Goal: Transaction & Acquisition: Obtain resource

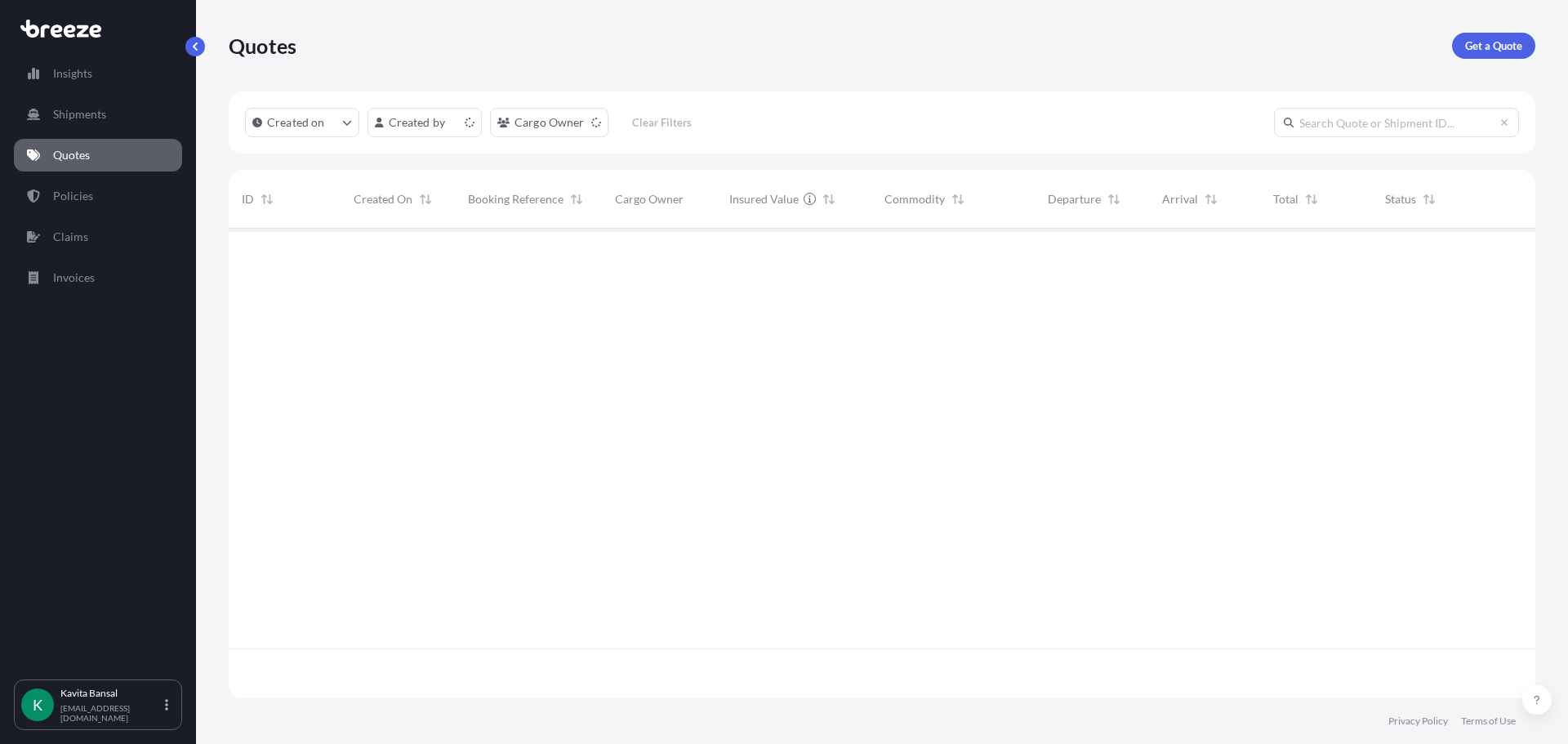
scroll to position [467, 1295]
click at [1473, 49] on p "Get a Quote" at bounding box center [1493, 46] width 57 height 16
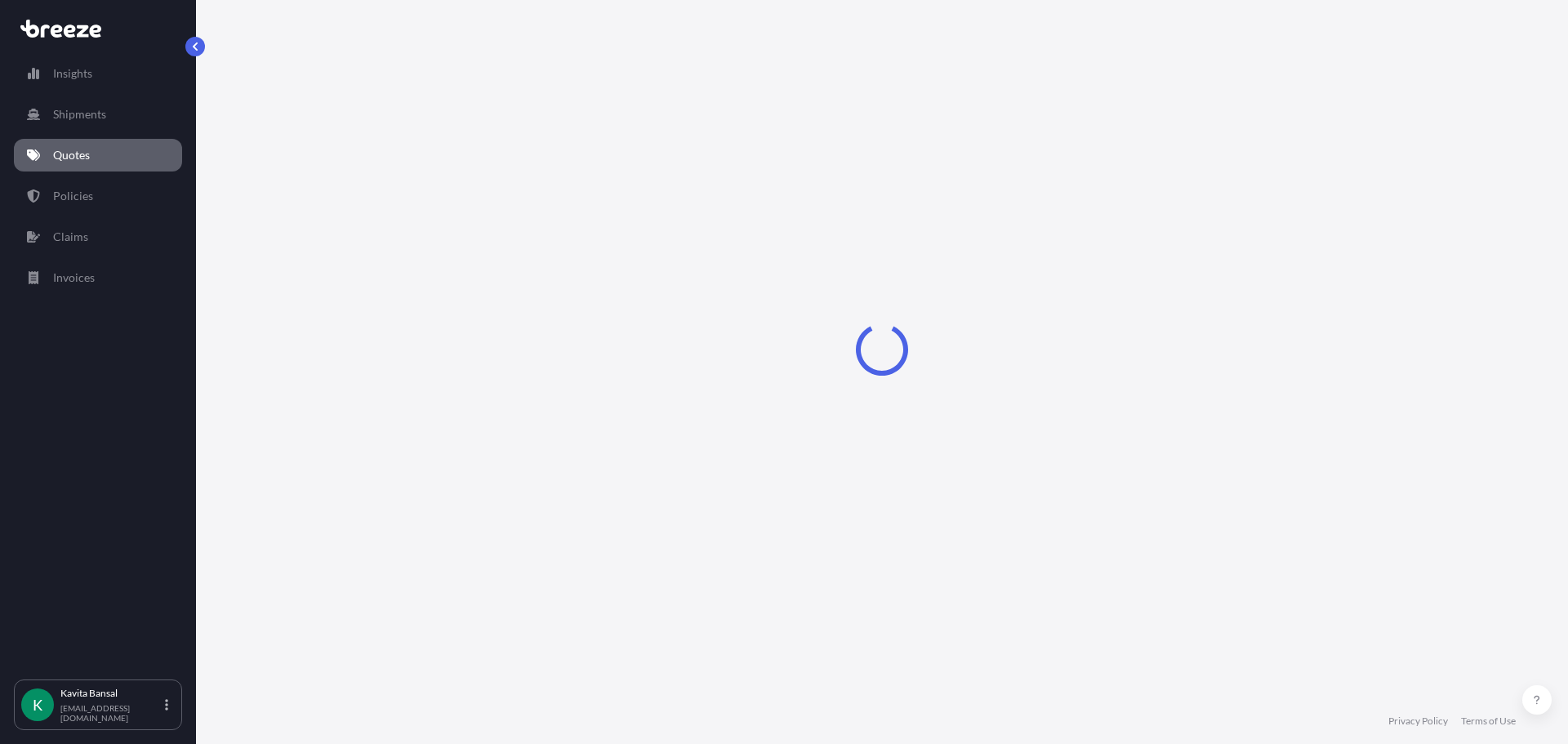
select select "Road"
select select "Sea"
select select "1"
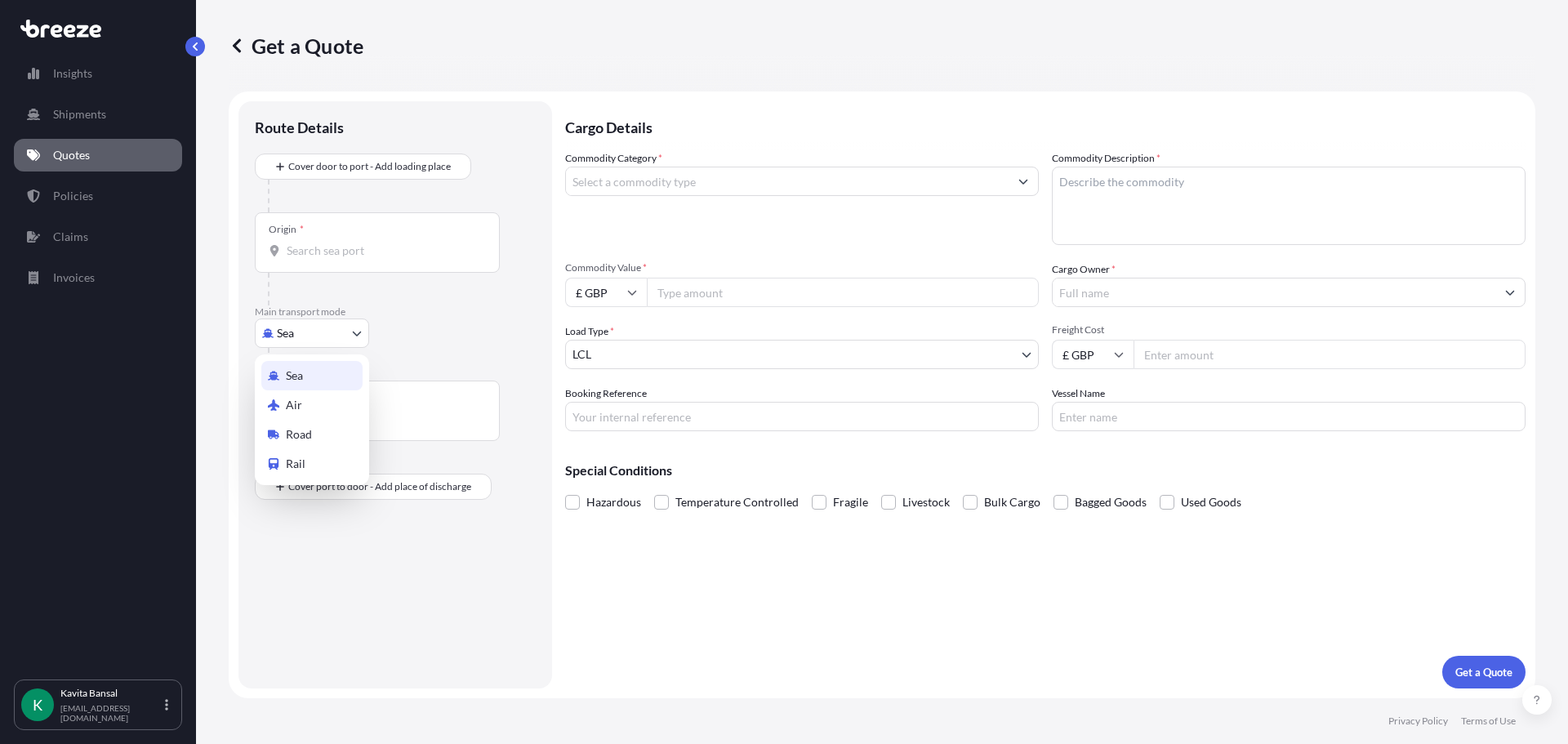
click at [309, 334] on body "Insights Shipments Quotes Policies Claims Invoices K [PERSON_NAME] [EMAIL_ADDRE…" at bounding box center [784, 372] width 1568 height 744
click at [296, 404] on span "Air" at bounding box center [293, 405] width 16 height 16
select select "Air"
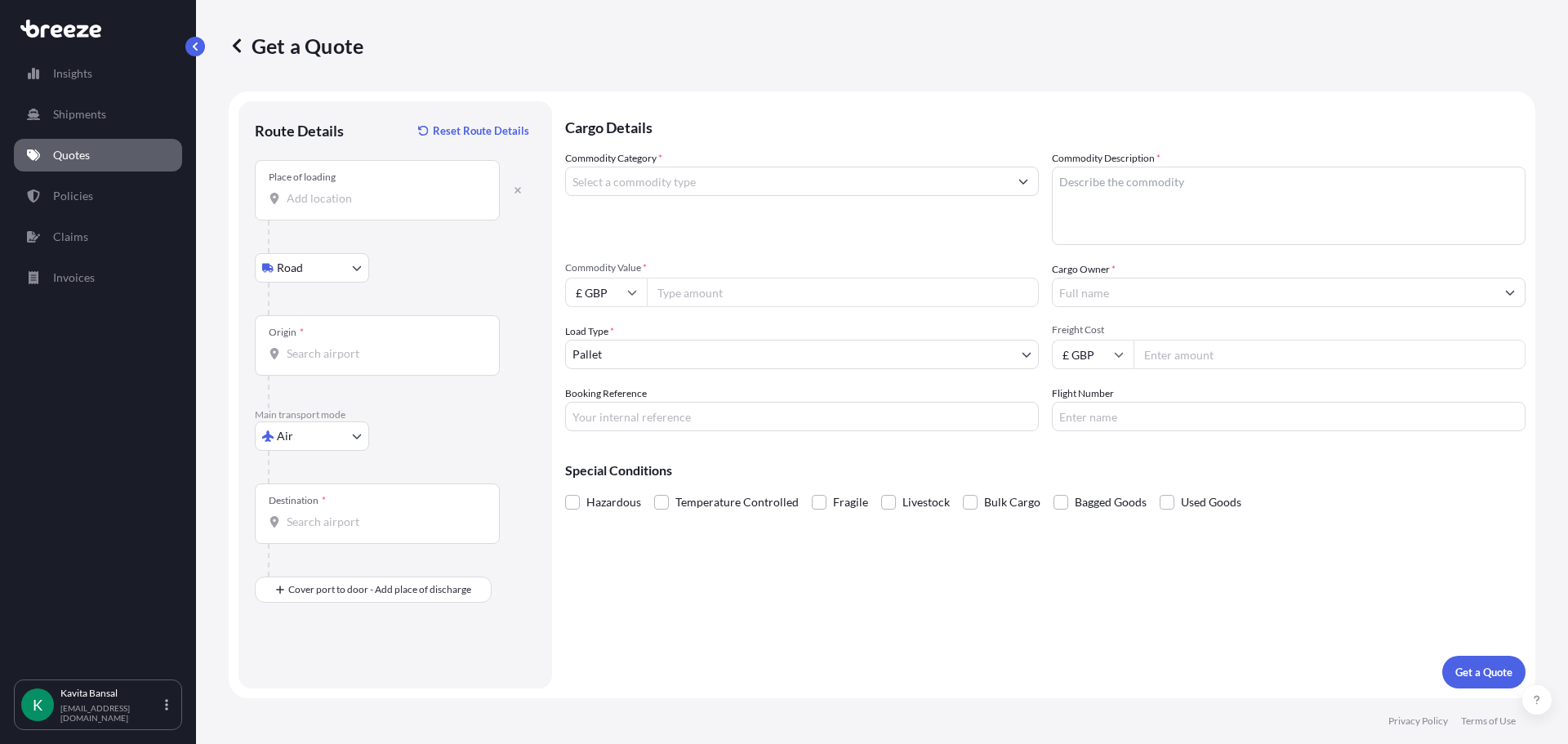
click at [335, 192] on input "Place of loading" at bounding box center [383, 199] width 193 height 16
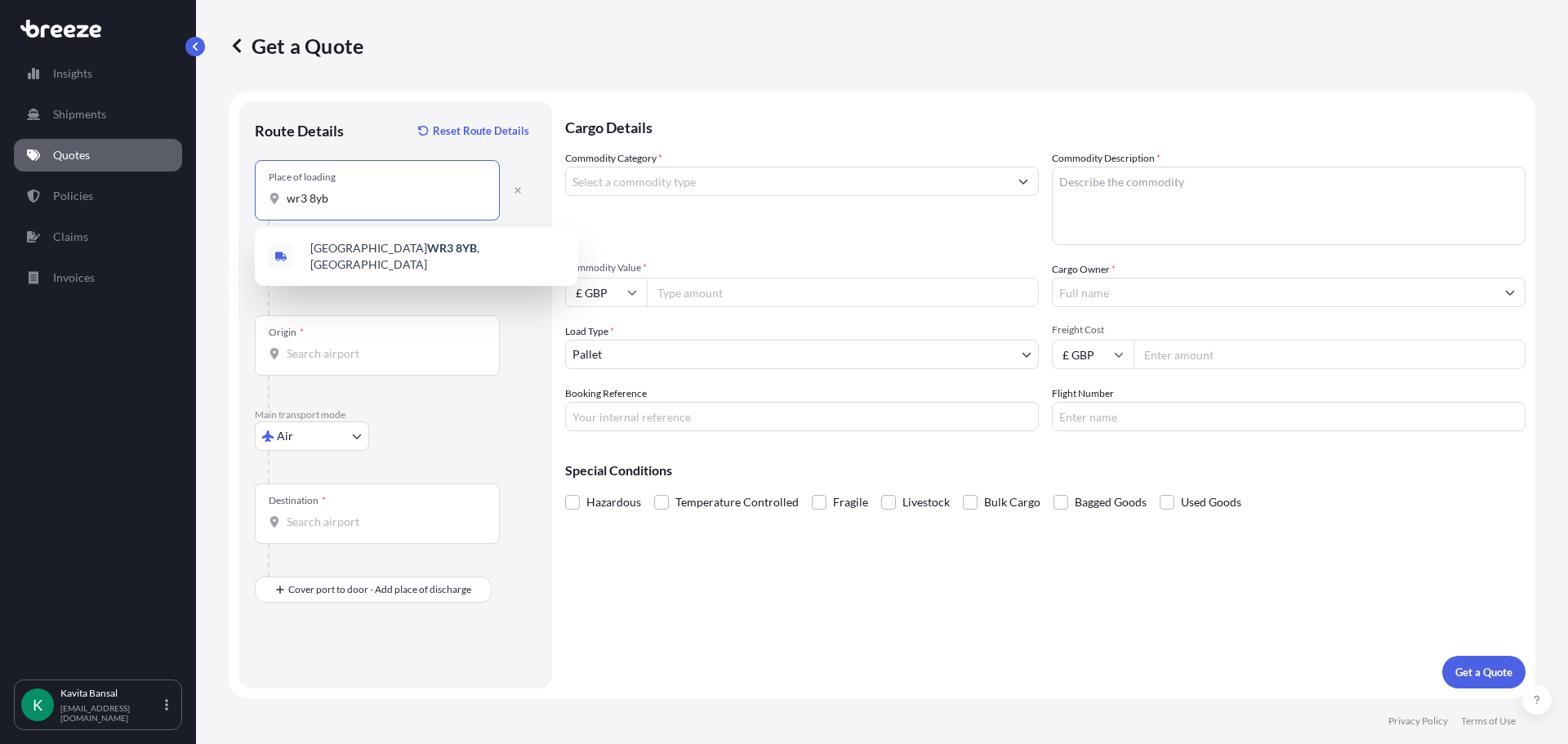
click at [353, 243] on div "Worcester WR3 8YB , [GEOGRAPHIC_DATA]" at bounding box center [416, 256] width 311 height 46
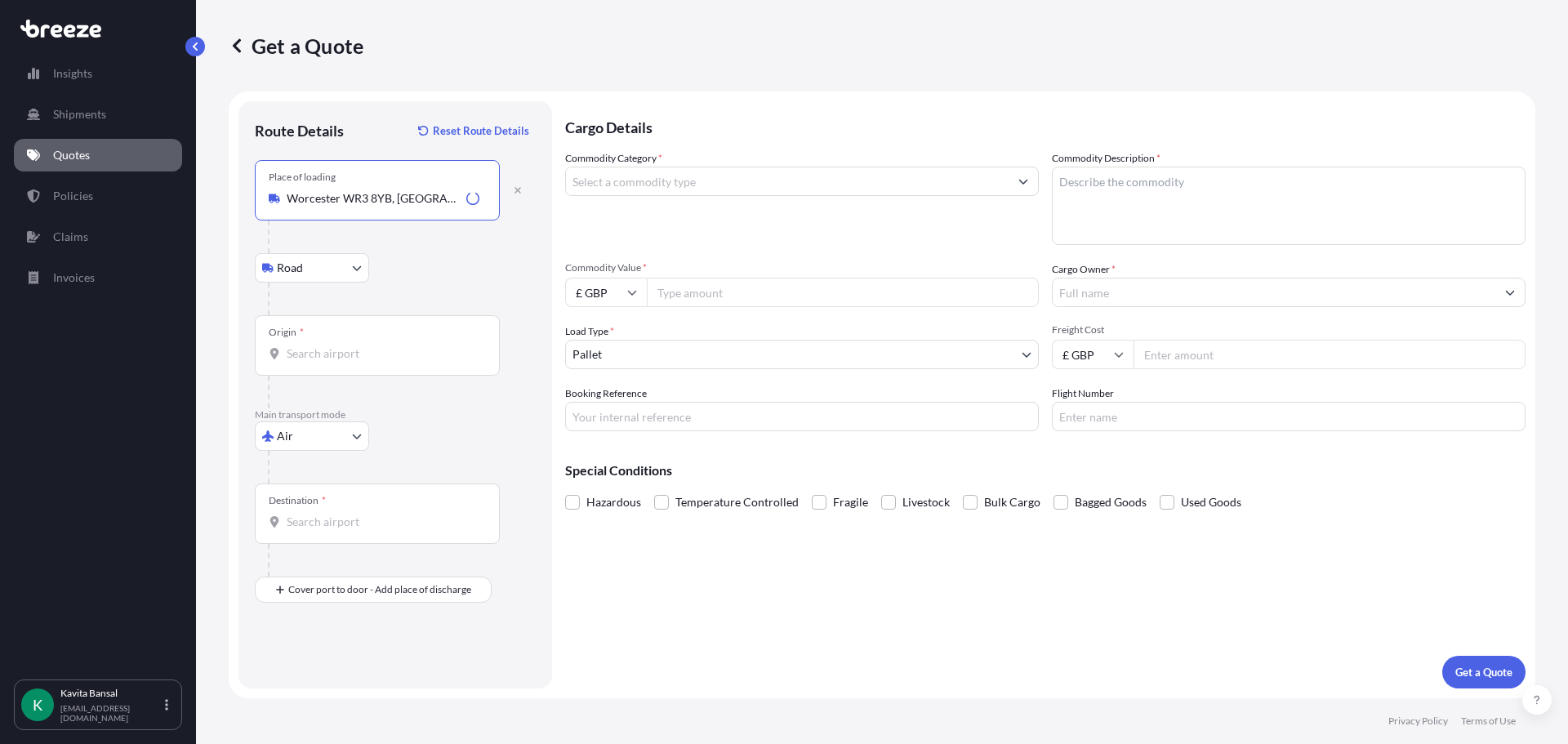
type input "Worcester WR3 8YB, [GEOGRAPHIC_DATA]"
click at [333, 351] on input "Origin *" at bounding box center [383, 354] width 193 height 16
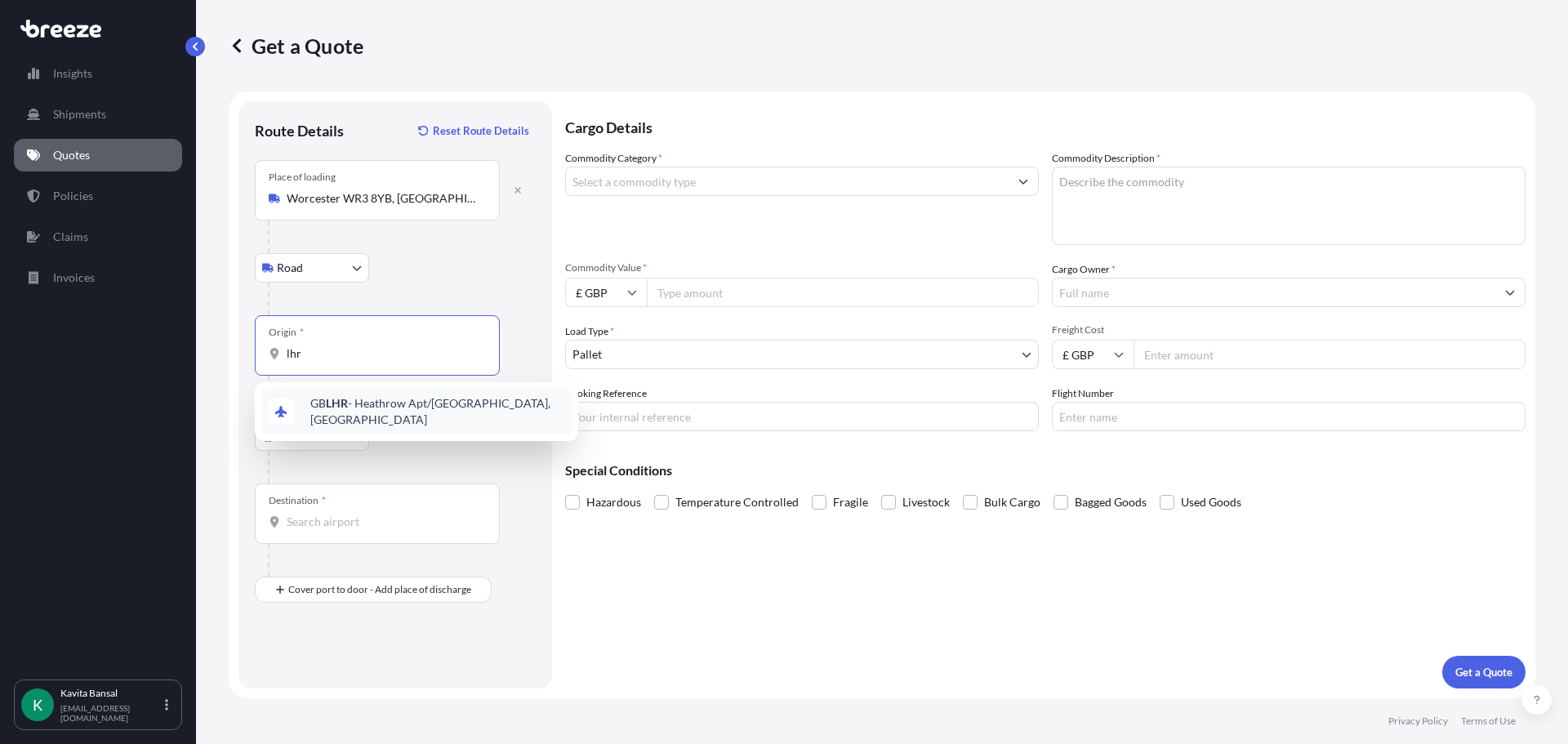
click at [373, 414] on span "GB LHR - Heathrow Apt/[GEOGRAPHIC_DATA], [GEOGRAPHIC_DATA]" at bounding box center [438, 412] width 255 height 33
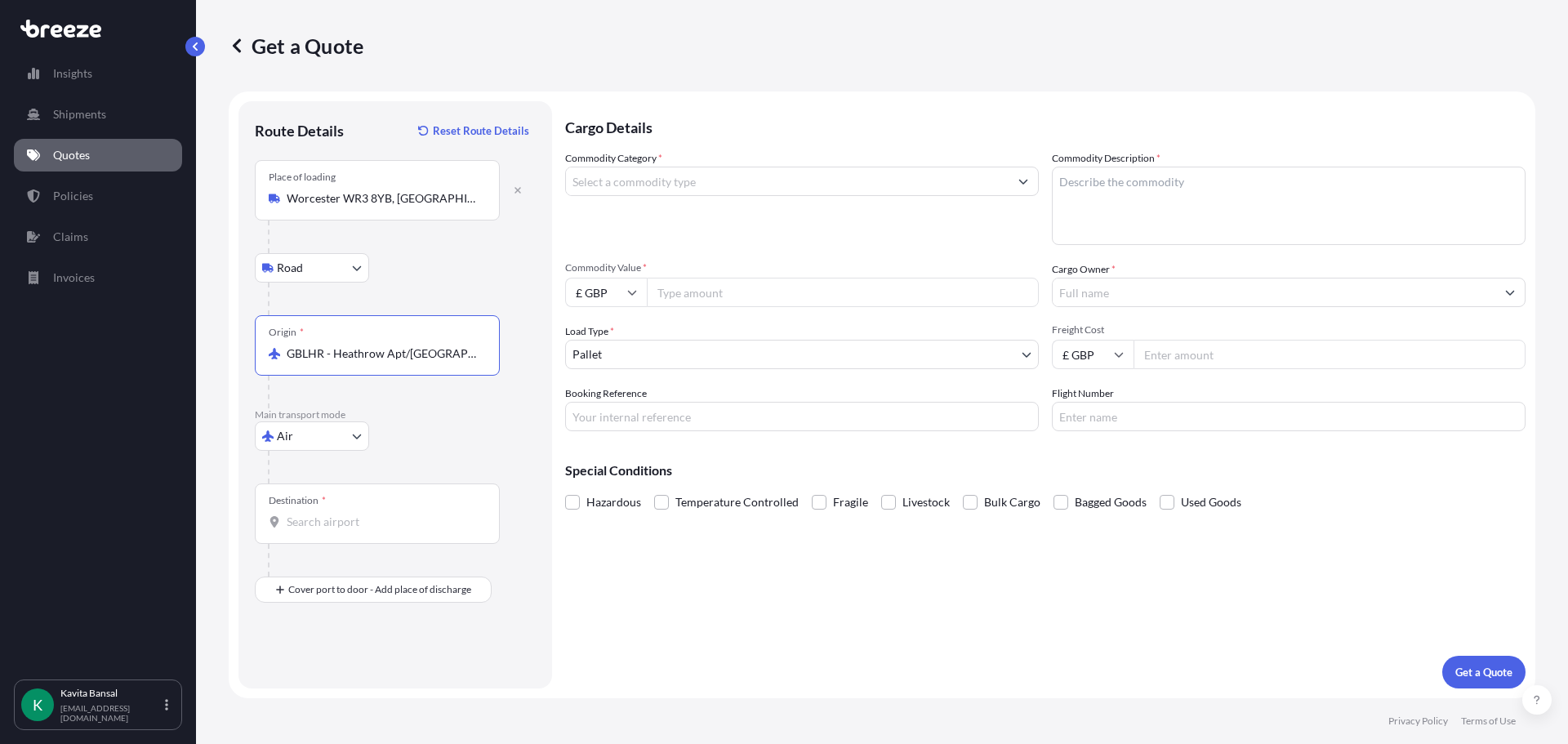
type input "GBLHR - Heathrow Apt/[GEOGRAPHIC_DATA], [GEOGRAPHIC_DATA]"
click at [352, 531] on div "Destination *" at bounding box center [377, 513] width 245 height 60
click at [352, 530] on input "Destination *" at bounding box center [383, 522] width 193 height 16
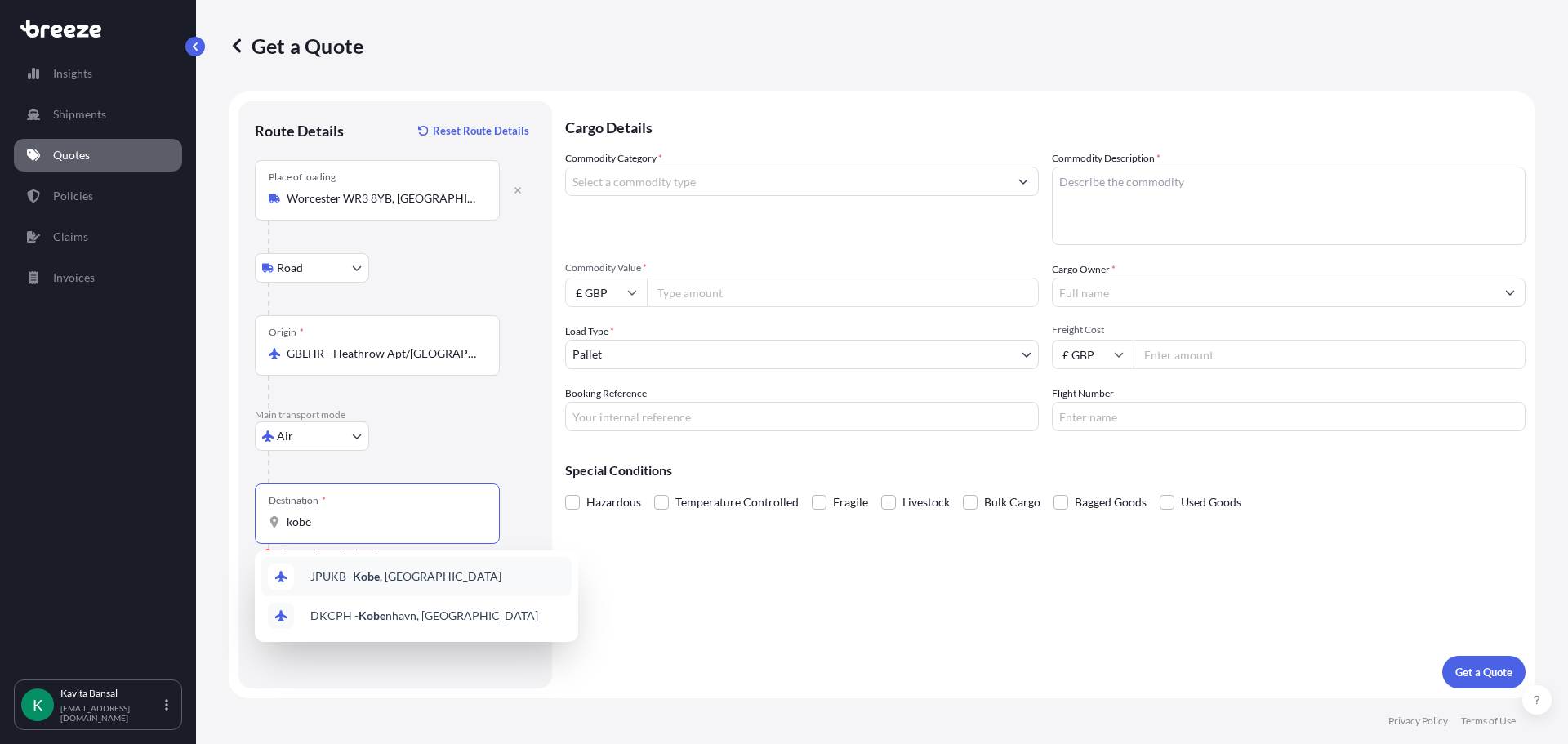
click at [362, 569] on span "JPUKB - [GEOGRAPHIC_DATA] , [GEOGRAPHIC_DATA]" at bounding box center [406, 576] width 191 height 16
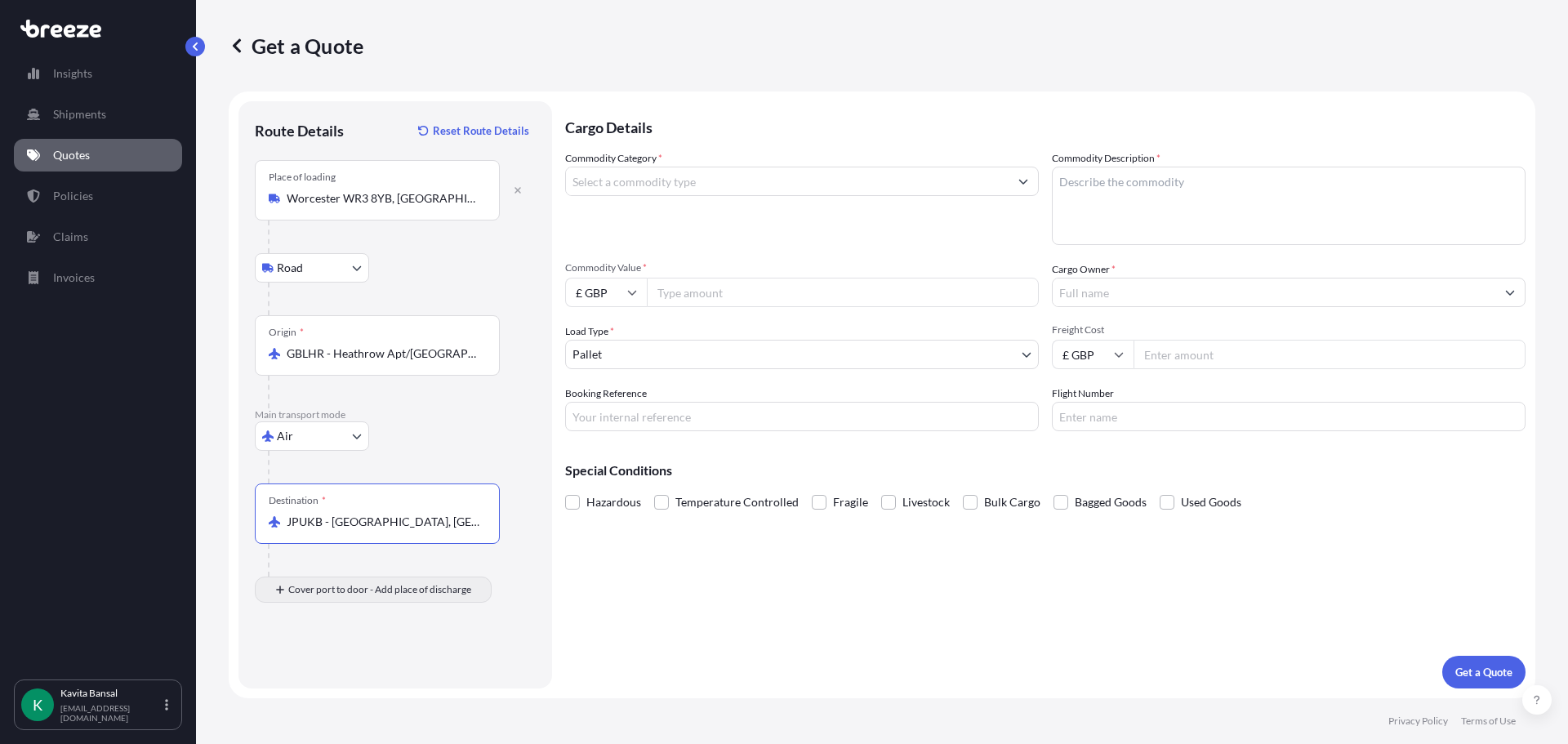
type input "JPUKB - [GEOGRAPHIC_DATA], [GEOGRAPHIC_DATA]"
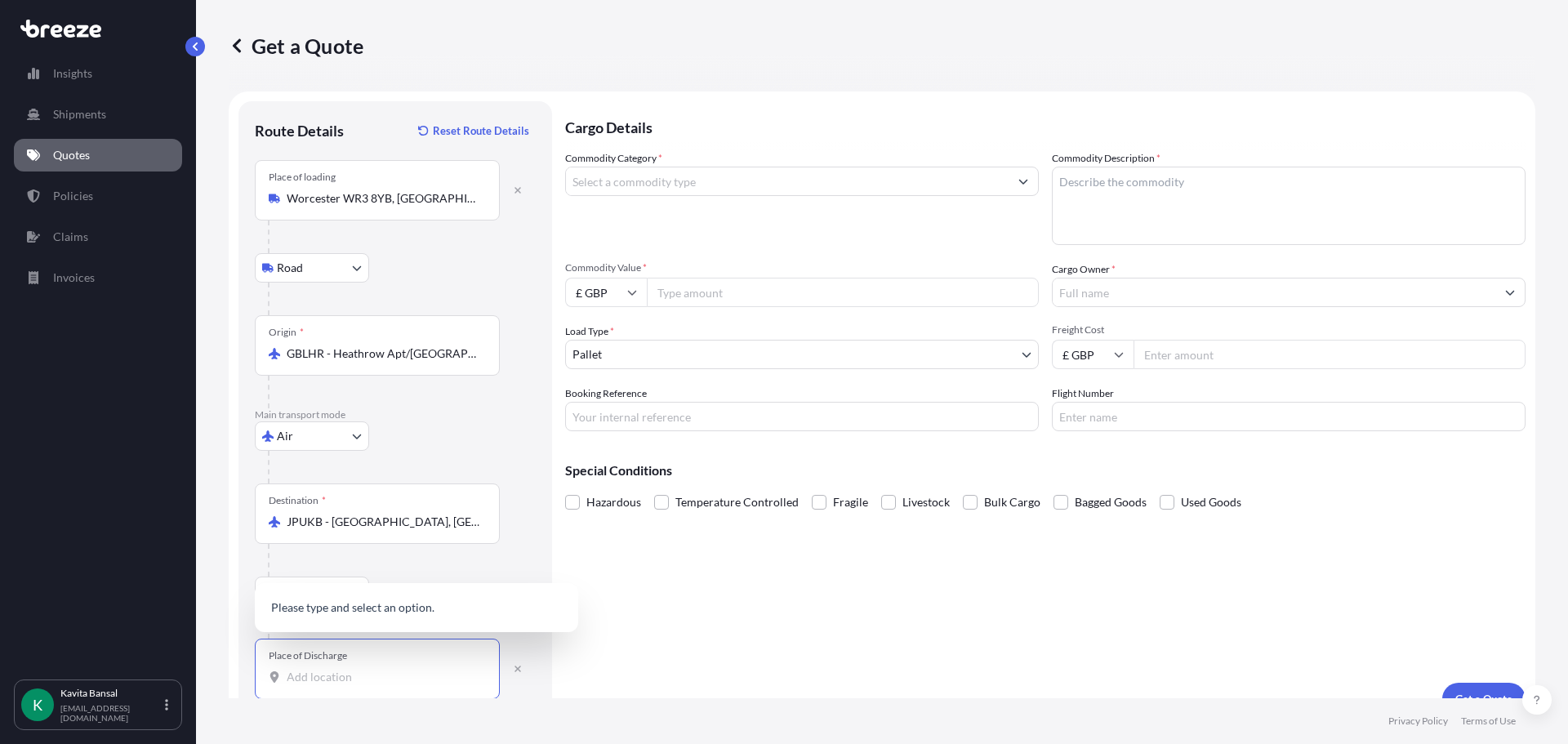
click at [336, 676] on input "Place of Discharge" at bounding box center [383, 677] width 193 height 16
click at [304, 679] on input "6738666" at bounding box center [383, 677] width 193 height 16
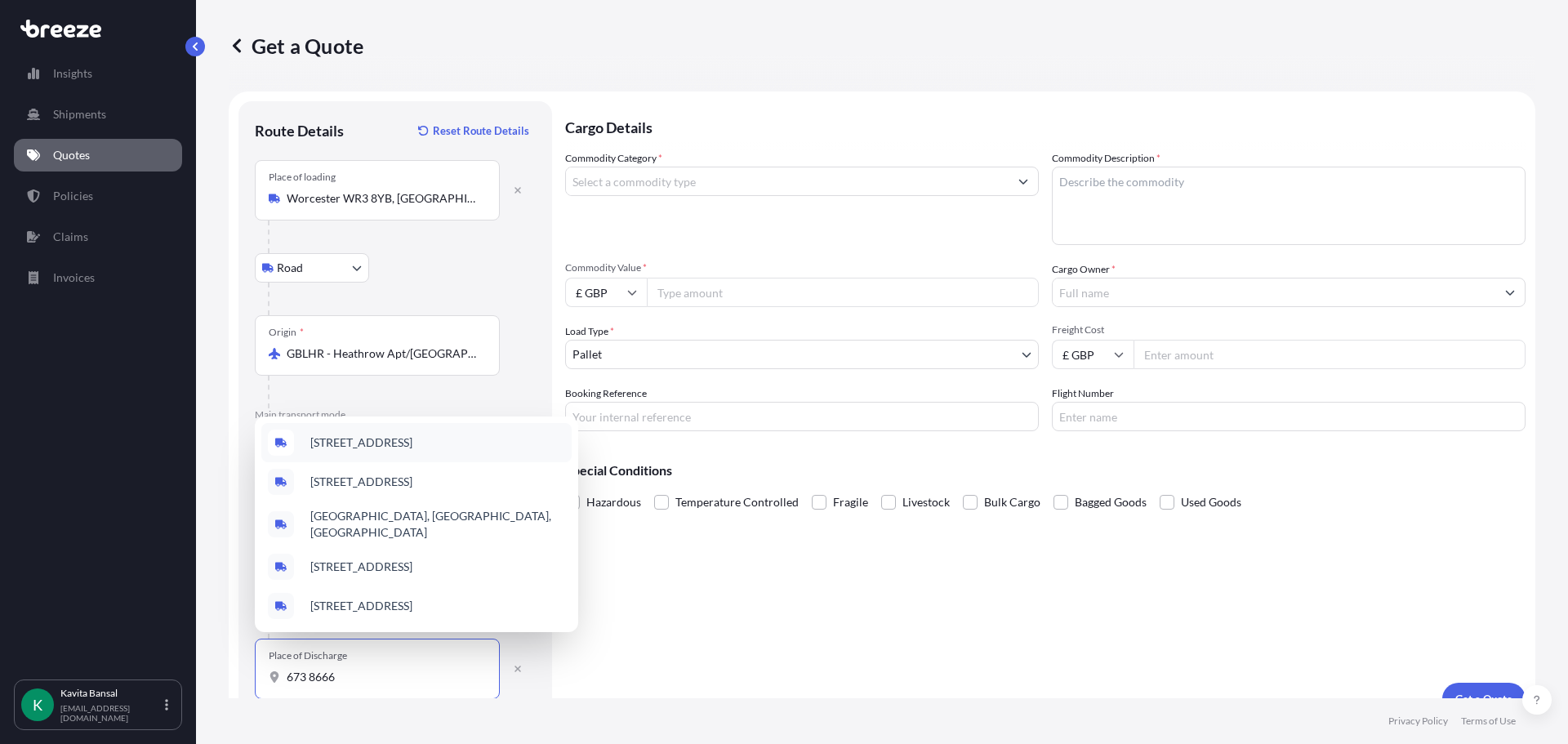
click at [375, 444] on span "[STREET_ADDRESS]" at bounding box center [361, 443] width 102 height 16
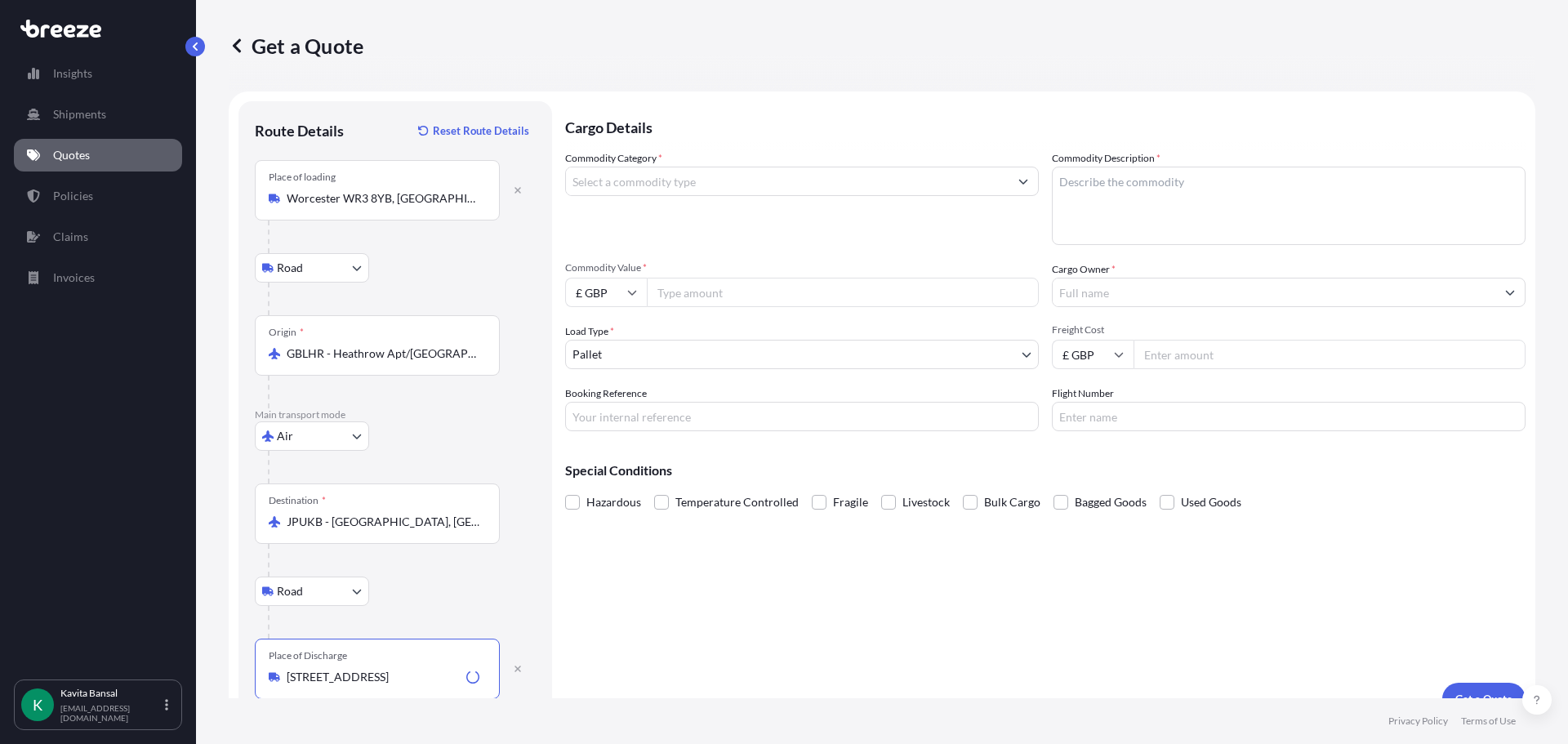
type input "[STREET_ADDRESS]"
click at [678, 175] on input "Commodity Category *" at bounding box center [787, 181] width 443 height 29
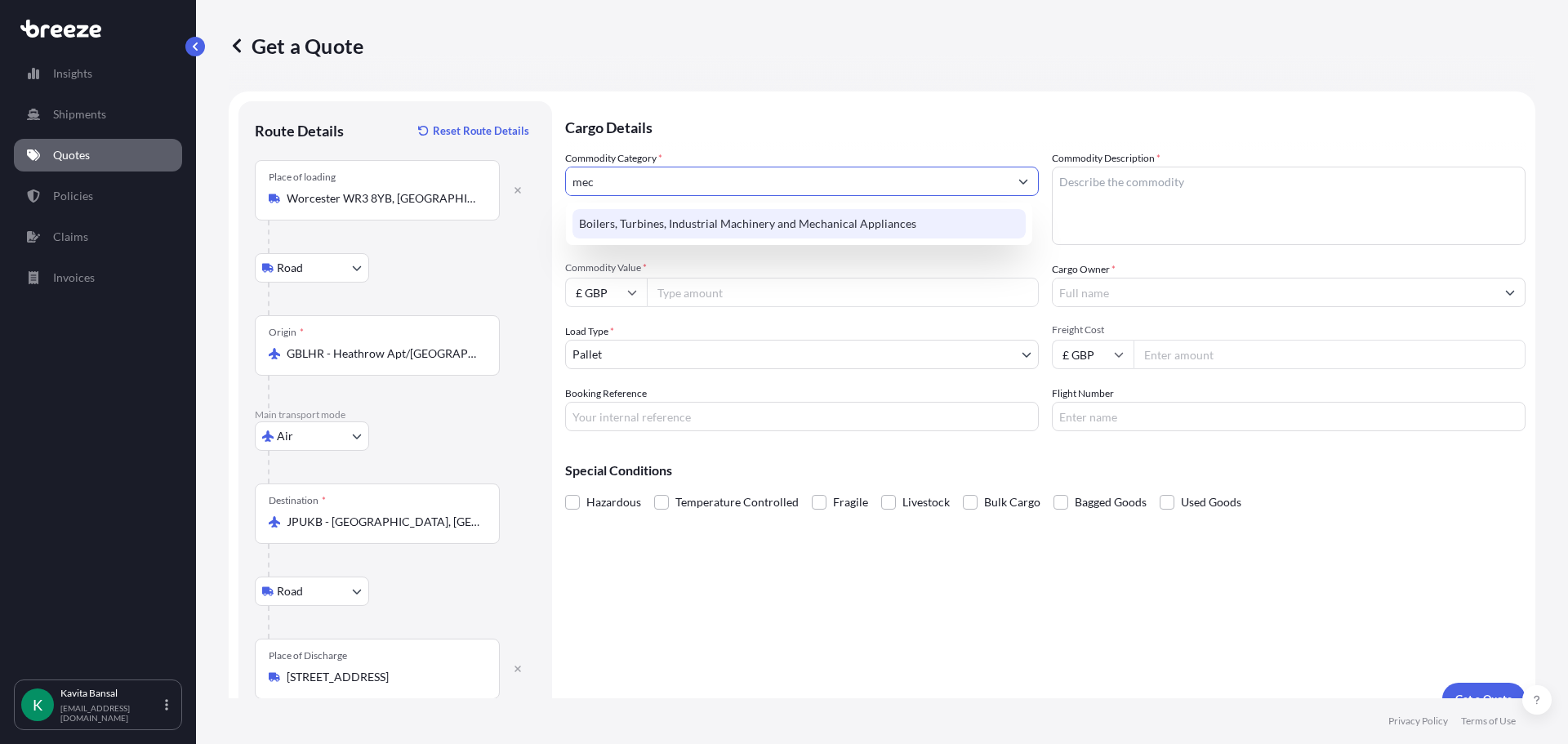
click at [750, 217] on div "Boilers, Turbines, Industrial Machinery and Mechanical Appliances" at bounding box center [799, 224] width 453 height 29
type input "Boilers, Turbines, Industrial Machinery and Mechanical Appliances"
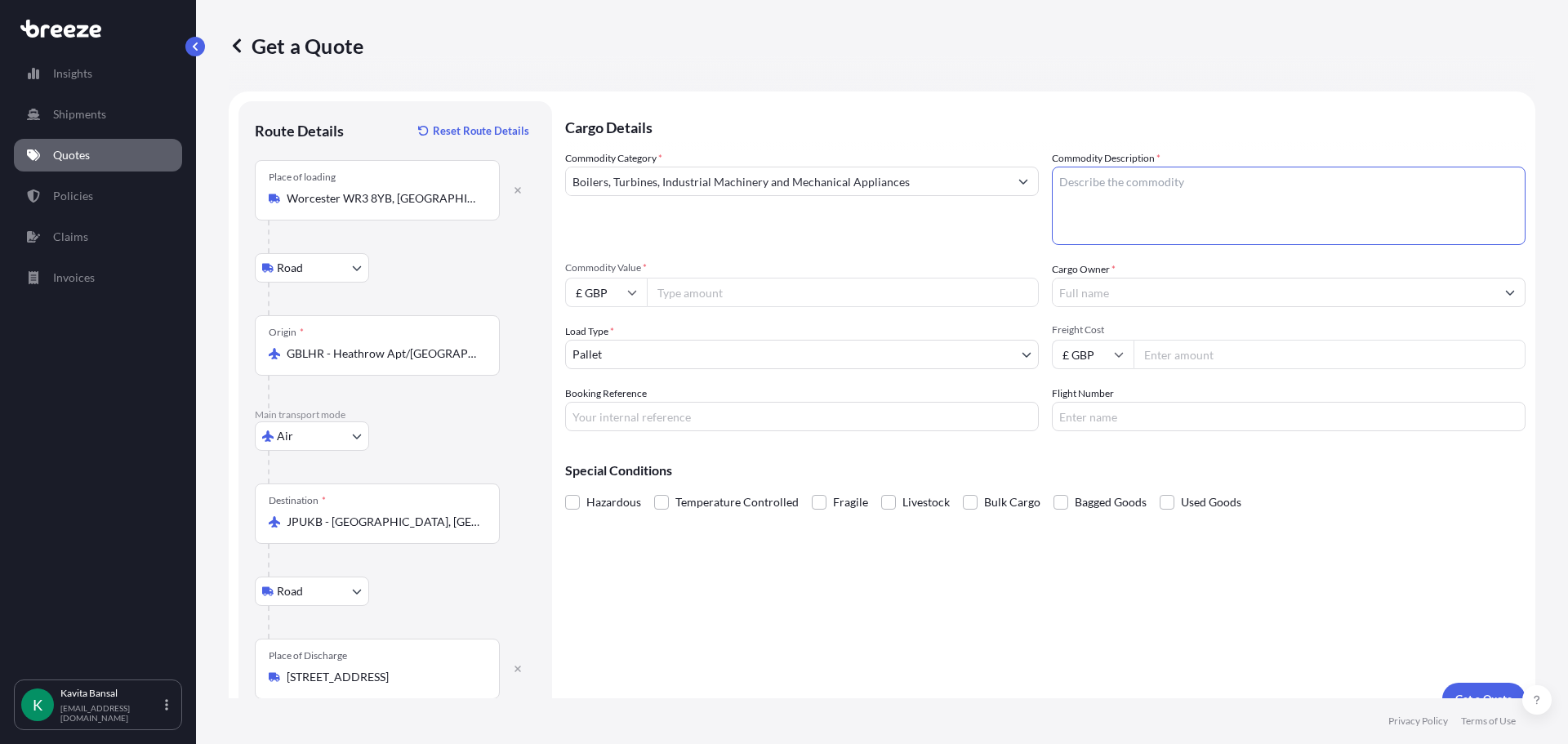
click at [1161, 205] on textarea "Commodity Description *" at bounding box center [1288, 205] width 474 height 78
type textarea "dynamometer"
click at [728, 305] on input "Commodity Value *" at bounding box center [843, 293] width 392 height 29
type input "120"
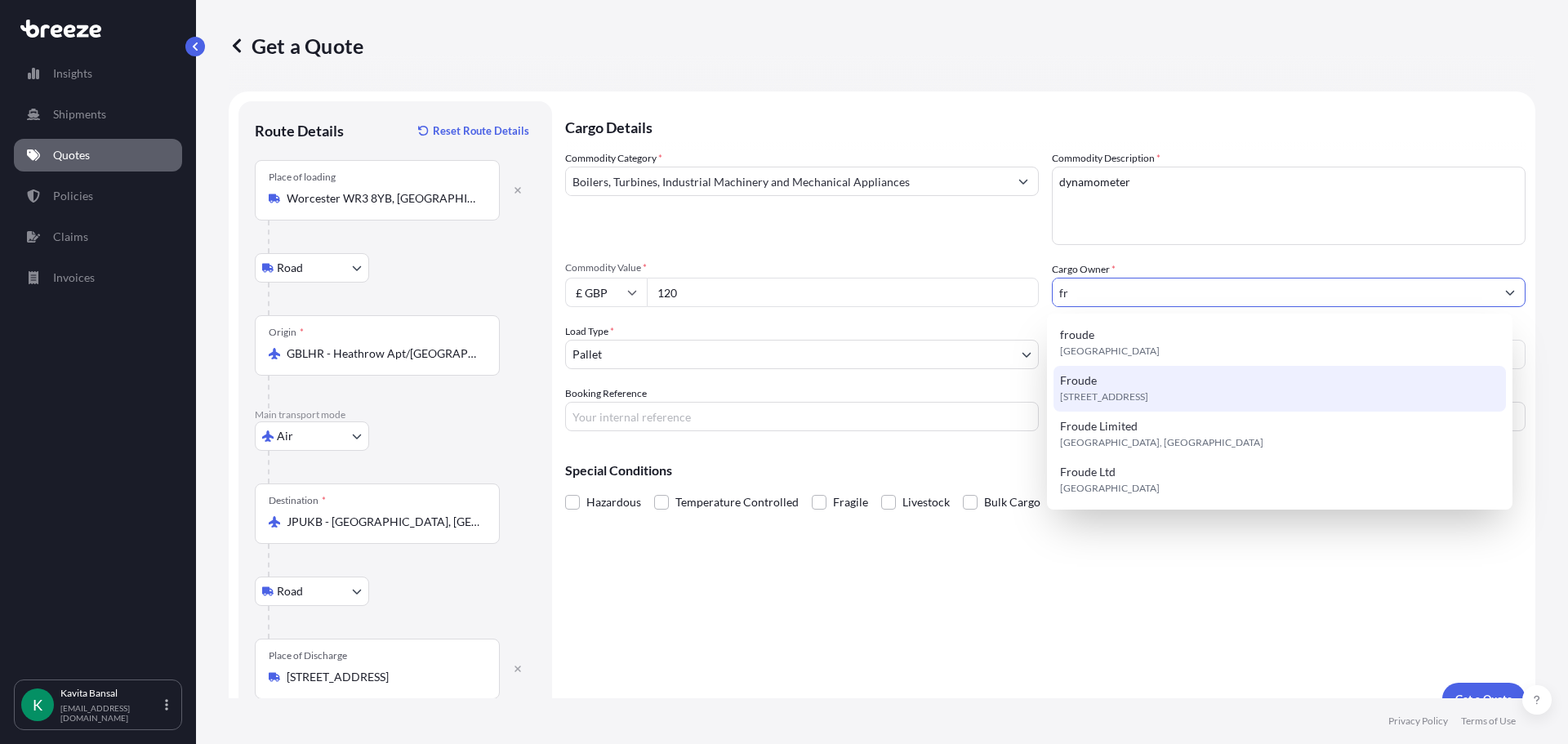
click at [1135, 380] on div "[STREET_ADDRESS]" at bounding box center [1280, 388] width 453 height 46
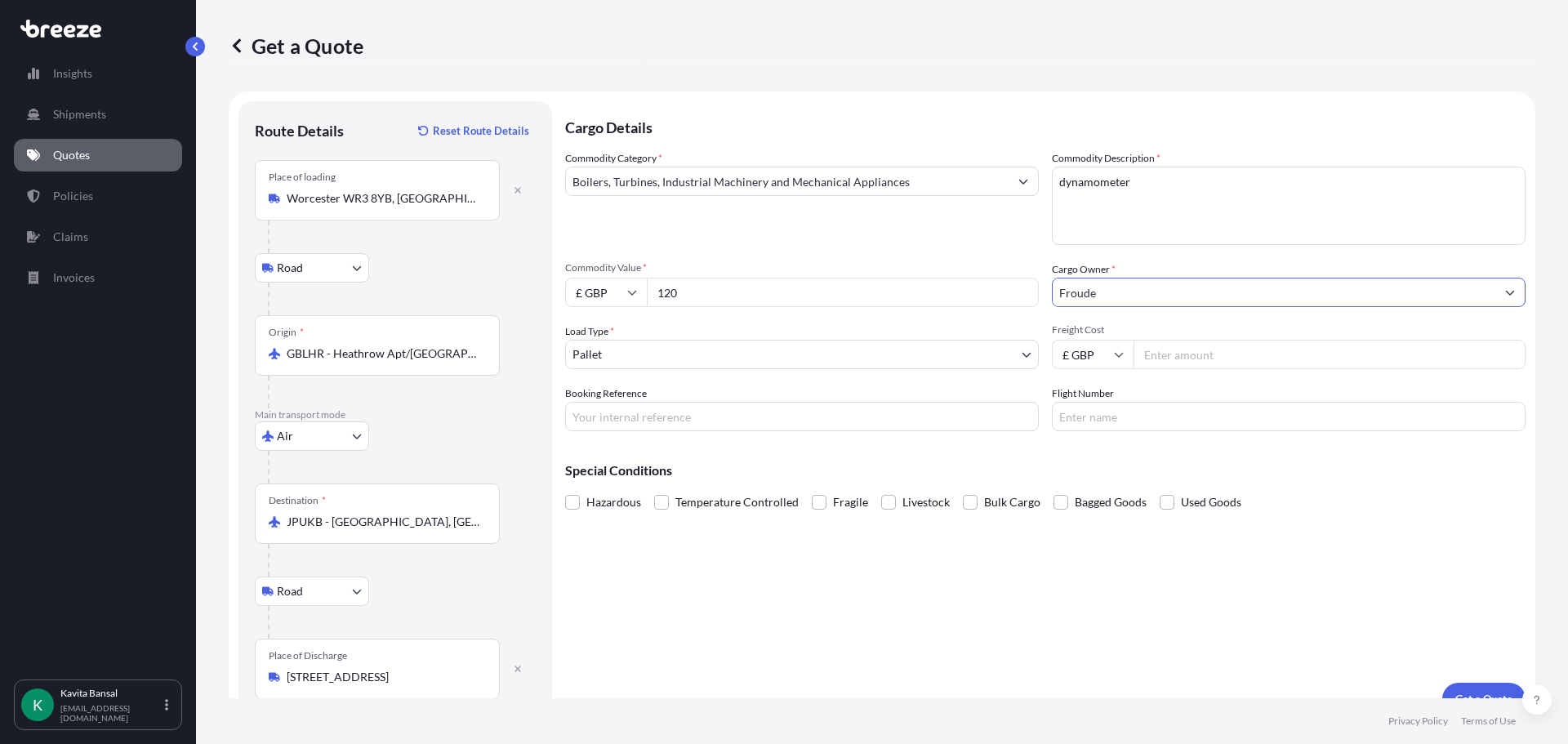
type input "Froude"
click at [1241, 357] on input "Freight Cost" at bounding box center [1330, 355] width 392 height 29
type input "150"
drag, startPoint x: 655, startPoint y: 389, endPoint x: 659, endPoint y: 401, distance: 12.6
click at [655, 393] on div "Booking Reference" at bounding box center [802, 408] width 474 height 46
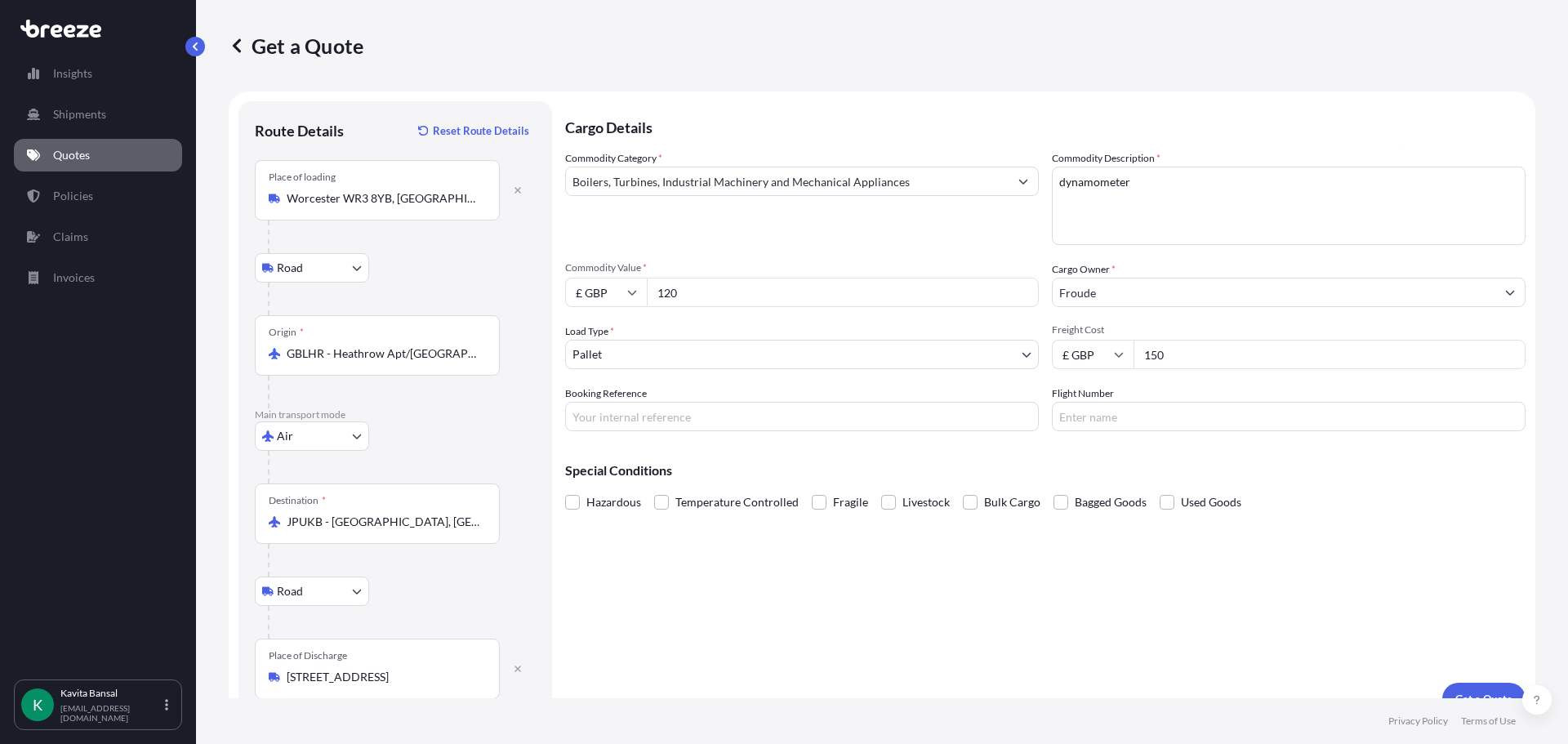
click at [662, 408] on input "Booking Reference" at bounding box center [802, 417] width 474 height 29
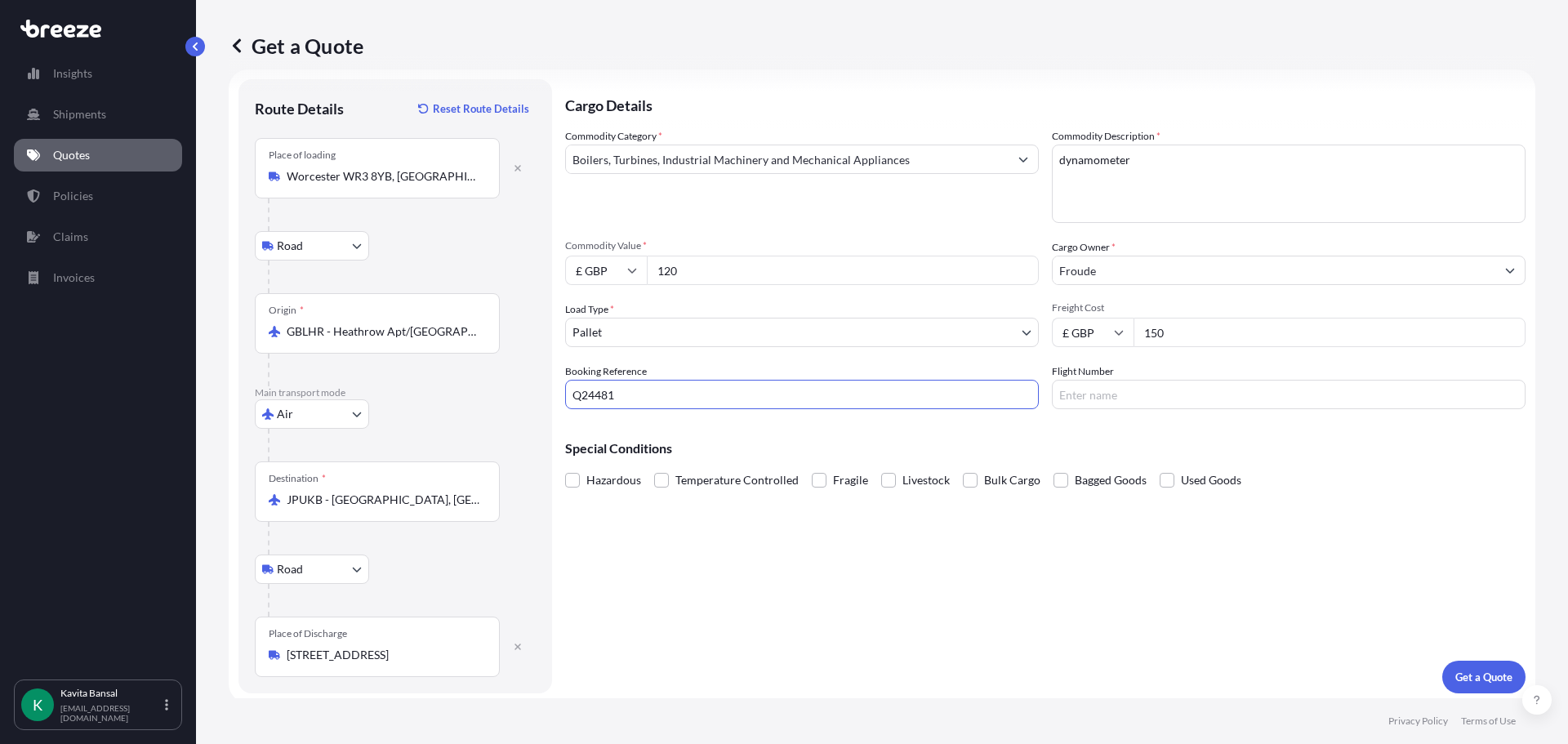
scroll to position [27, 0]
type input "Q24481"
click at [1458, 670] on p "Get a Quote" at bounding box center [1484, 672] width 57 height 16
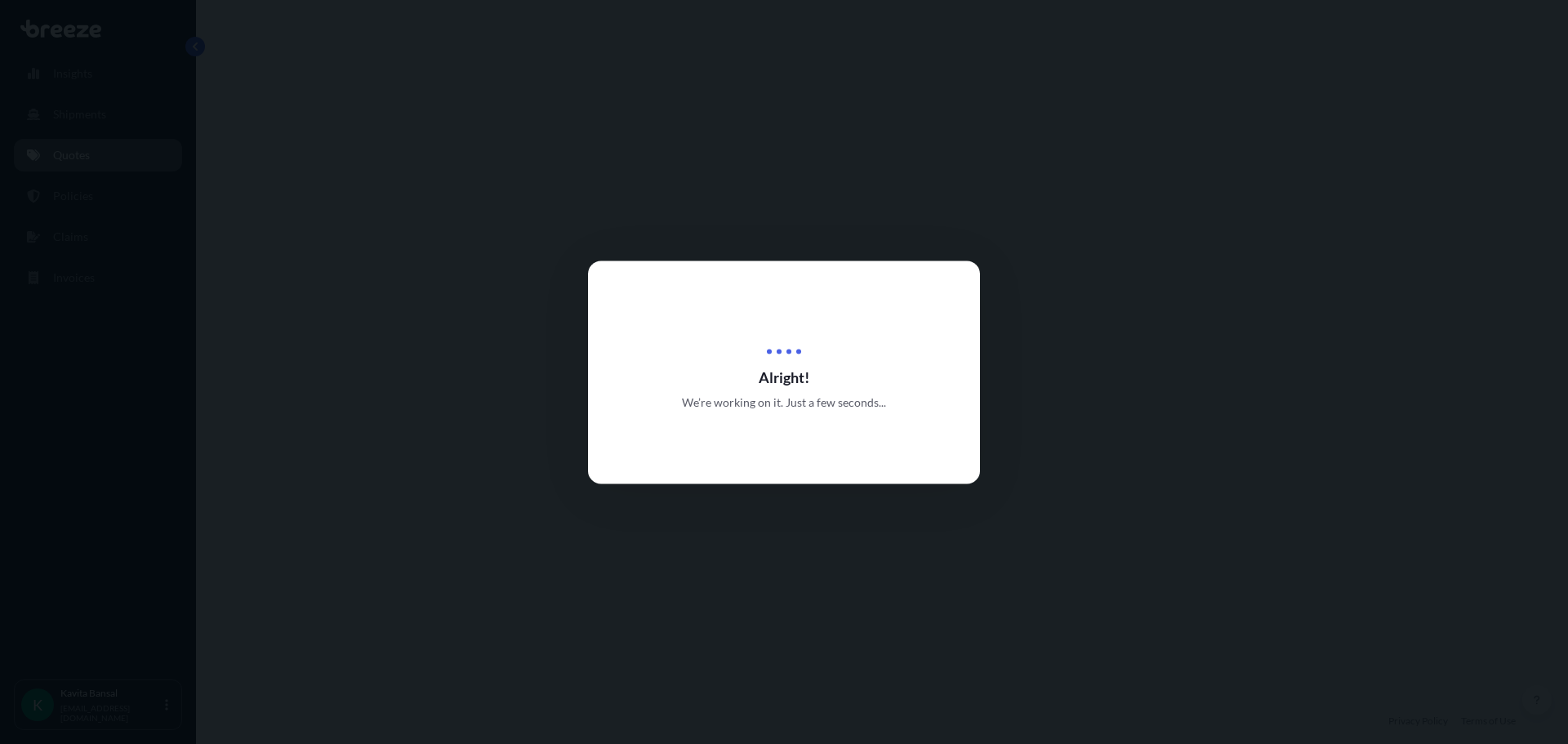
select select "Road"
select select "Air"
select select "Road"
select select "1"
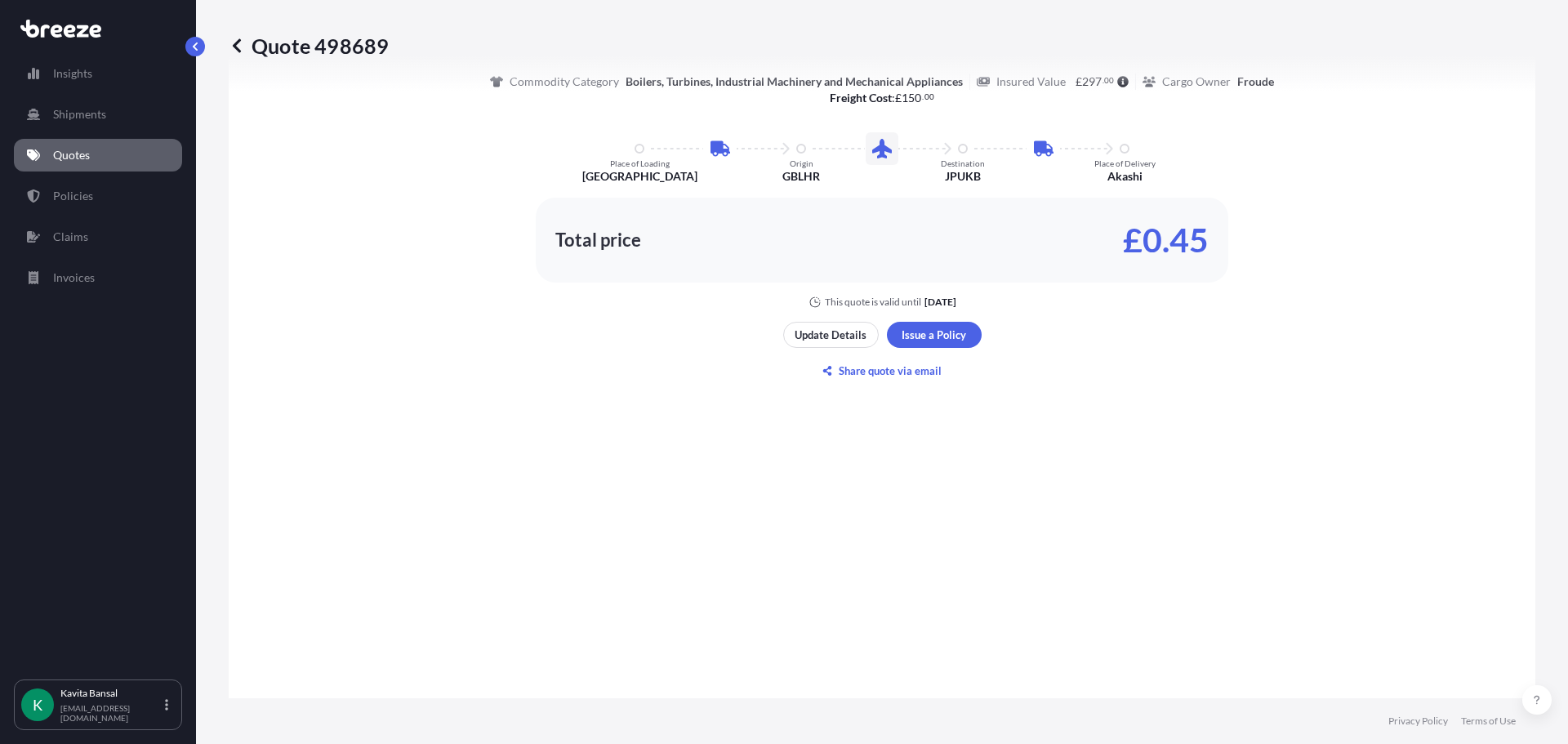
scroll to position [1063, 0]
click at [73, 140] on link "Quotes" at bounding box center [98, 155] width 169 height 33
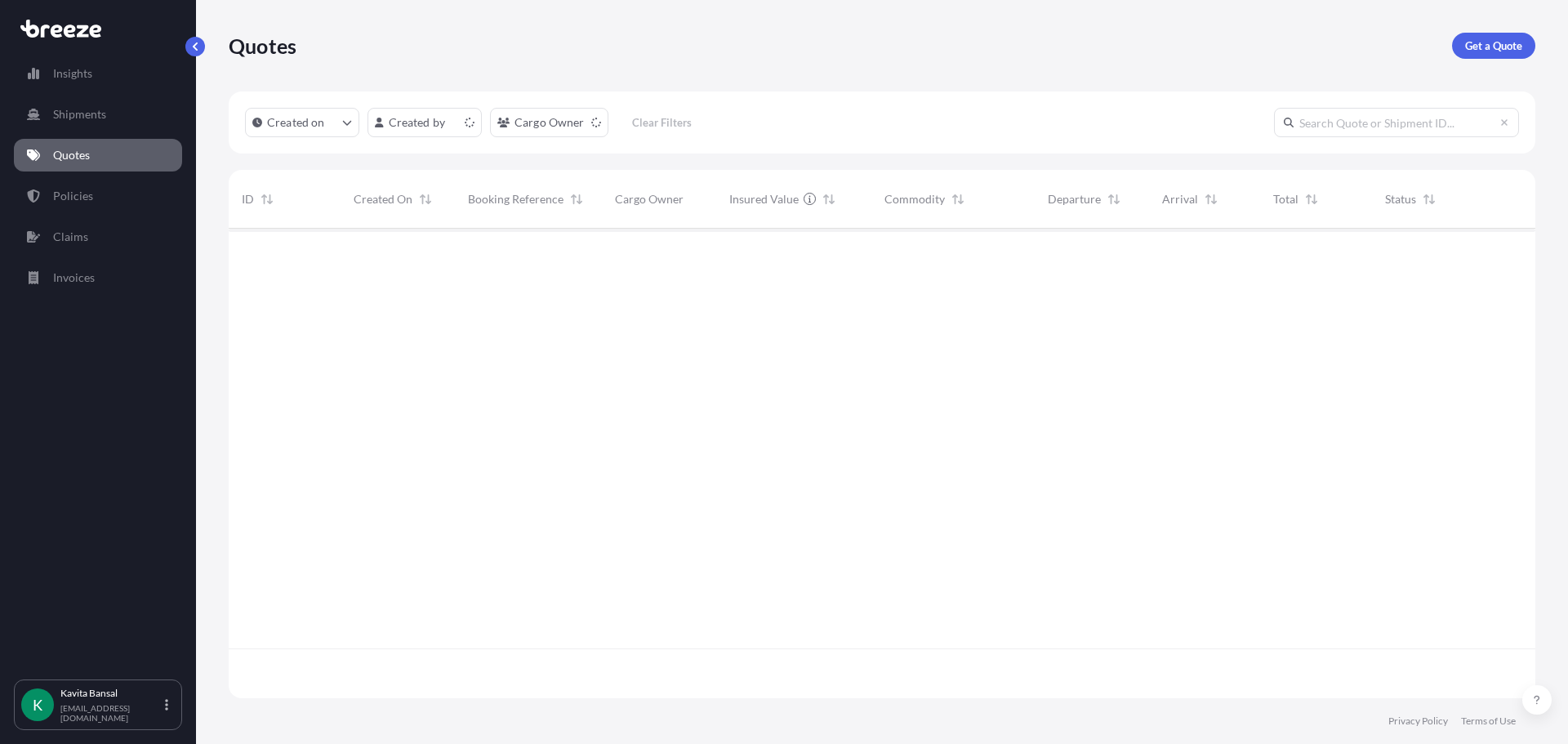
scroll to position [467, 1295]
click at [1466, 40] on p "Get a Quote" at bounding box center [1493, 46] width 57 height 16
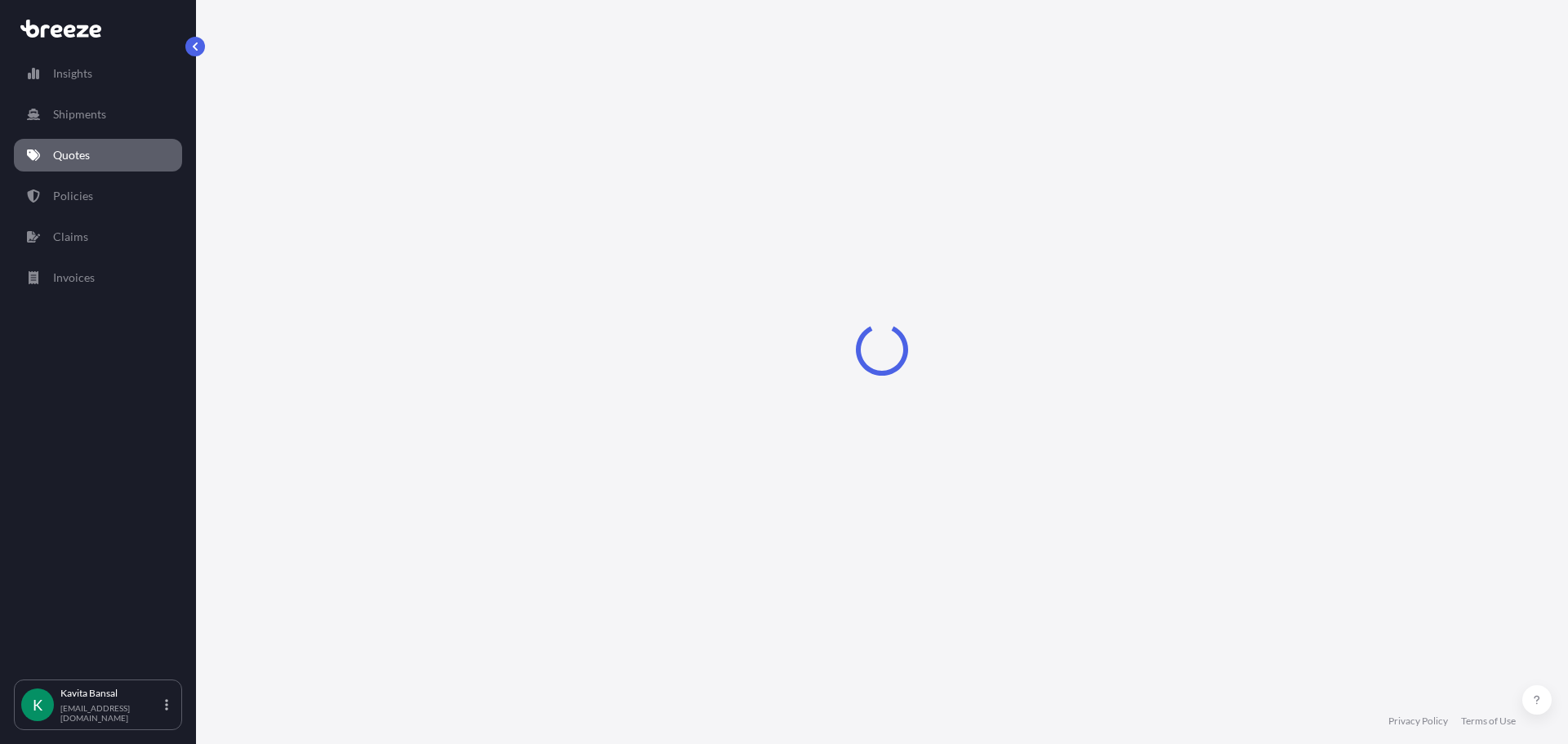
select select "Road"
select select "Sea"
select select "1"
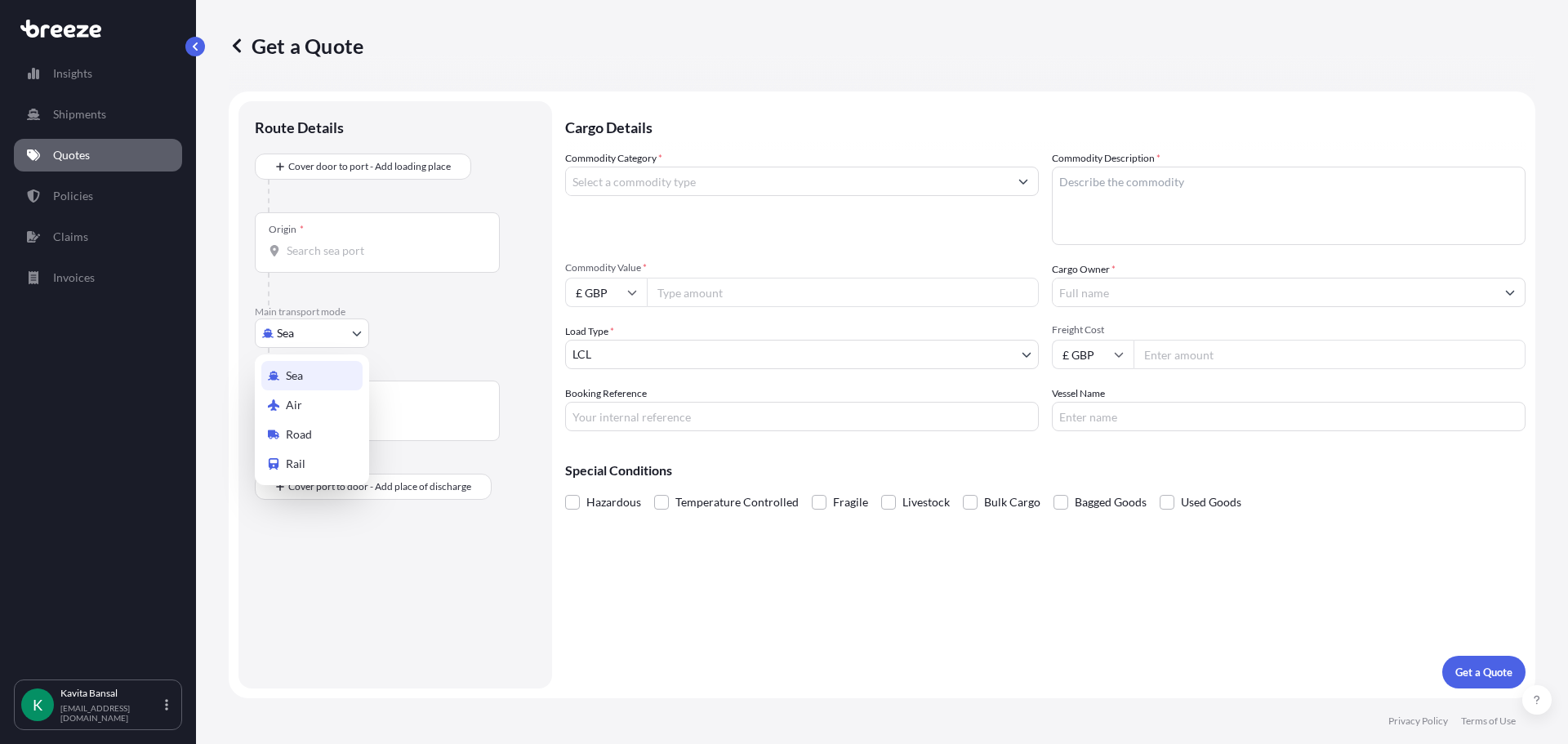
click at [339, 322] on body "Insights Shipments Quotes Policies Claims Invoices K [PERSON_NAME] [EMAIL_ADDRE…" at bounding box center [784, 372] width 1568 height 744
click at [304, 418] on div "Air" at bounding box center [312, 405] width 102 height 29
click at [339, 149] on div "Route Details Reset Route Details" at bounding box center [395, 139] width 281 height 43
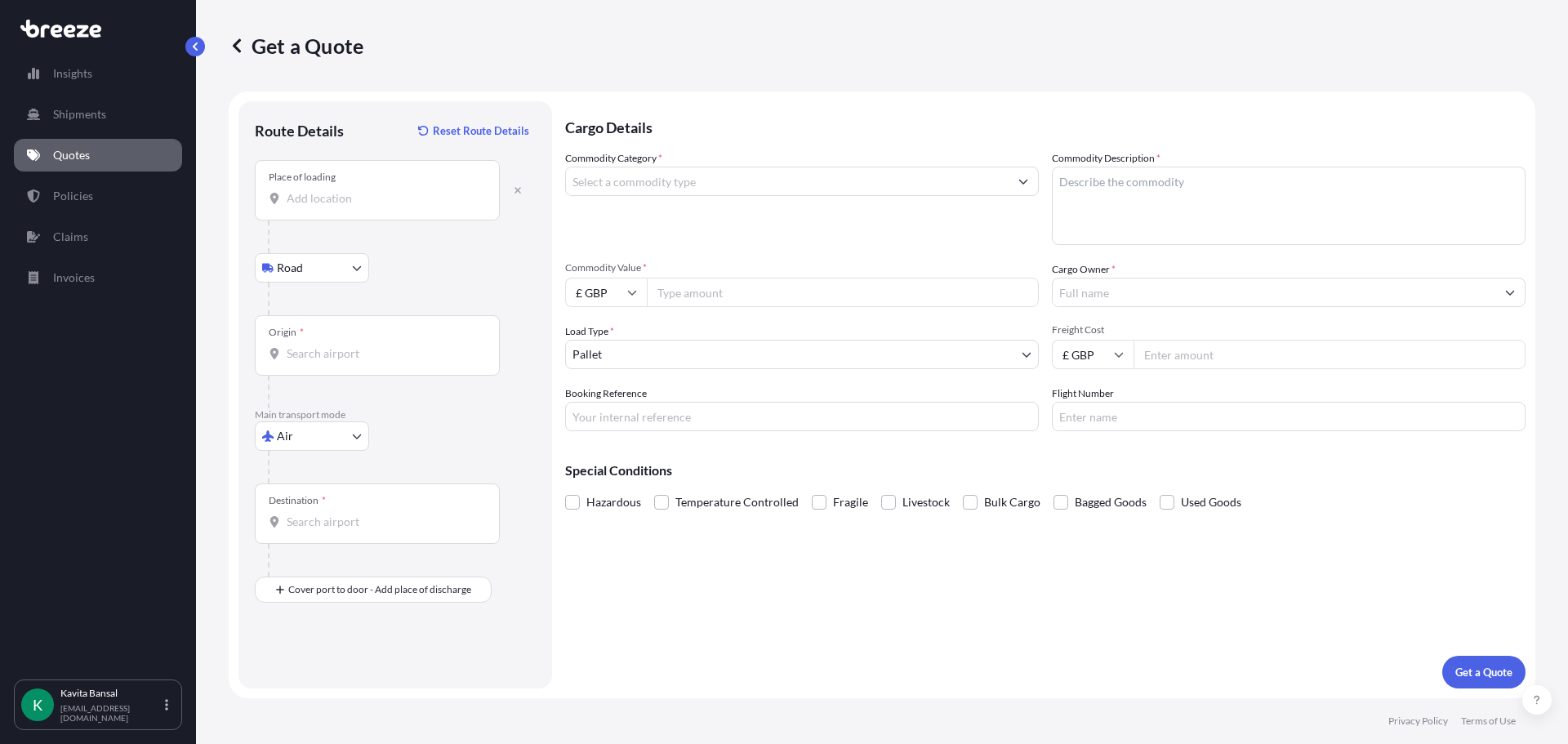
click at [320, 188] on div "Place of loading" at bounding box center [377, 190] width 245 height 60
click at [320, 191] on input "Place of loading" at bounding box center [383, 199] width 193 height 16
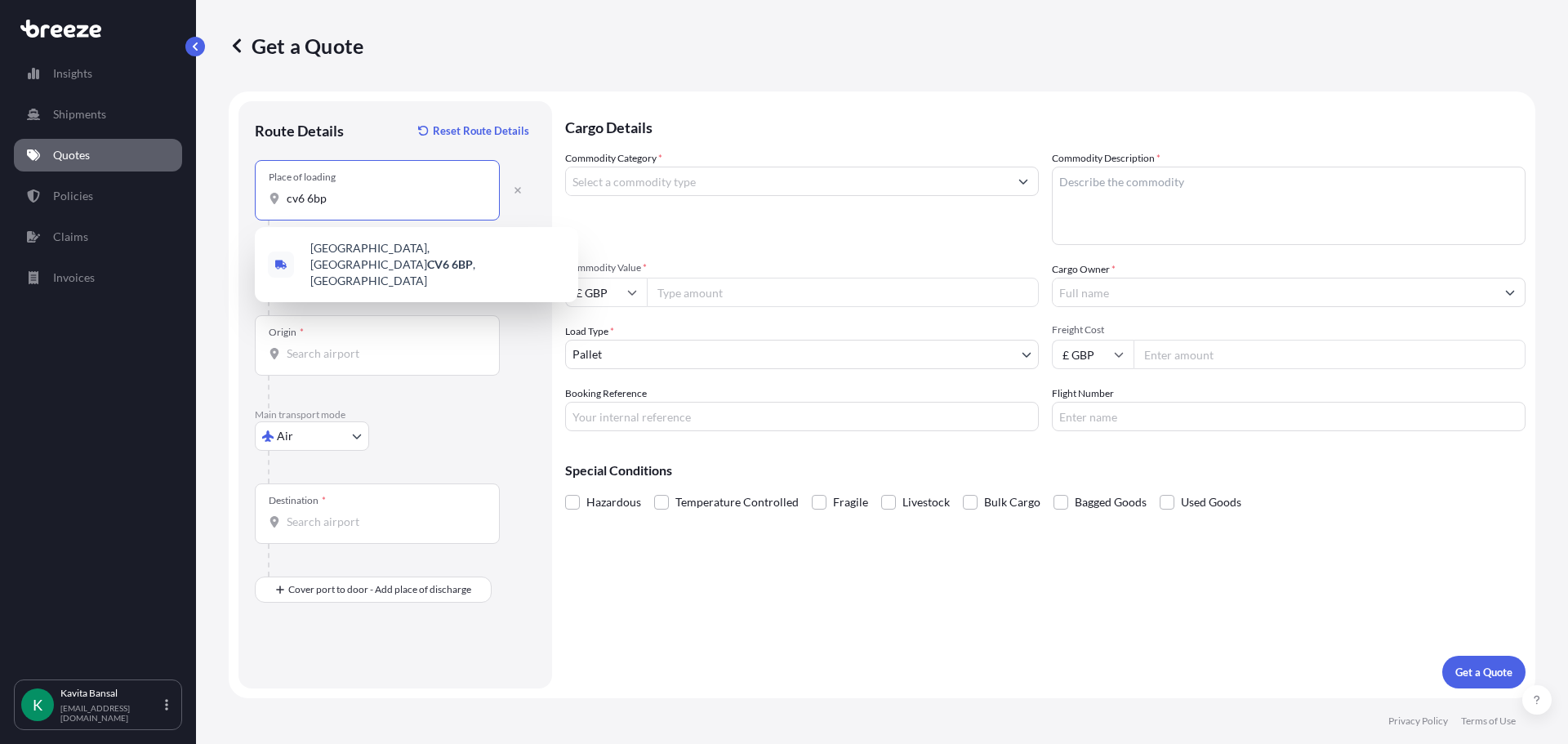
click at [375, 256] on span "[STREET_ADDRESS]" at bounding box center [438, 264] width 255 height 49
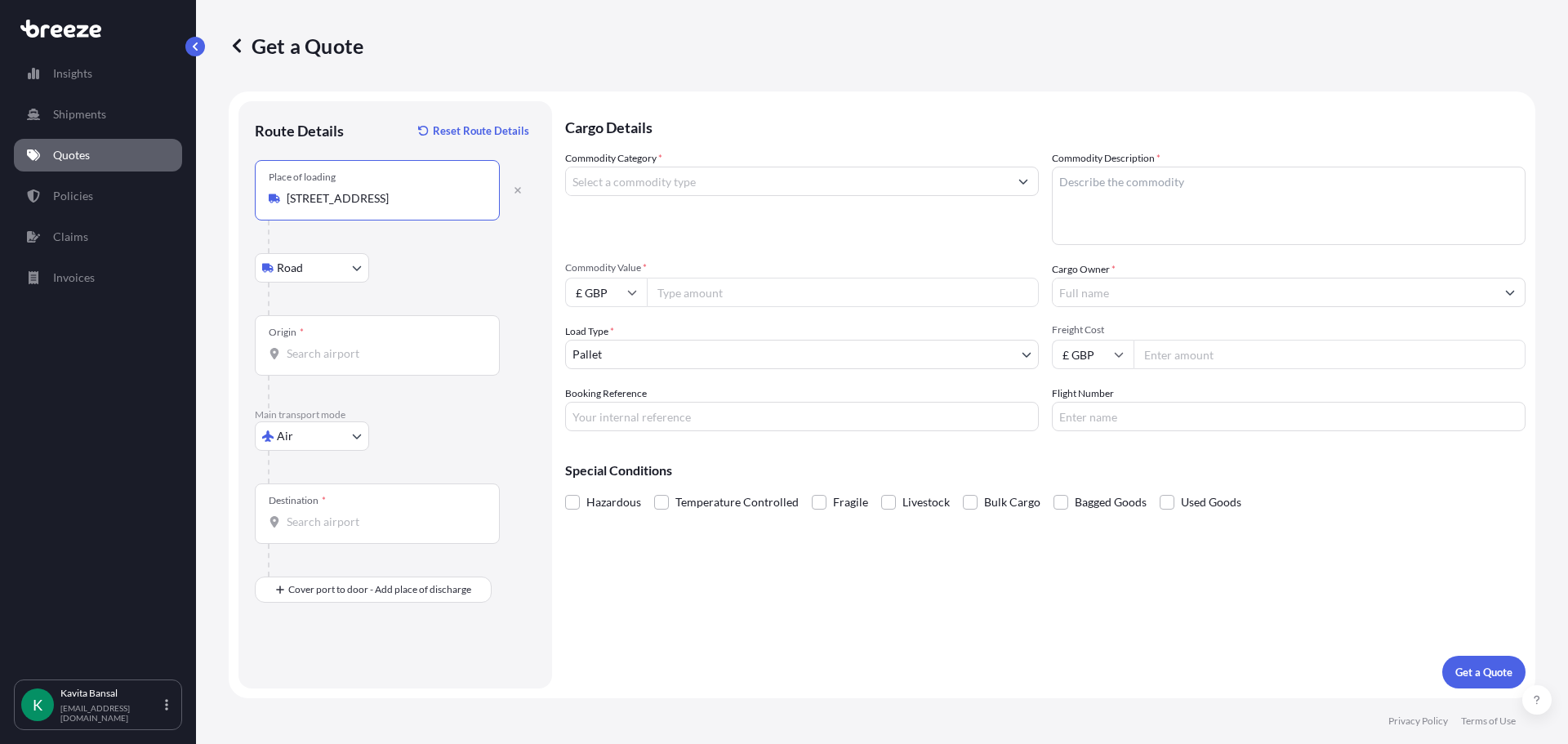
type input "[STREET_ADDRESS]"
click at [339, 362] on div "Origin *" at bounding box center [377, 346] width 245 height 60
click at [339, 362] on input "Origin *" at bounding box center [383, 354] width 193 height 16
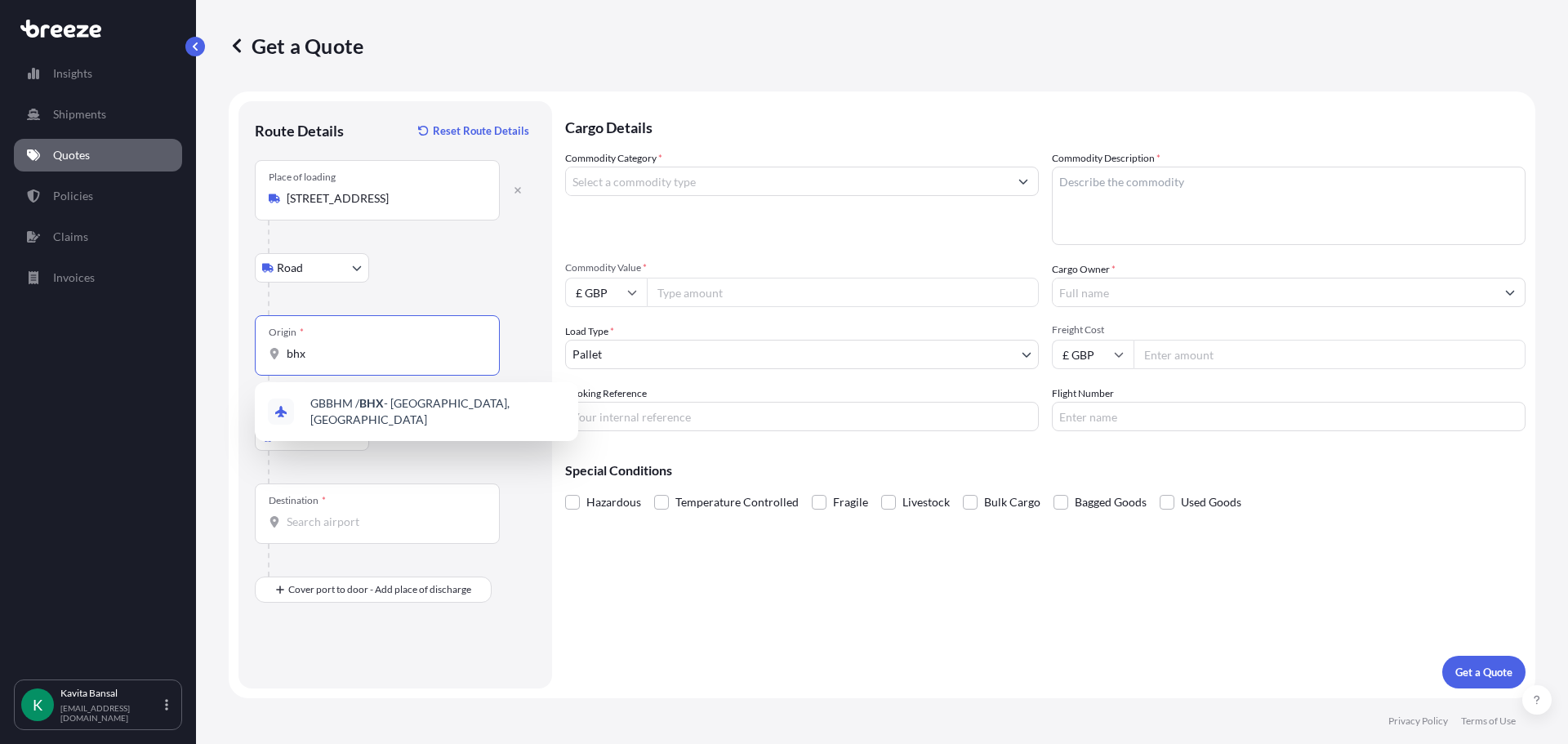
click at [387, 400] on div "GBBHM / BHX - [GEOGRAPHIC_DATA], [GEOGRAPHIC_DATA]" at bounding box center [416, 411] width 311 height 46
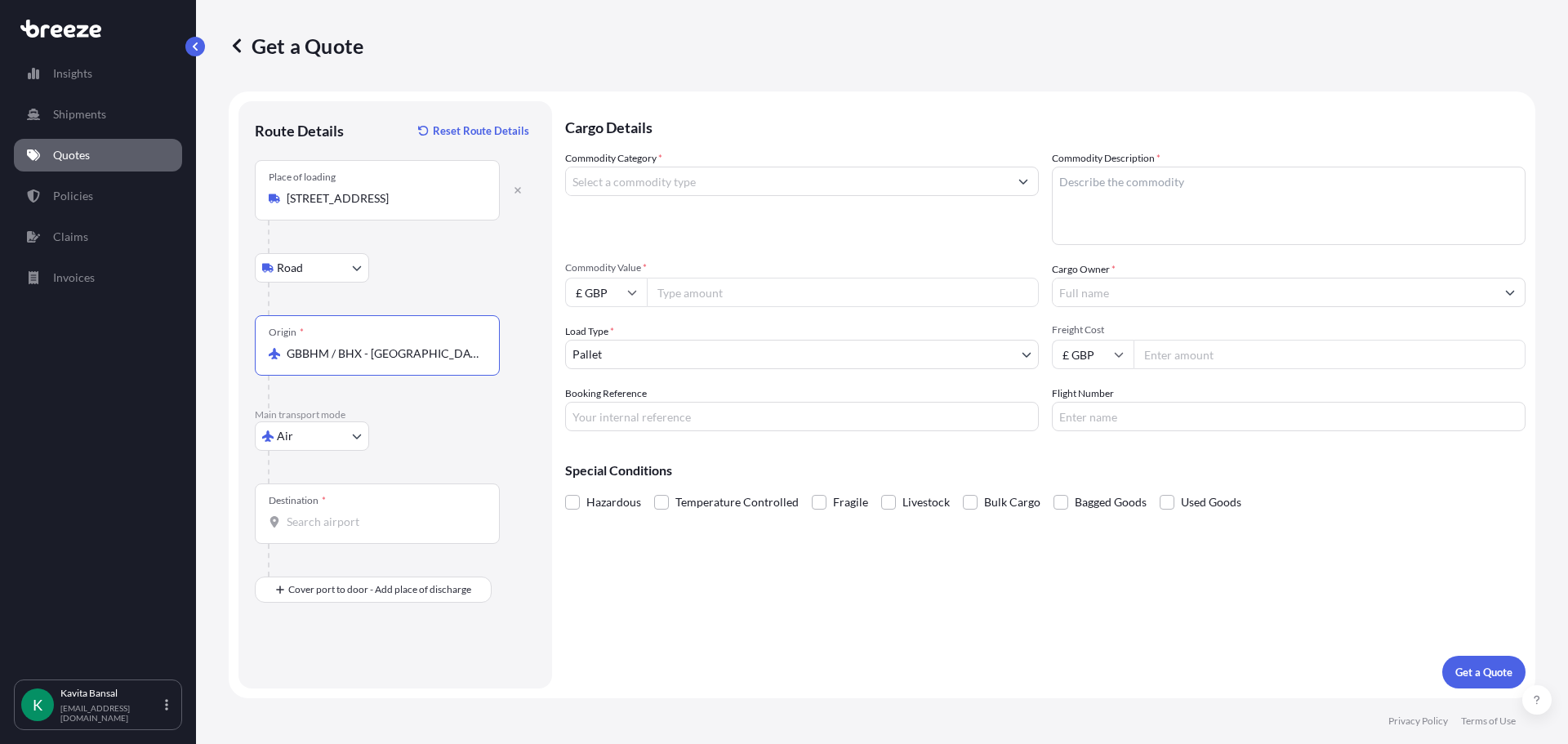
type input "GBBHM / BHX - [GEOGRAPHIC_DATA], [GEOGRAPHIC_DATA]"
click at [338, 527] on input "Destination *" at bounding box center [383, 522] width 193 height 16
drag, startPoint x: 327, startPoint y: 661, endPoint x: 326, endPoint y: 637, distance: 24.0
click at [326, 659] on div "Route Details Reset Route Details Place of loading [GEOGRAPHIC_DATA] Rail Origi…" at bounding box center [395, 394] width 281 height 555
click at [330, 519] on input "Destination * Please select a destination" at bounding box center [383, 522] width 193 height 16
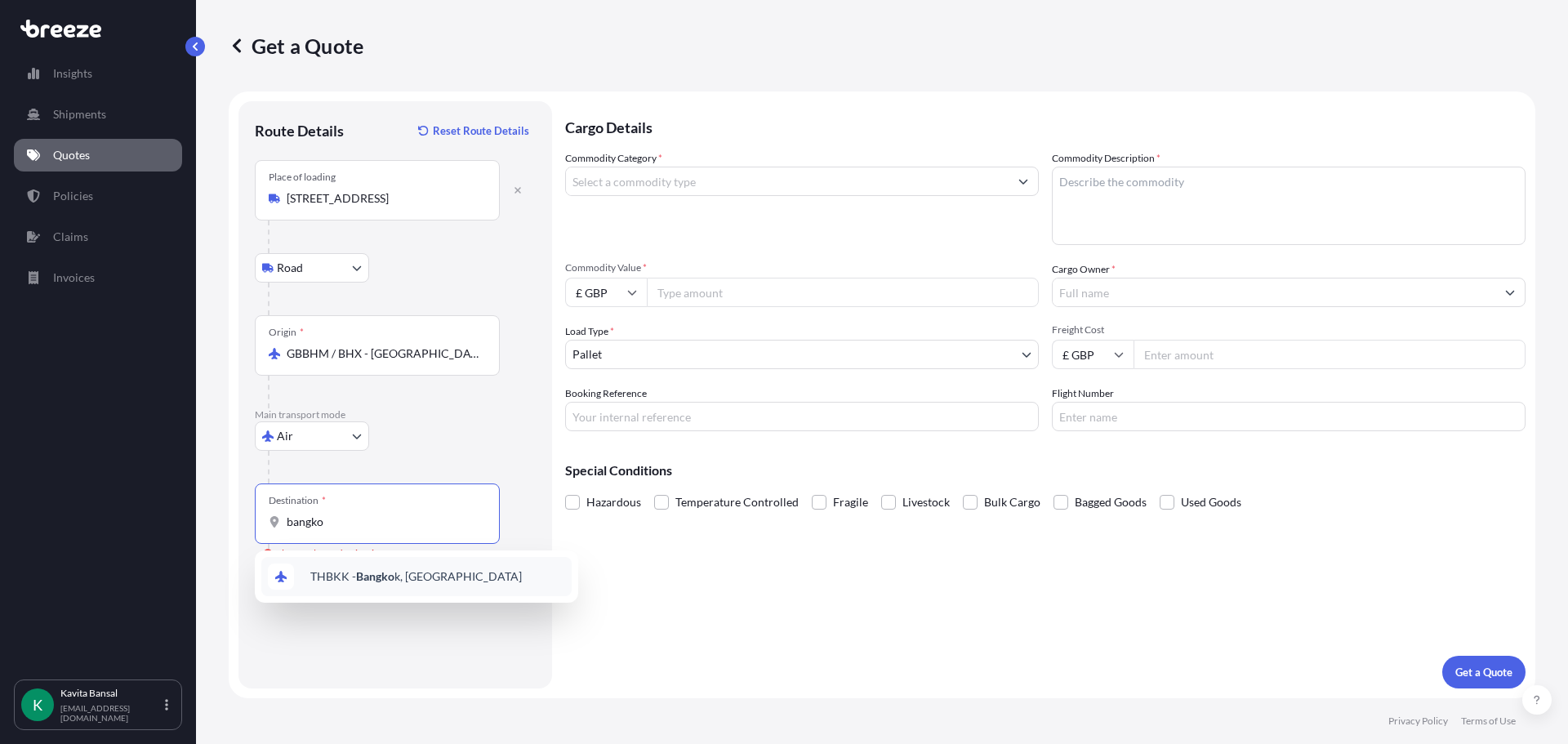
click at [363, 590] on div "THBKK - Bangko k, [GEOGRAPHIC_DATA]" at bounding box center [416, 576] width 311 height 39
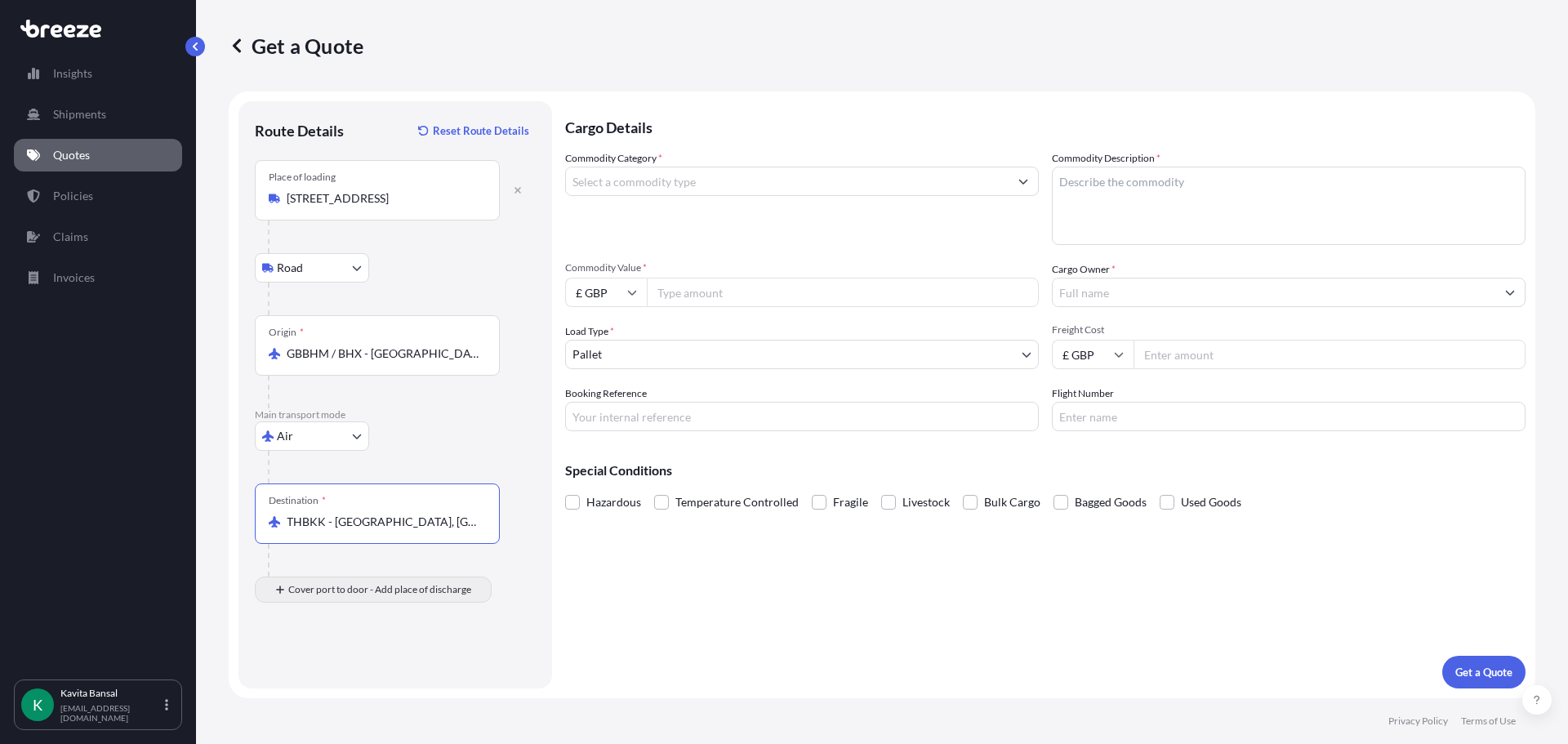
type input "THBKK - [GEOGRAPHIC_DATA], [GEOGRAPHIC_DATA]"
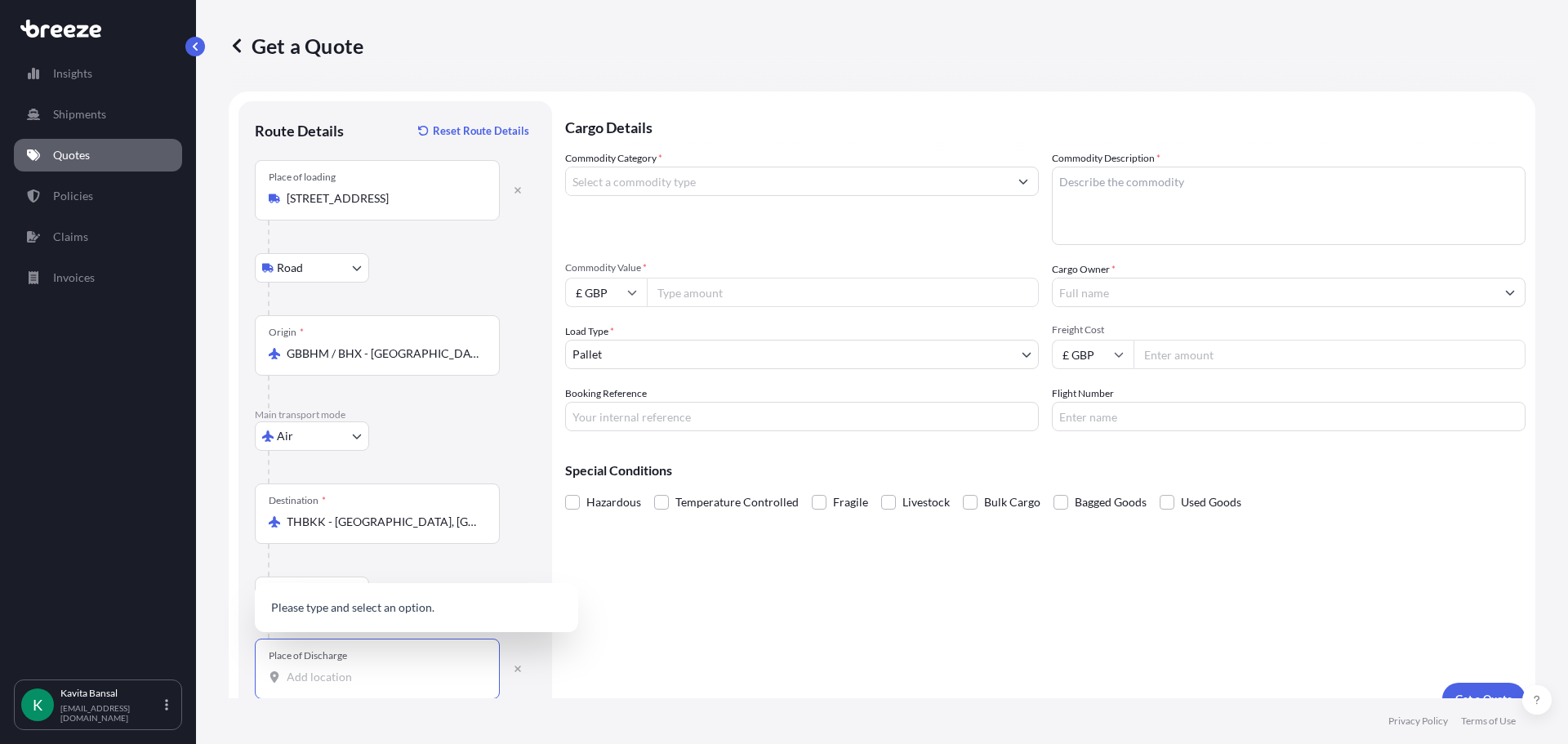
click at [351, 676] on input "Place of Discharge" at bounding box center [383, 677] width 193 height 16
click at [349, 682] on input "Place of Discharge" at bounding box center [383, 677] width 193 height 16
paste input "[GEOGRAPHIC_DATA], [GEOGRAPHIC_DATA] [GEOGRAPHIC_DATA], [GEOGRAPHIC_DATA]"
click at [349, 623] on div "[GEOGRAPHIC_DATA], [GEOGRAPHIC_DATA][PERSON_NAME], [GEOGRAPHIC_DATA], [GEOGRAPH…" at bounding box center [416, 595] width 311 height 62
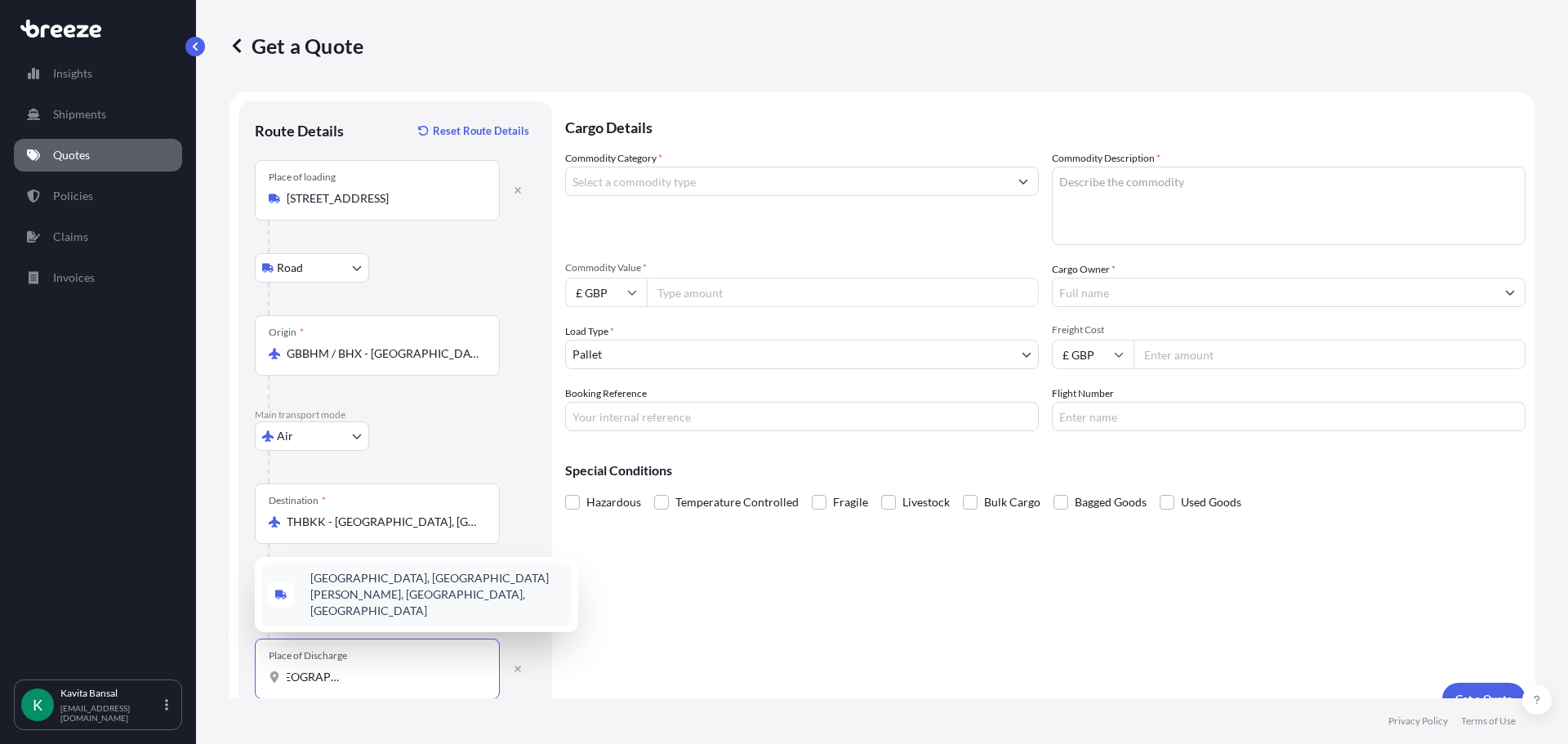
scroll to position [0, 123]
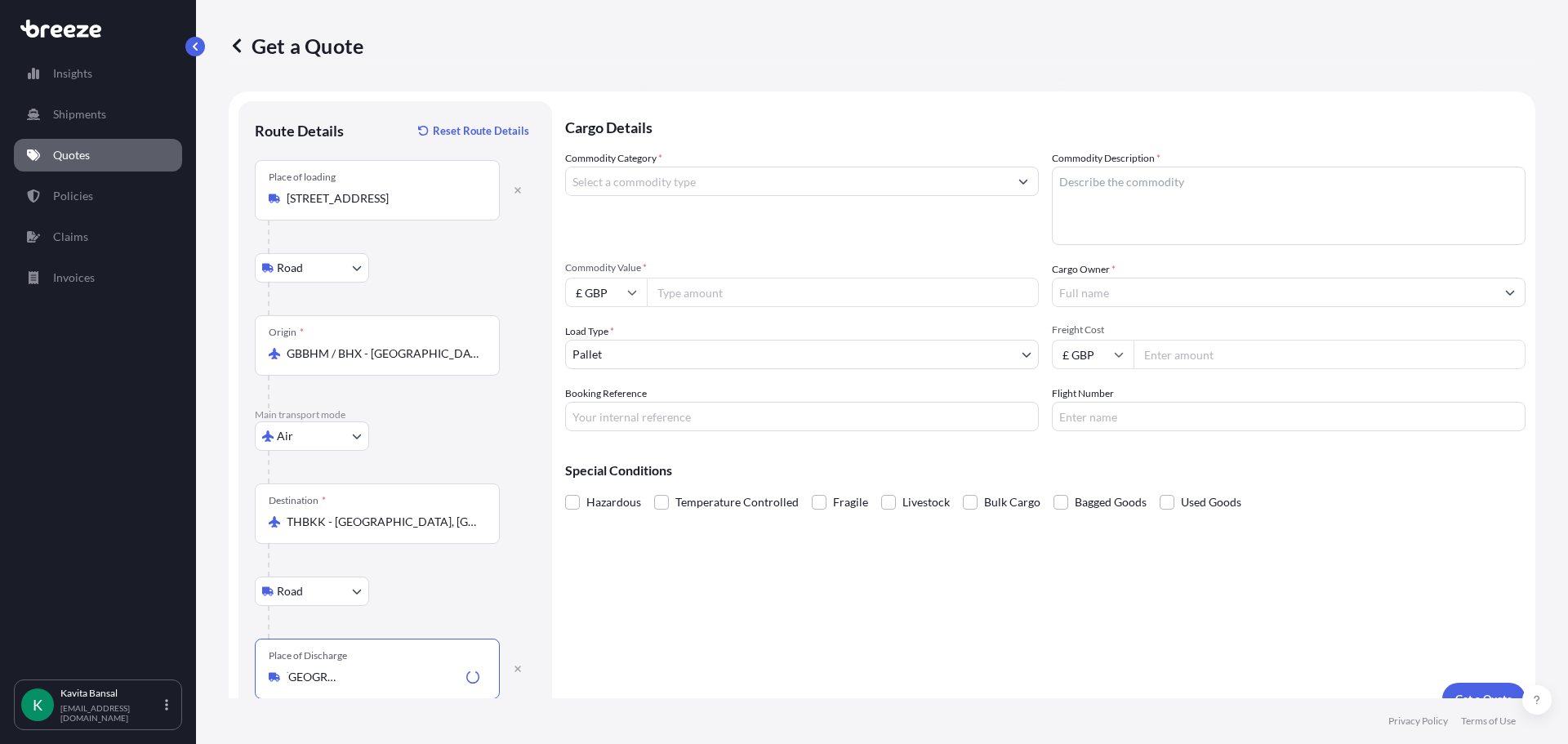
type input "[GEOGRAPHIC_DATA], [GEOGRAPHIC_DATA][PERSON_NAME], [GEOGRAPHIC_DATA], [GEOGRAPH…"
click at [681, 186] on input "Commodity Category *" at bounding box center [787, 181] width 443 height 29
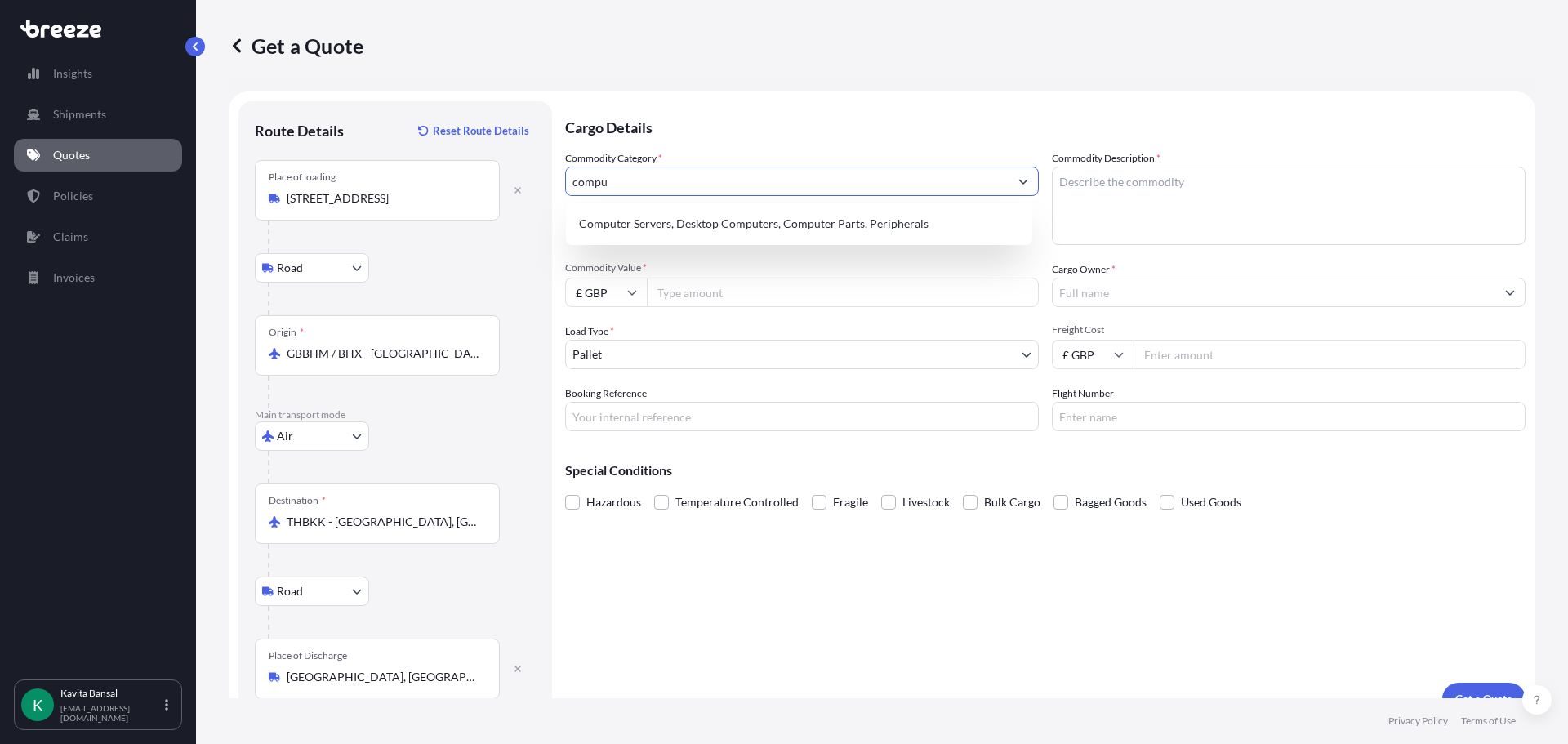
click at [713, 220] on div "Computer Servers, Desktop Computers, Computer Parts, Peripherals" at bounding box center [799, 224] width 453 height 29
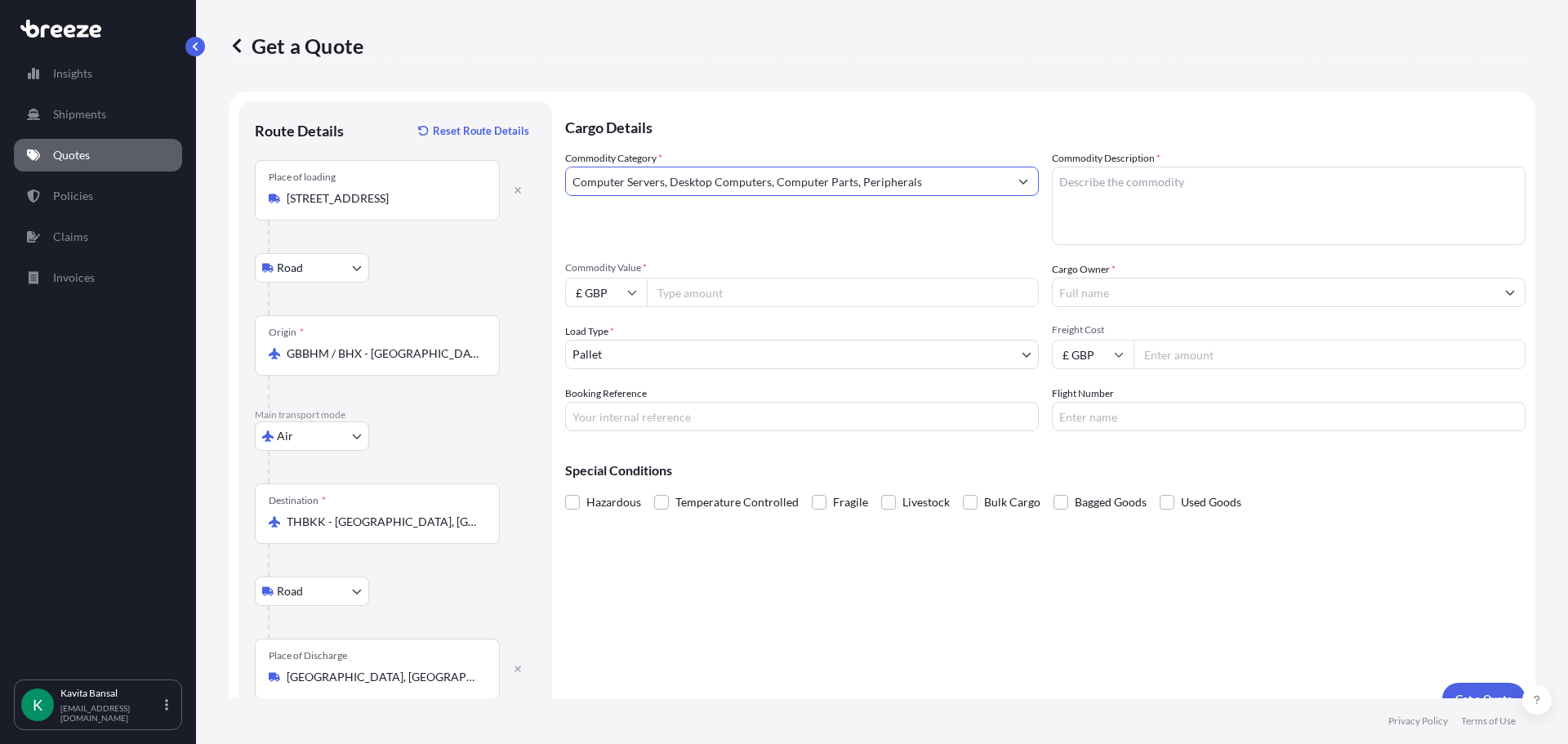
type input "Computer Servers, Desktop Computers, Computer Parts, Peripherals"
click at [1192, 206] on textarea "Commodity Description *" at bounding box center [1288, 205] width 474 height 78
type textarea "PC"
click at [721, 310] on div "Commodity Category * Computer Servers, Desktop Computers, Computer Parts, Perip…" at bounding box center [1046, 291] width 961 height 281
click at [723, 299] on input "Commodity Value *" at bounding box center [843, 293] width 392 height 29
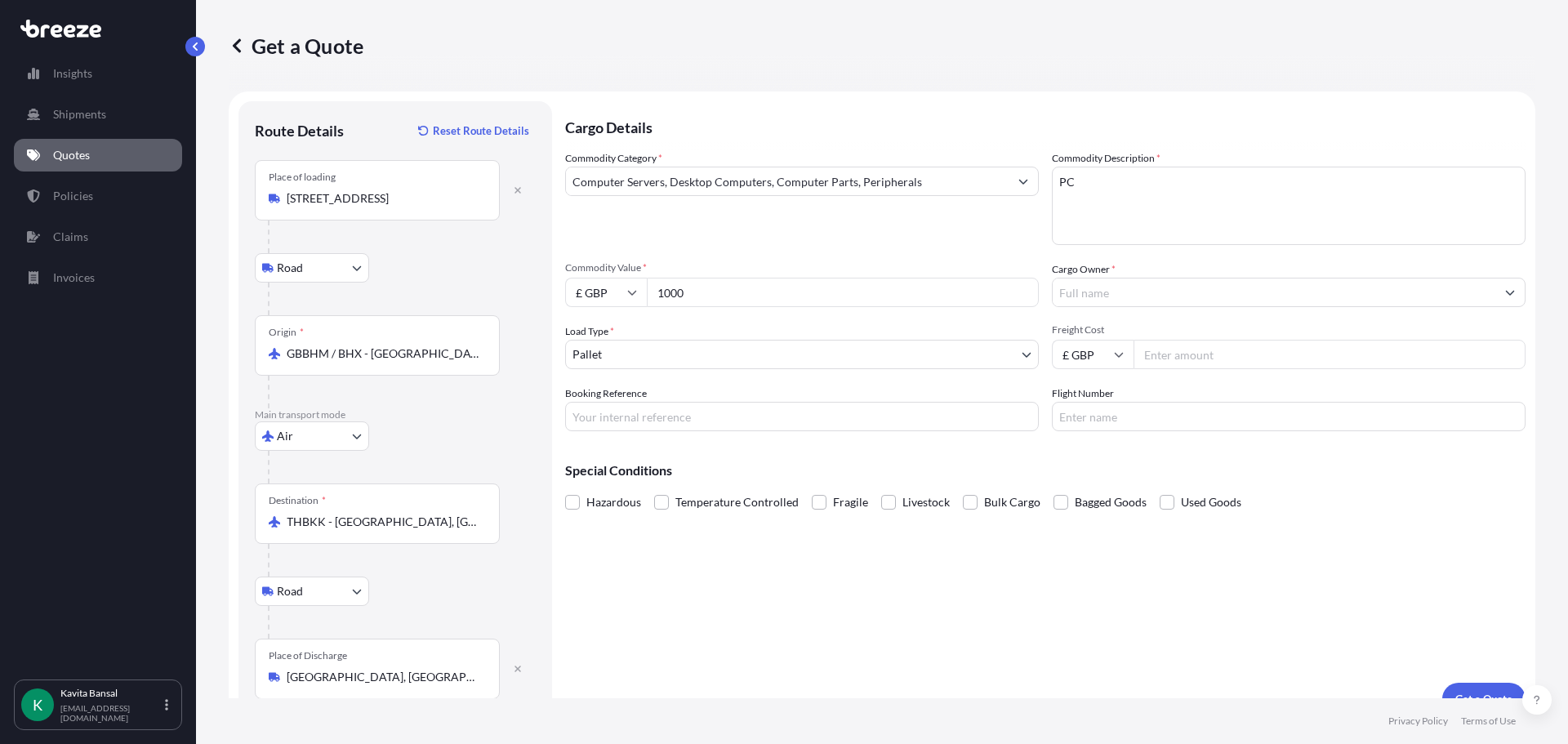
type input "1000"
click at [1252, 166] on div "Commodity Description * PC" at bounding box center [1288, 198] width 474 height 95
click at [1245, 181] on textarea "PC" at bounding box center [1288, 205] width 474 height 78
type textarea "PC TOWER"
click at [1082, 291] on input "Cargo Owner *" at bounding box center [1274, 293] width 443 height 29
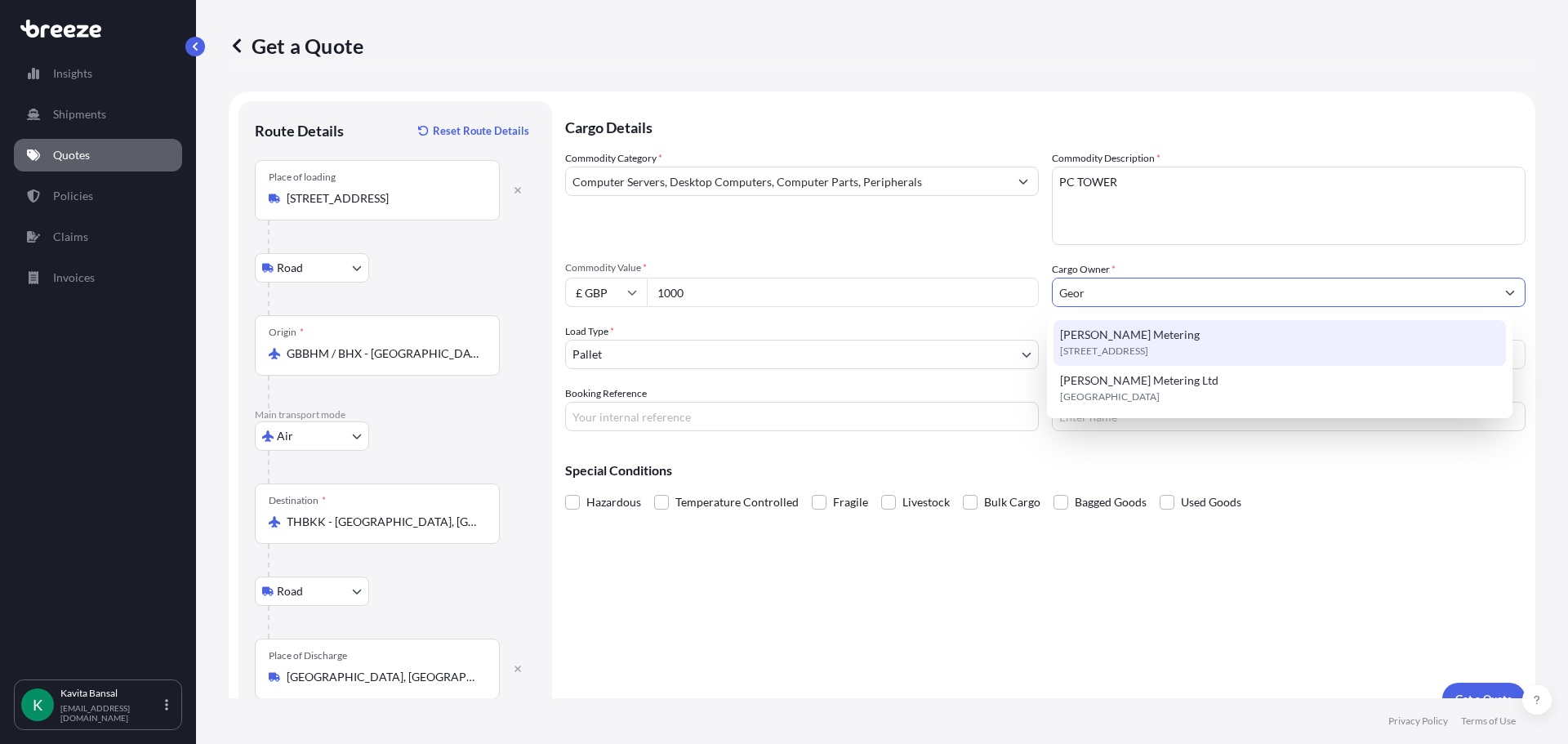
click at [1102, 332] on span "[PERSON_NAME] Metering" at bounding box center [1130, 334] width 139 height 16
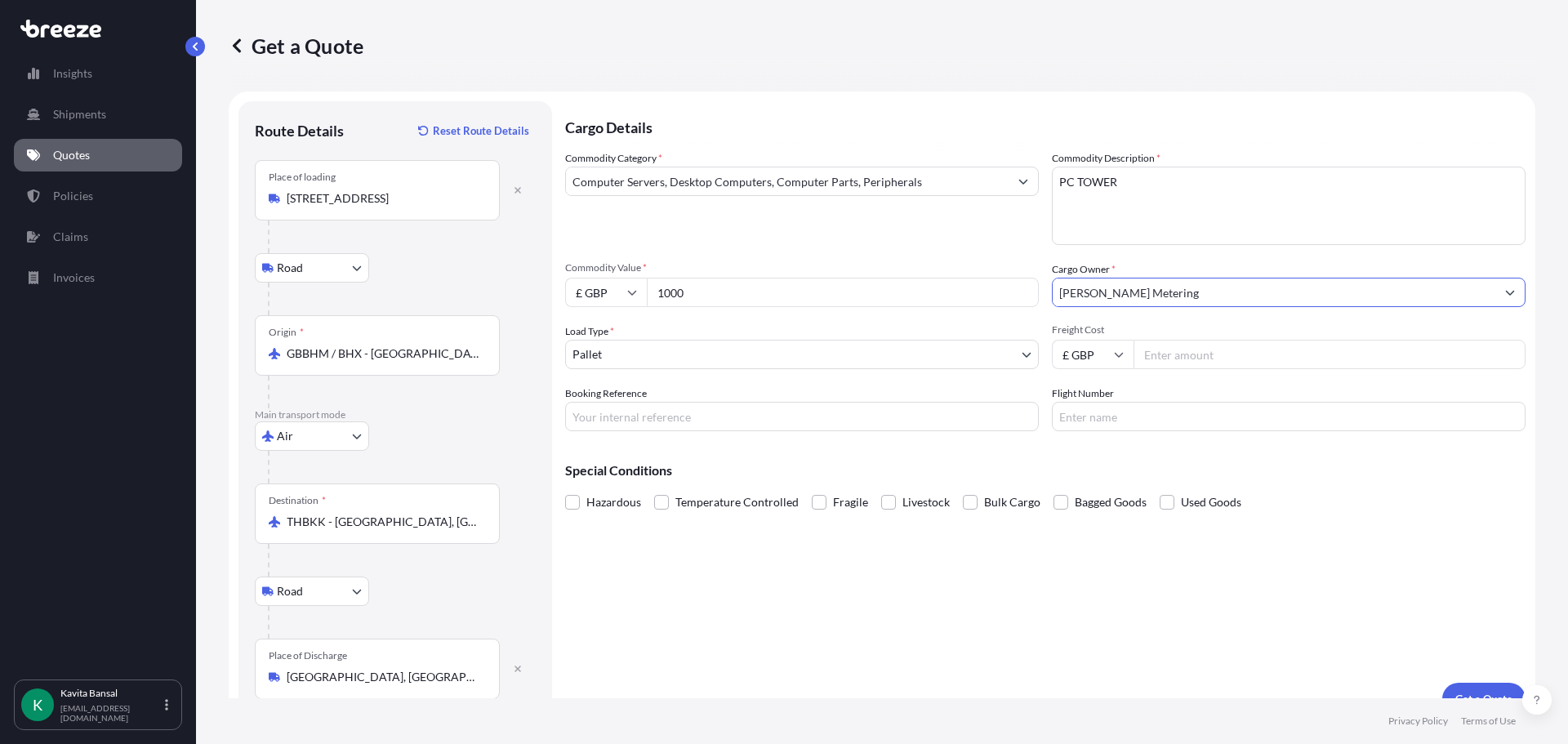
scroll to position [27, 0]
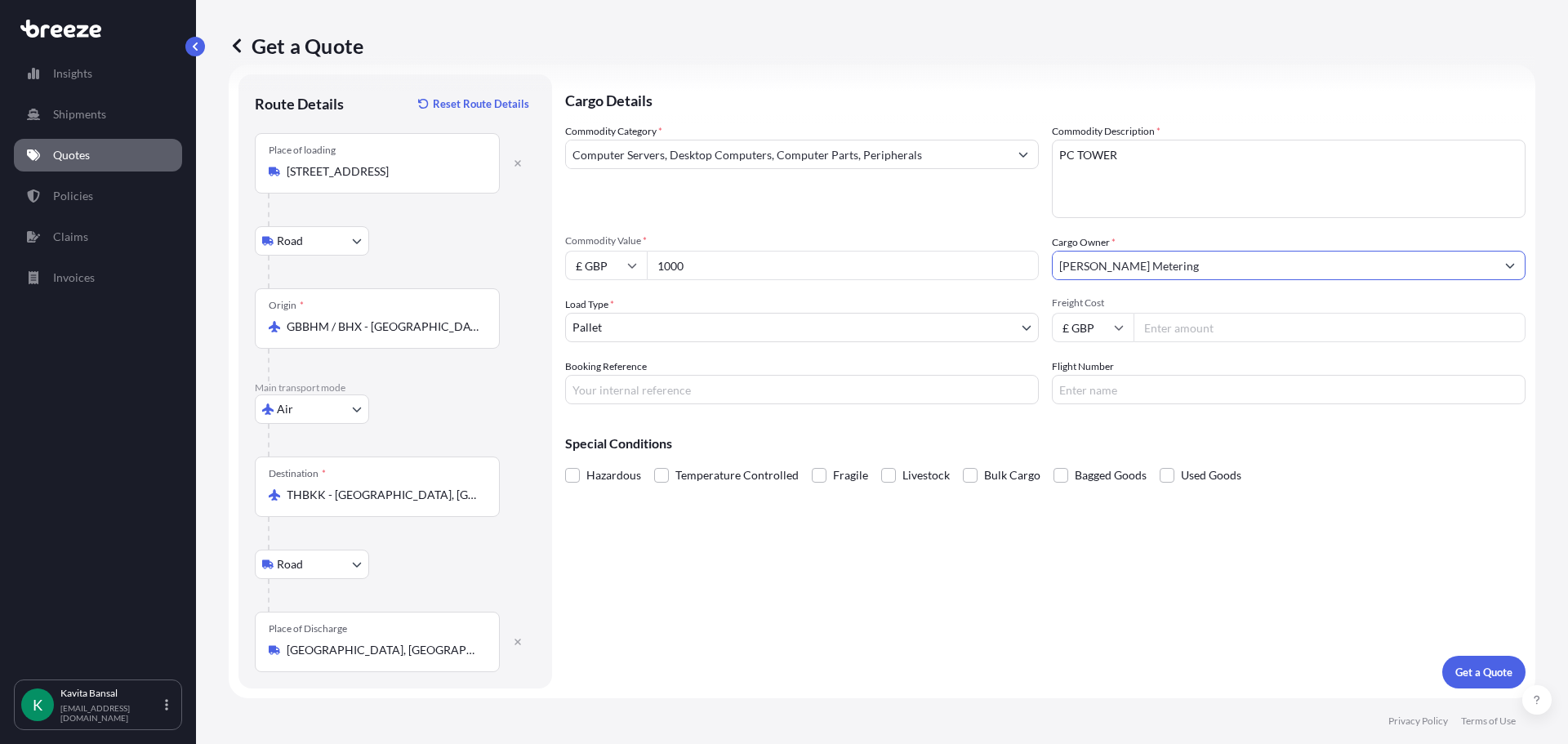
type input "[PERSON_NAME] Metering"
click at [1187, 334] on input "Freight Cost" at bounding box center [1330, 327] width 392 height 29
type input "1000"
click at [852, 394] on input "Booking Reference" at bounding box center [802, 389] width 474 height 29
type input "Q24478"
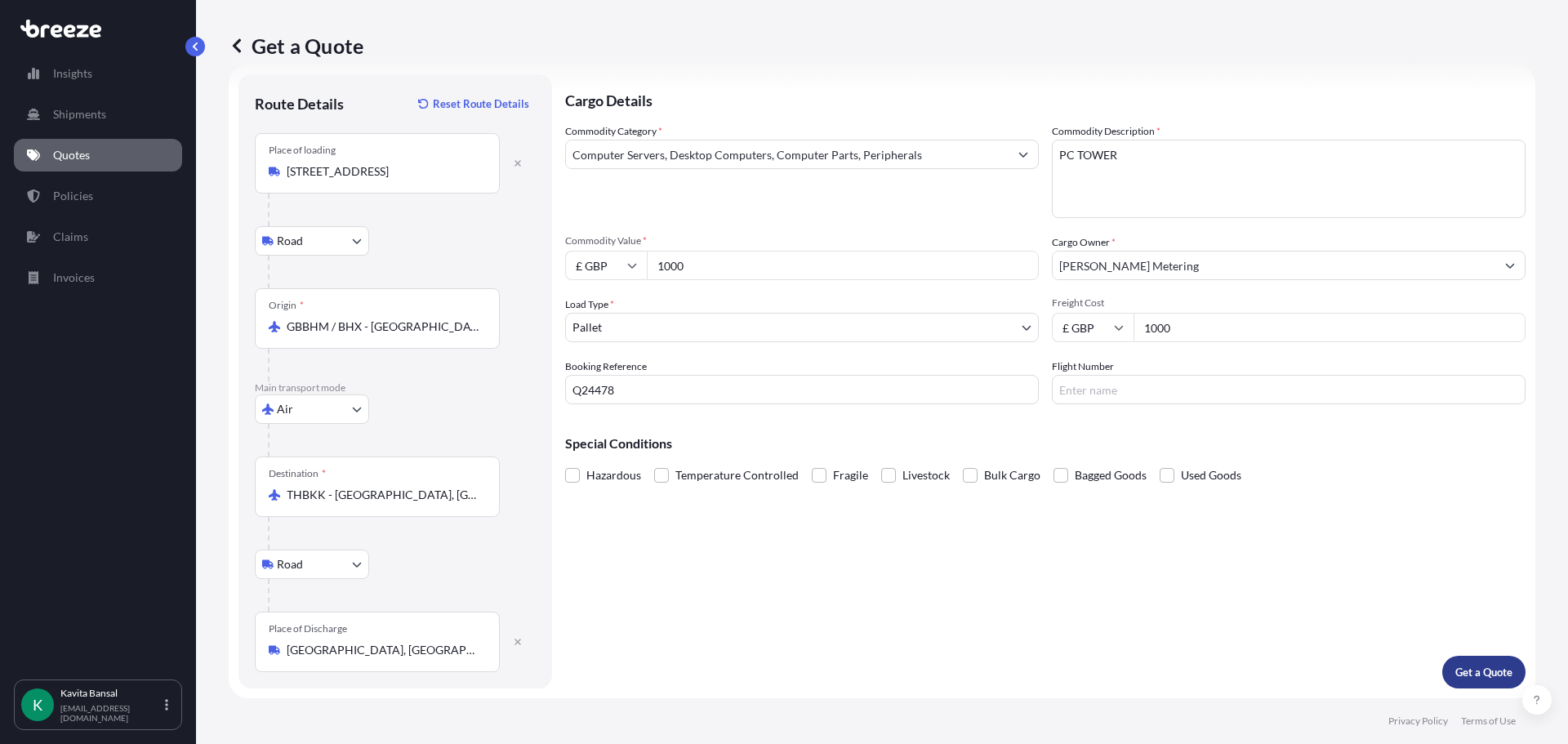
click at [1457, 659] on button "Get a Quote" at bounding box center [1485, 672] width 83 height 33
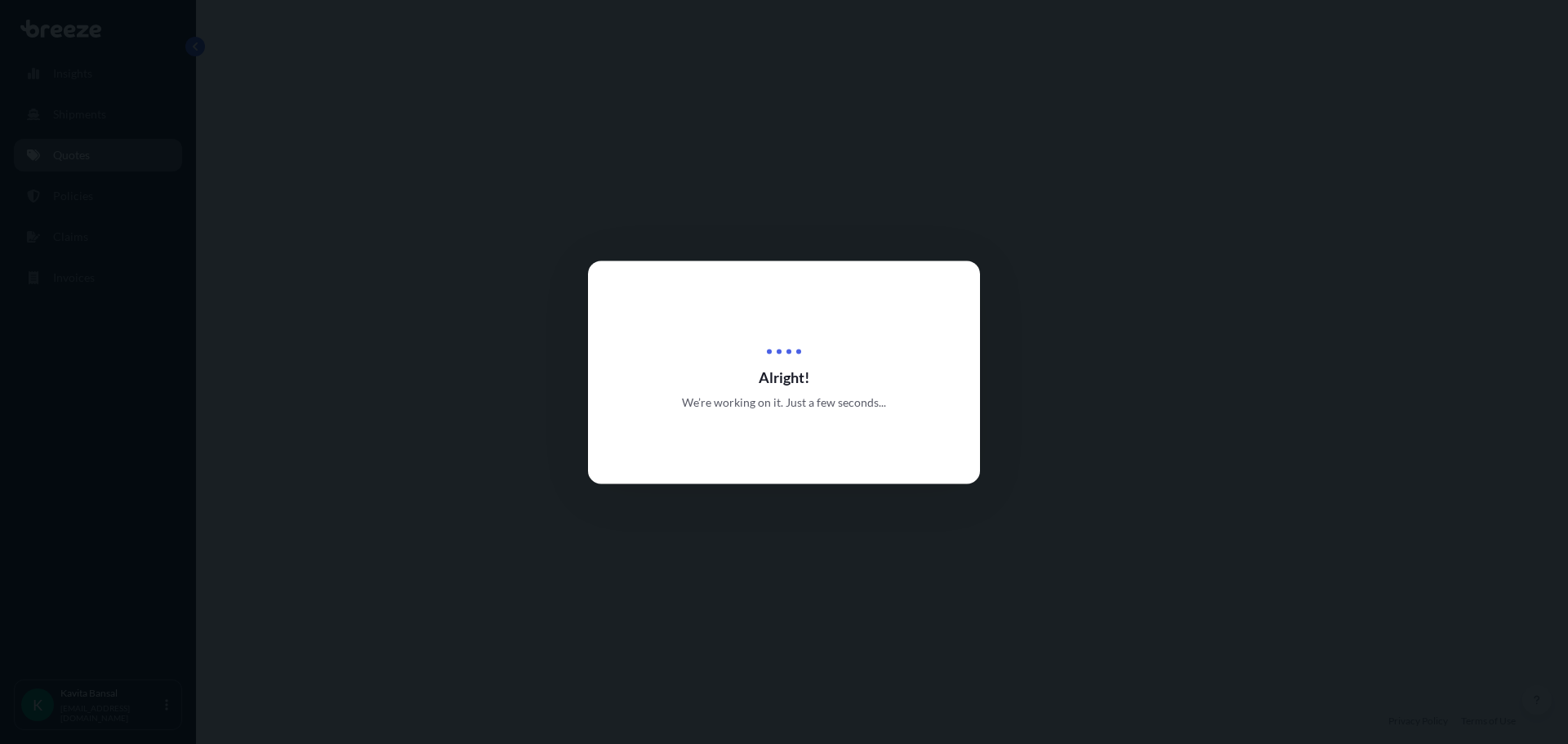
select select "Road"
select select "Air"
select select "Road"
select select "1"
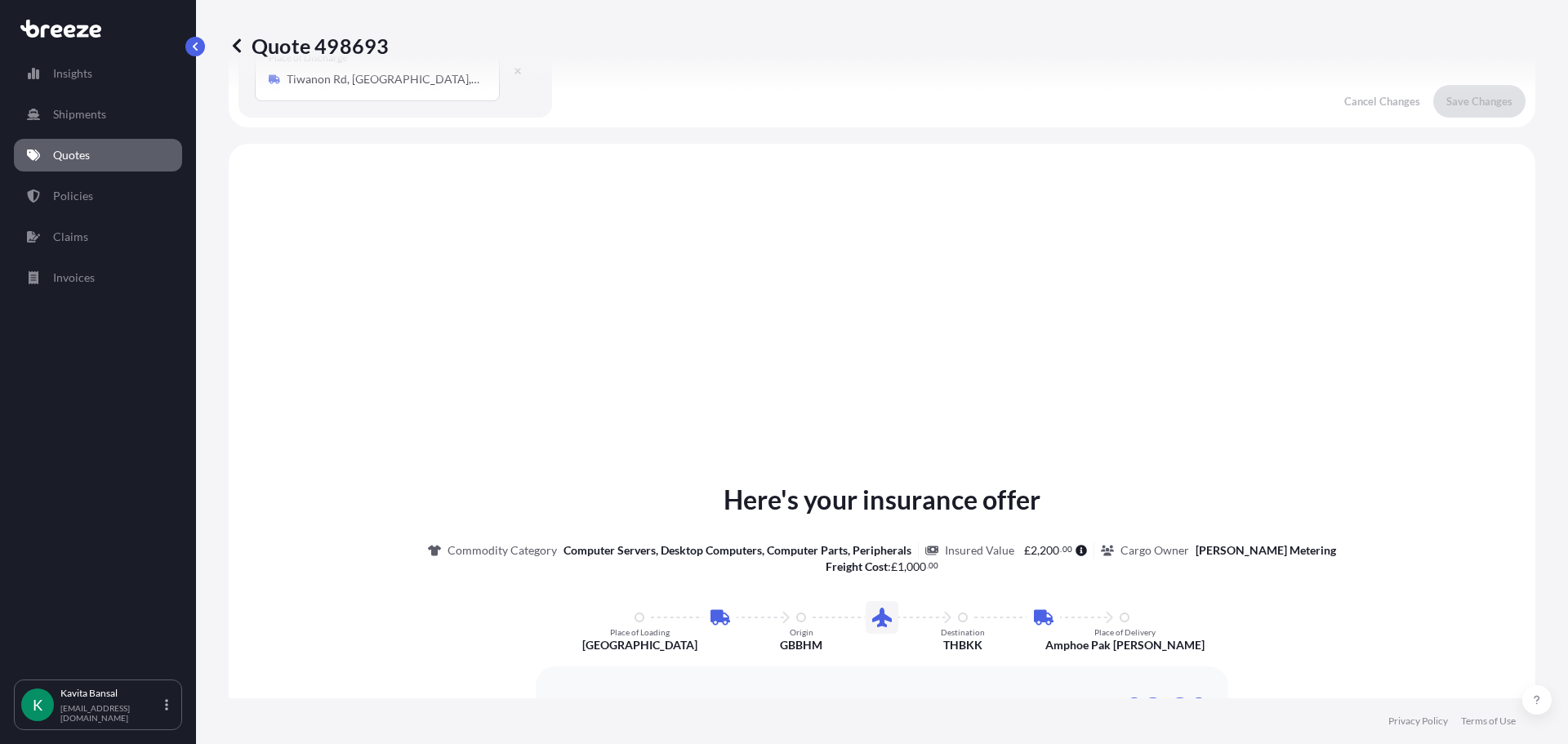
scroll to position [654, 0]
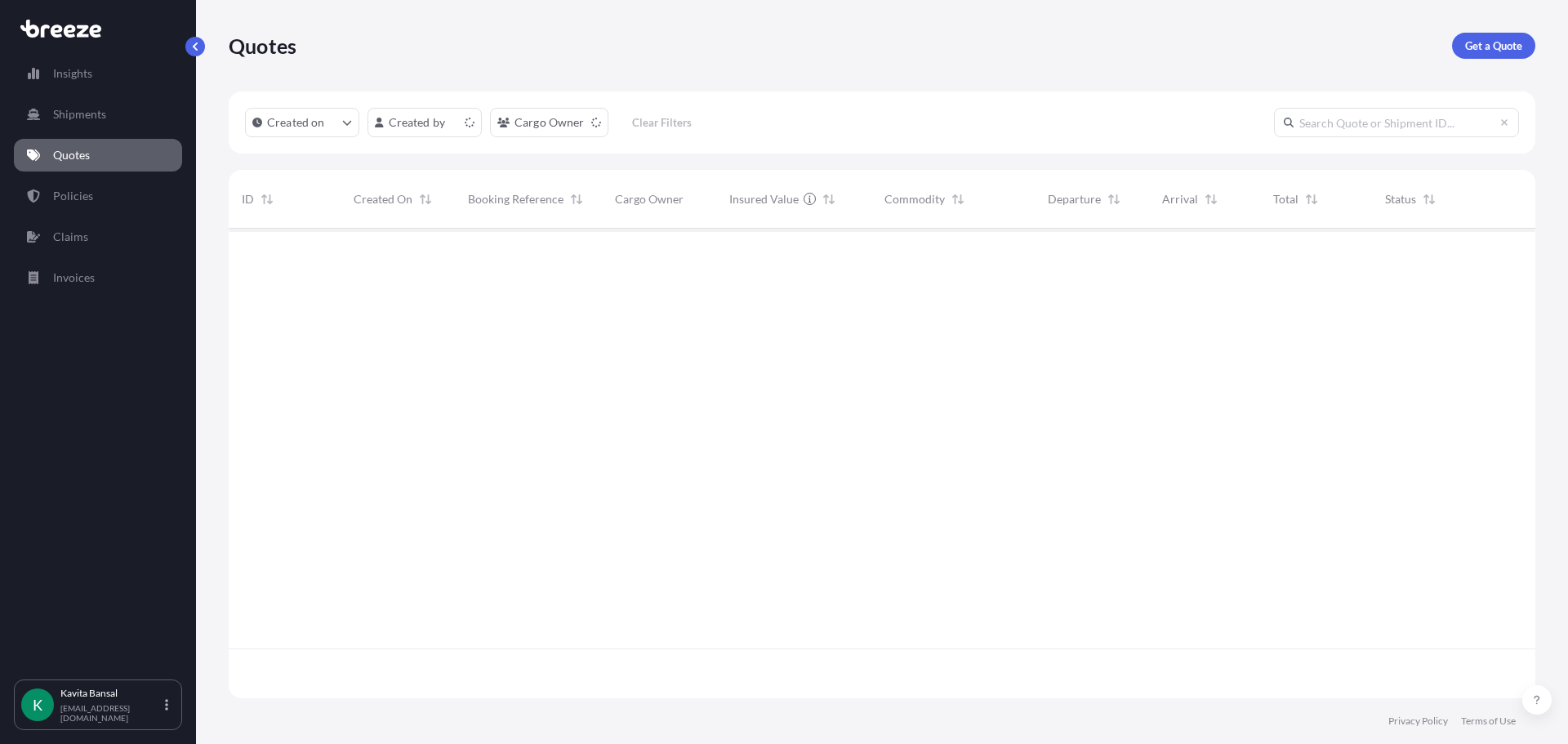
scroll to position [467, 1295]
click at [1459, 51] on link "Get a Quote" at bounding box center [1494, 46] width 83 height 26
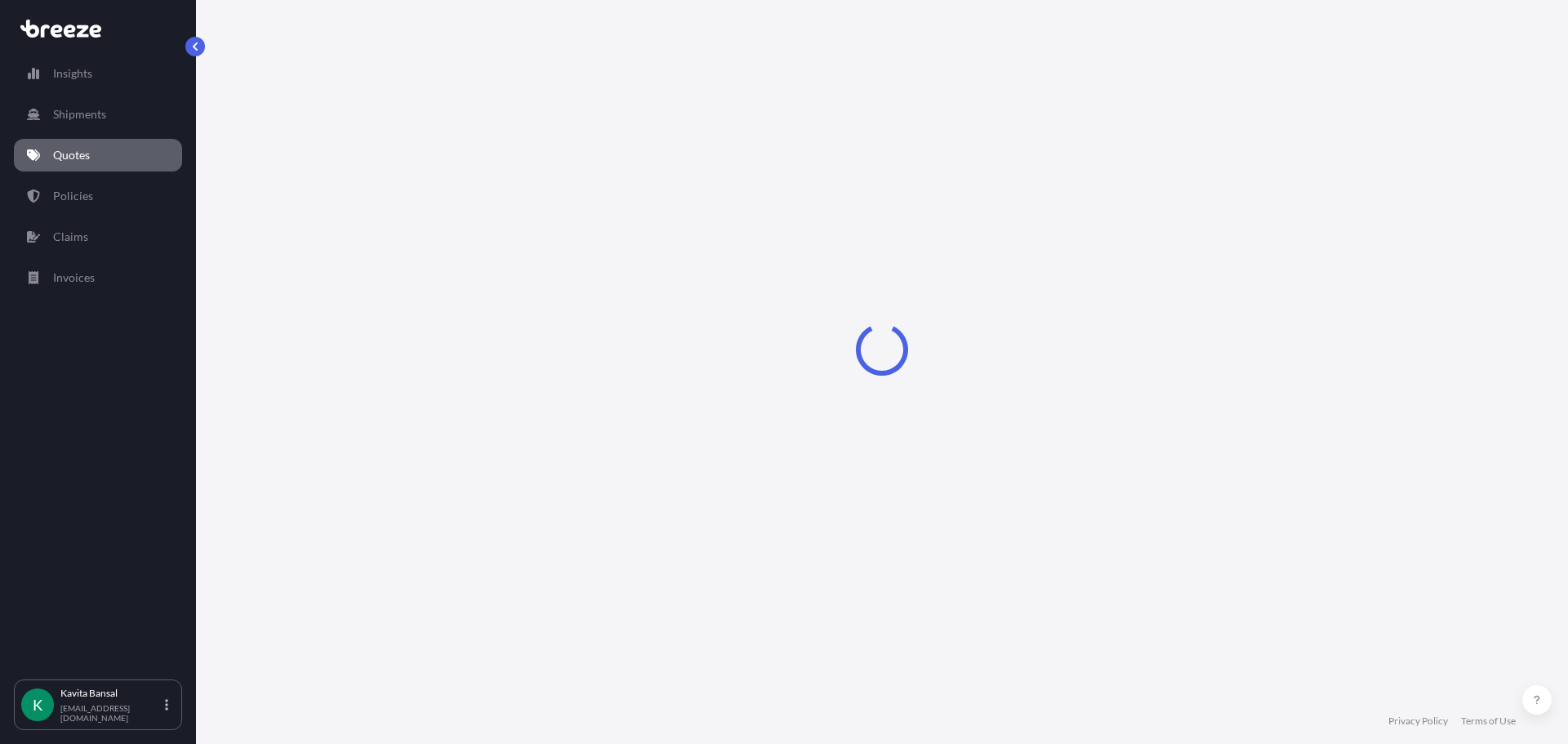
select select "Sea"
select select "1"
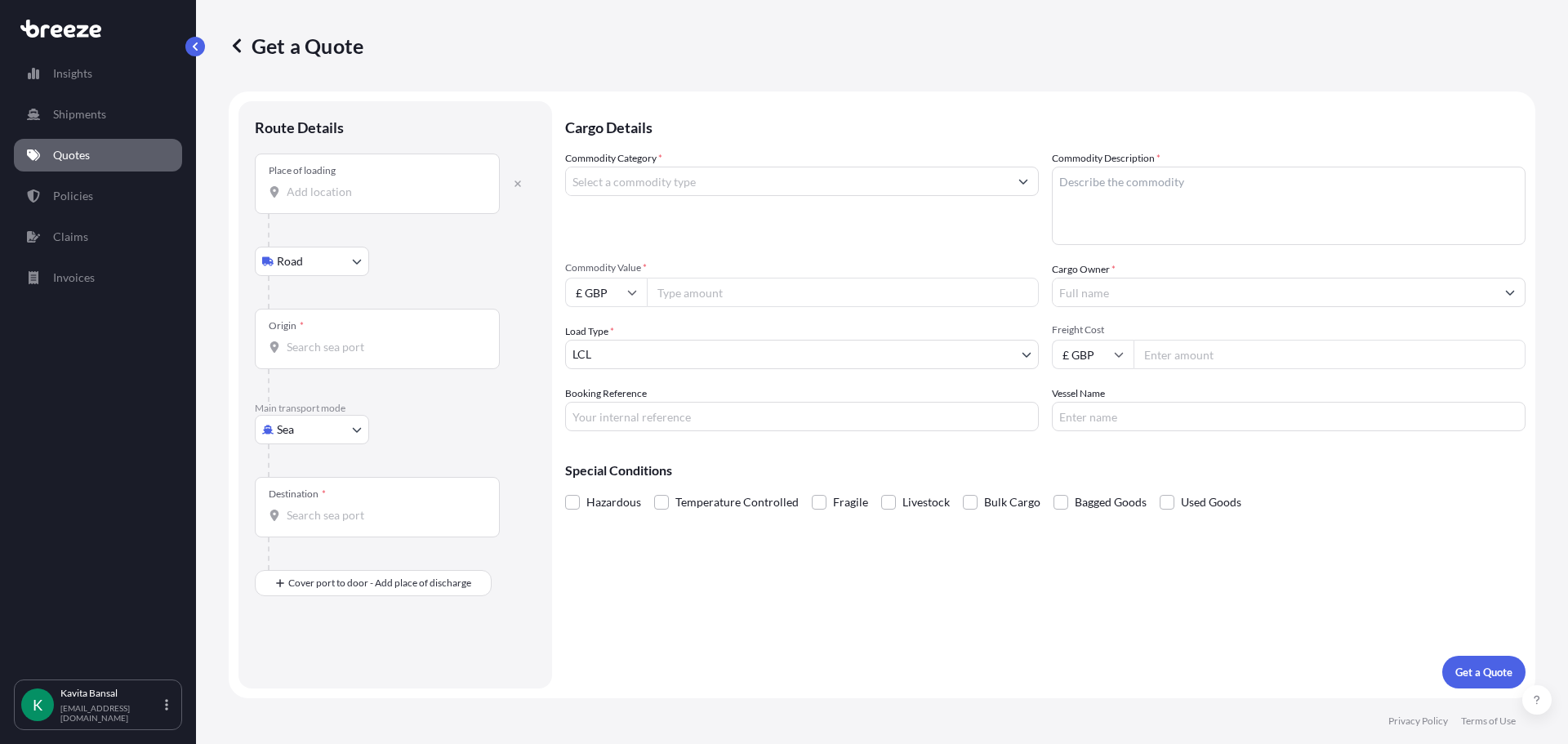
click at [341, 194] on input "Place of loading" at bounding box center [383, 192] width 193 height 16
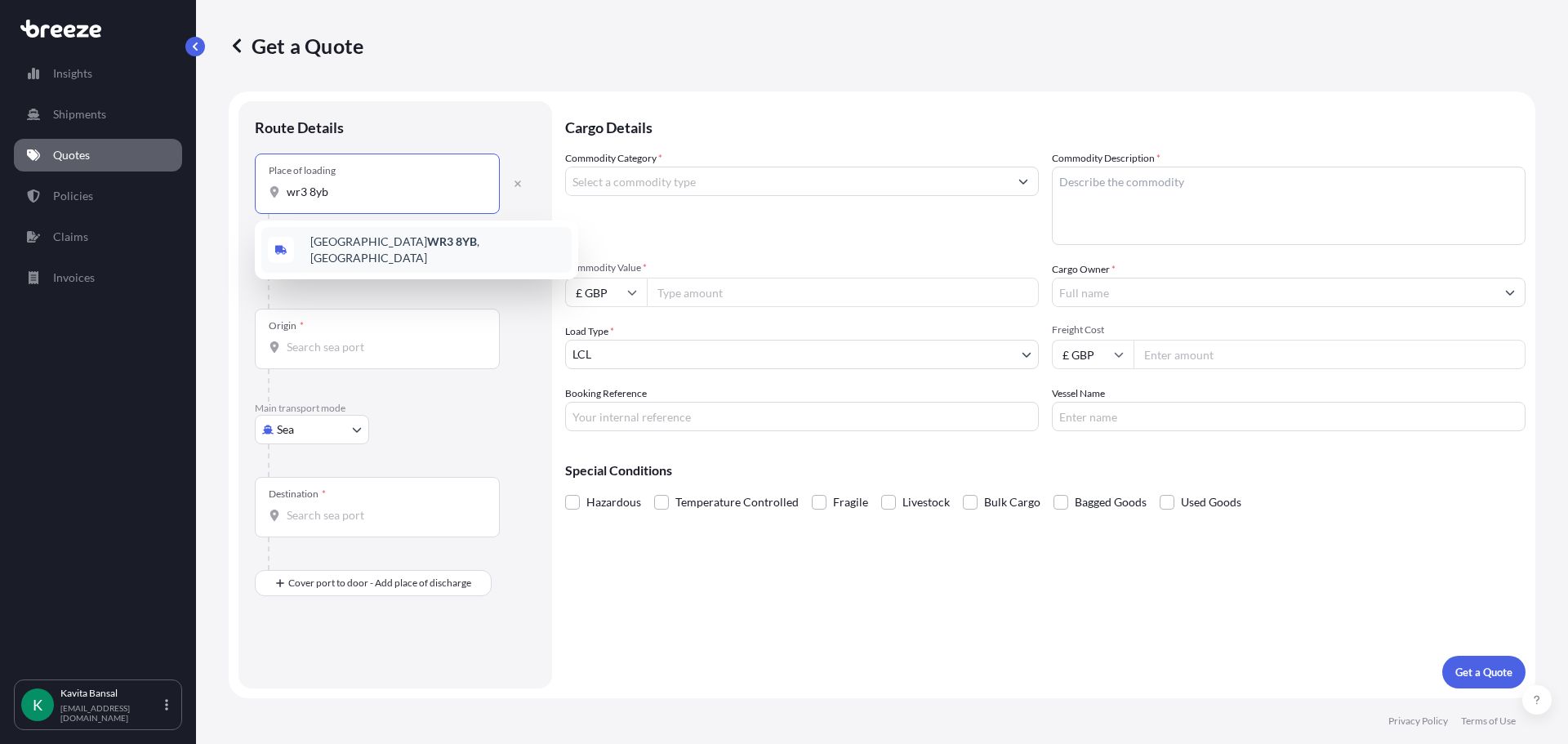
click at [347, 247] on span "Worcester WR3 8YB , [GEOGRAPHIC_DATA]" at bounding box center [438, 250] width 255 height 33
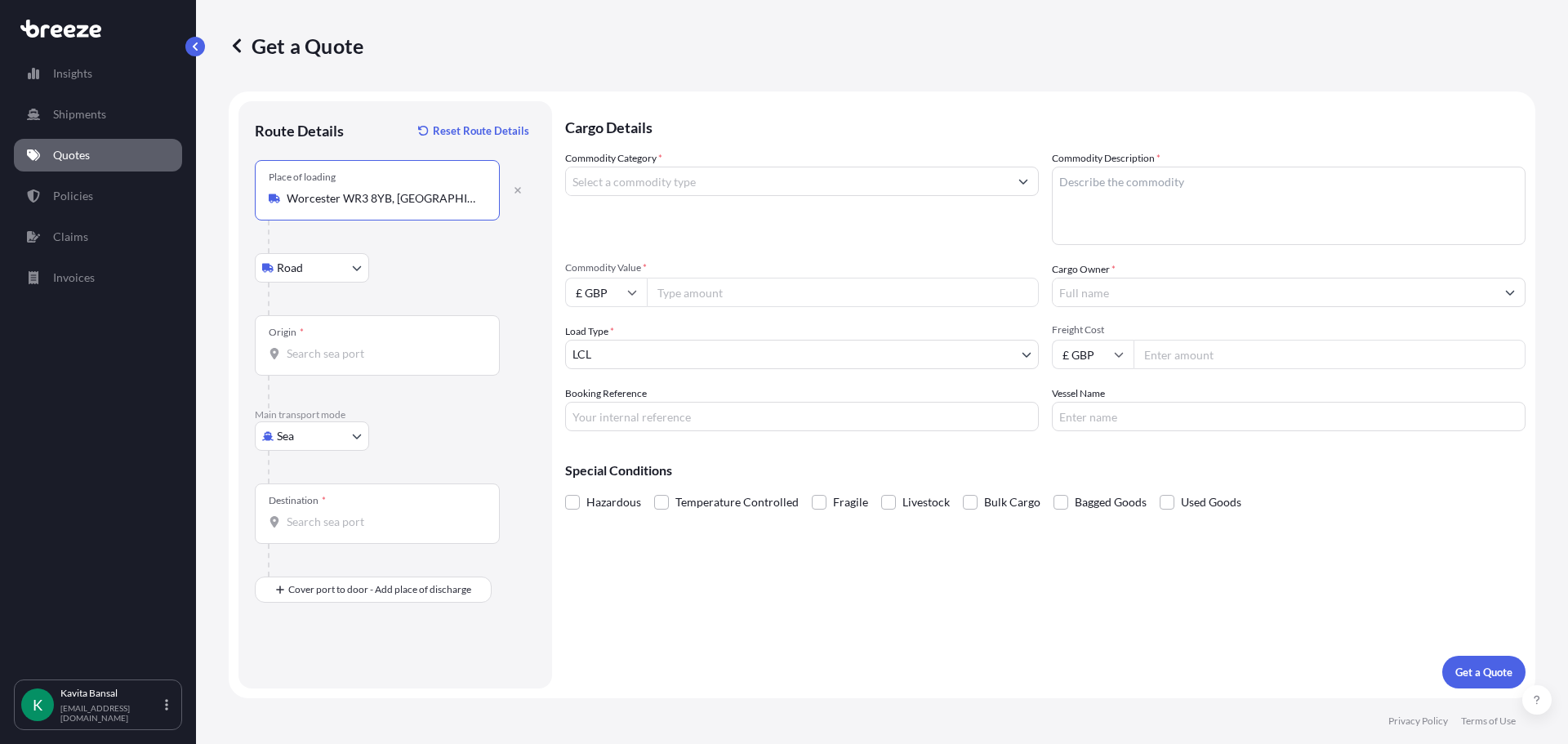
type input "Worcester WR3 8YB, [GEOGRAPHIC_DATA]"
click at [332, 363] on div "Origin *" at bounding box center [377, 346] width 245 height 60
click at [332, 362] on input "Origin *" at bounding box center [383, 354] width 193 height 16
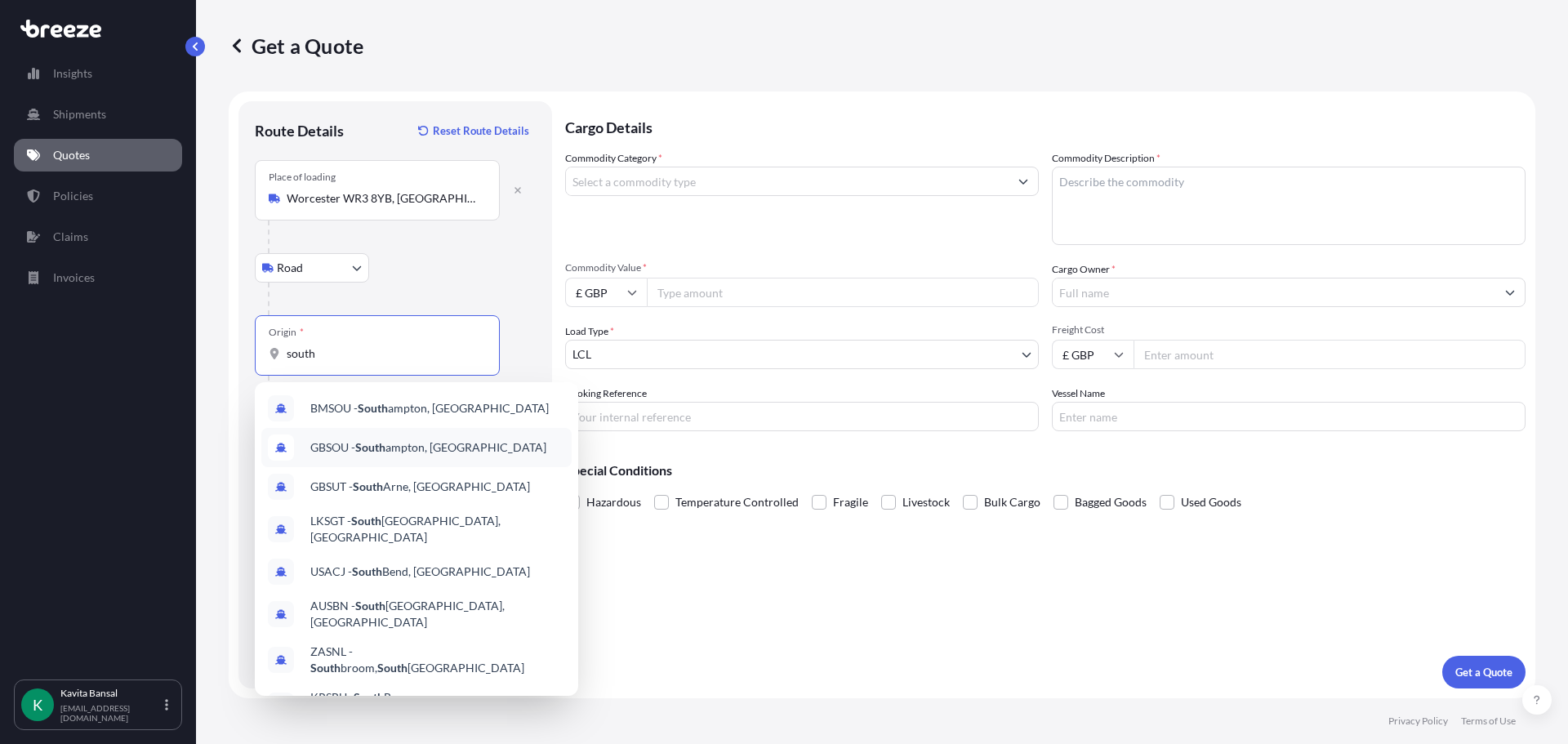
click at [405, 441] on span "GBSOU - South ampton, United Kingdom" at bounding box center [429, 448] width 236 height 16
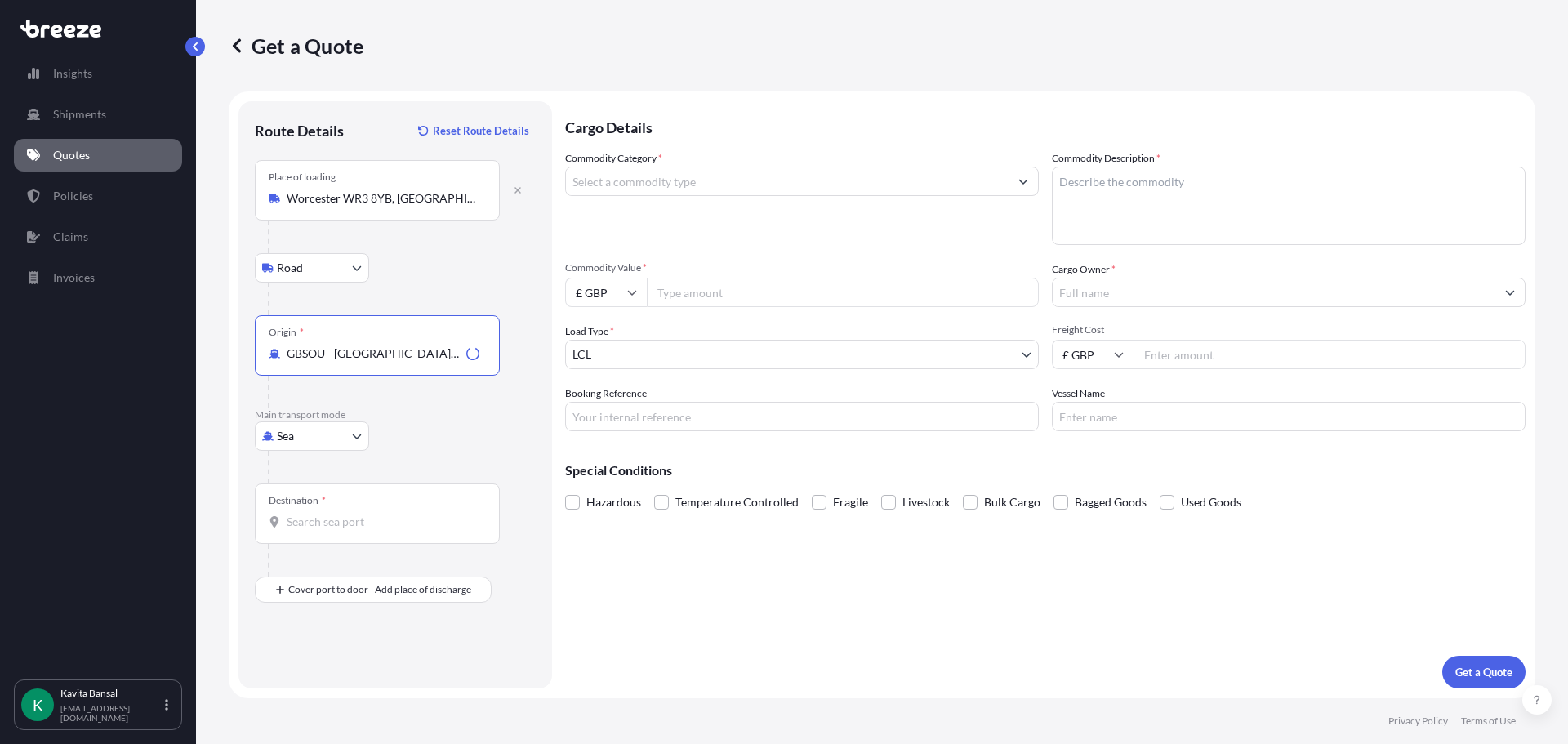
type input "GBSOU - Southampton, United Kingdom"
click at [308, 534] on div "Destination *" at bounding box center [377, 513] width 245 height 60
click at [308, 530] on input "Destination *" at bounding box center [383, 522] width 193 height 16
type input "lahore"
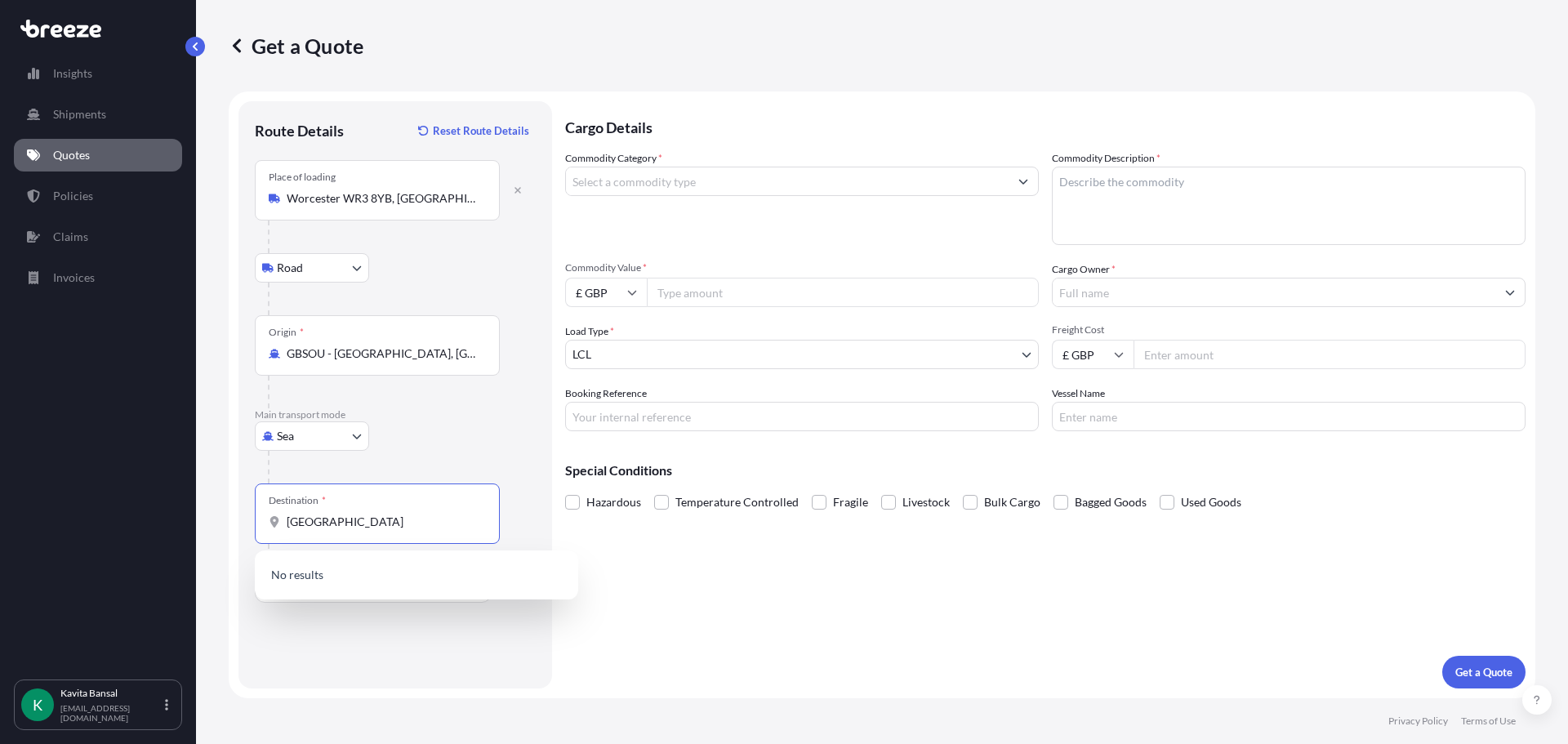
drag, startPoint x: 261, startPoint y: 519, endPoint x: 246, endPoint y: 520, distance: 15.0
click at [246, 520] on div "Route Details Reset Route Details Place of loading Worcester WR3 8YB, UK Road R…" at bounding box center [395, 395] width 314 height 587
type input "l"
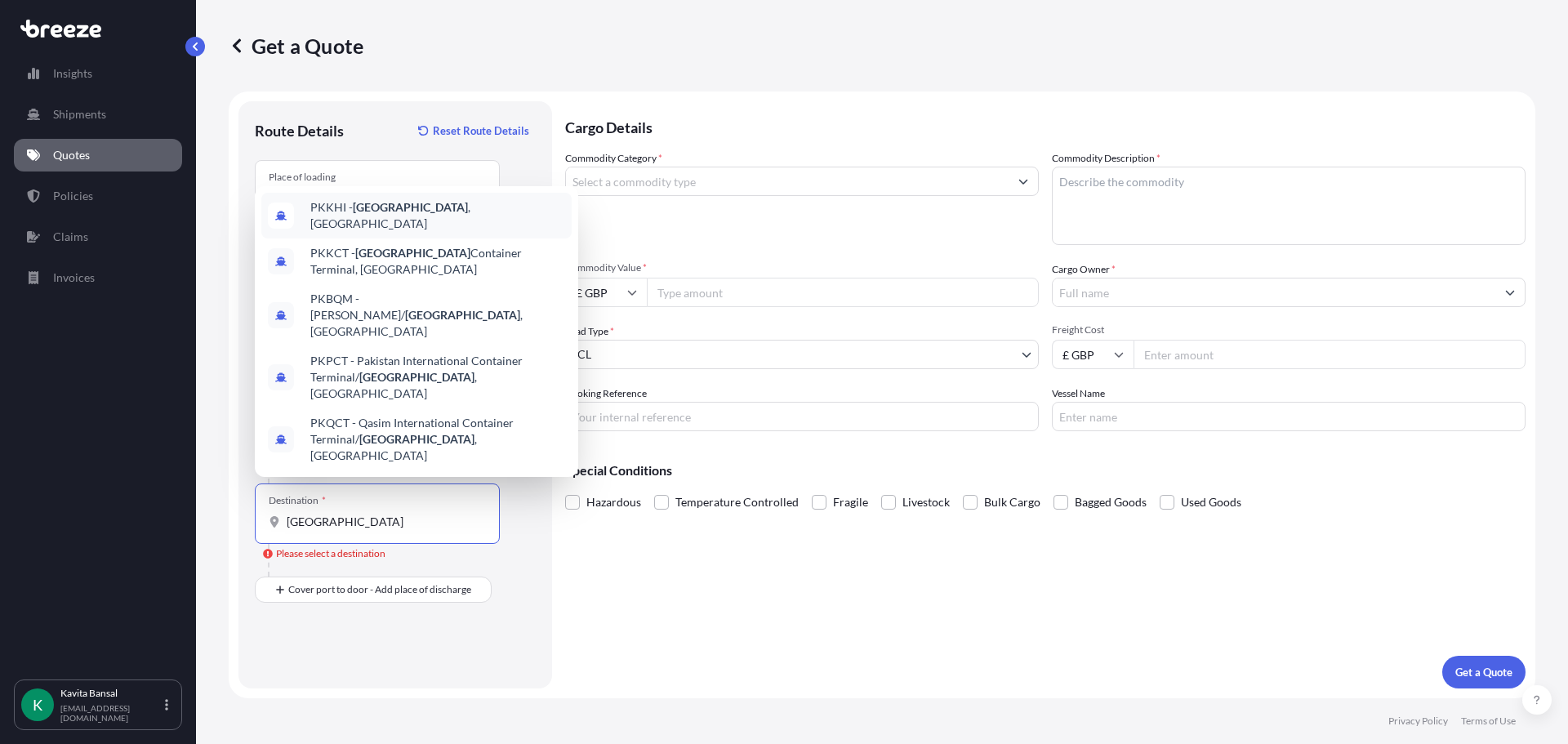
click at [415, 232] on span "PKKHI - Karachi , Pakistan" at bounding box center [438, 216] width 255 height 33
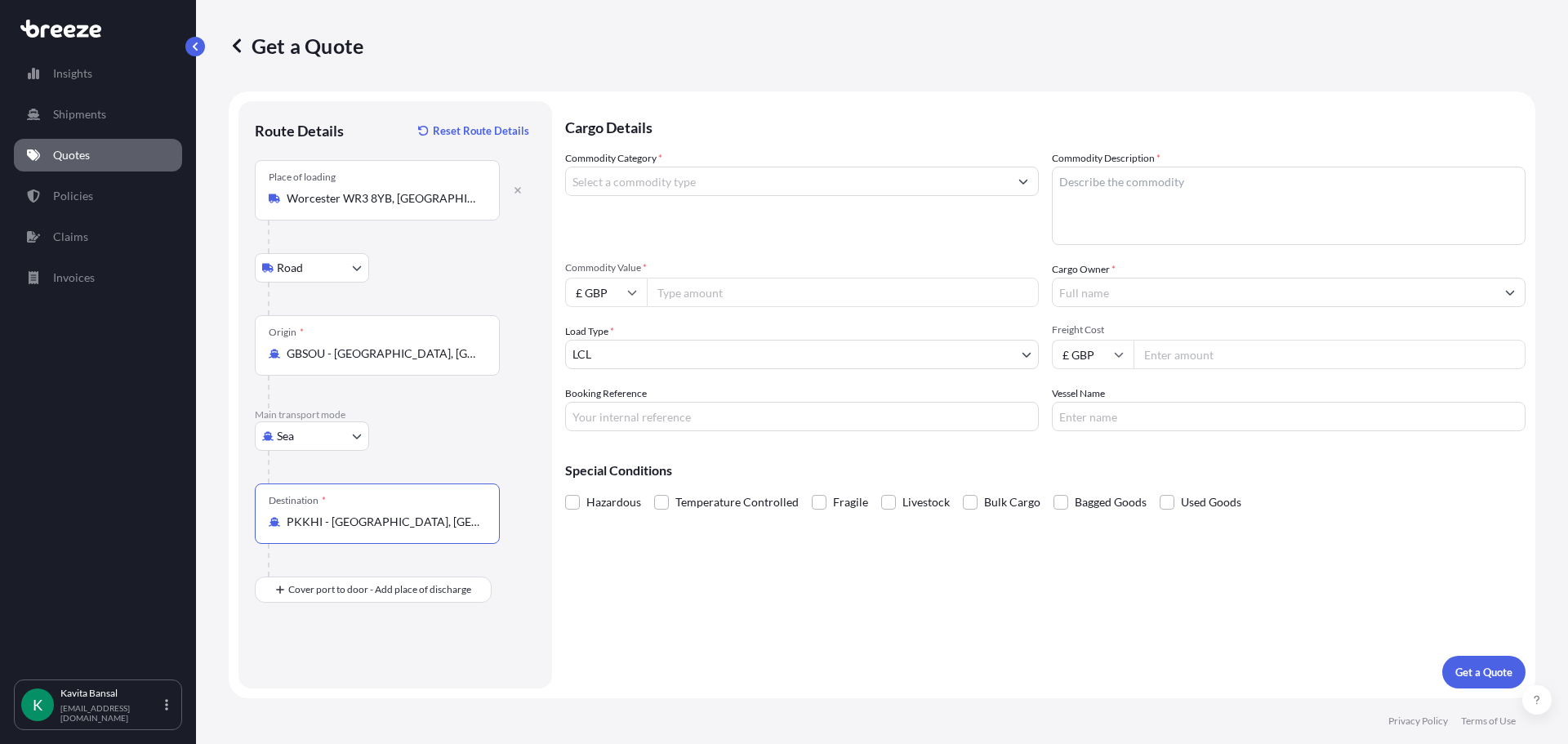
type input "PKKHI - Karachi, Pakistan"
click at [321, 684] on input "Place of Discharge" at bounding box center [383, 677] width 193 height 16
click at [361, 692] on div "Place of Discharge" at bounding box center [377, 669] width 245 height 60
click at [361, 686] on input "Place of Discharge" at bounding box center [383, 677] width 193 height 16
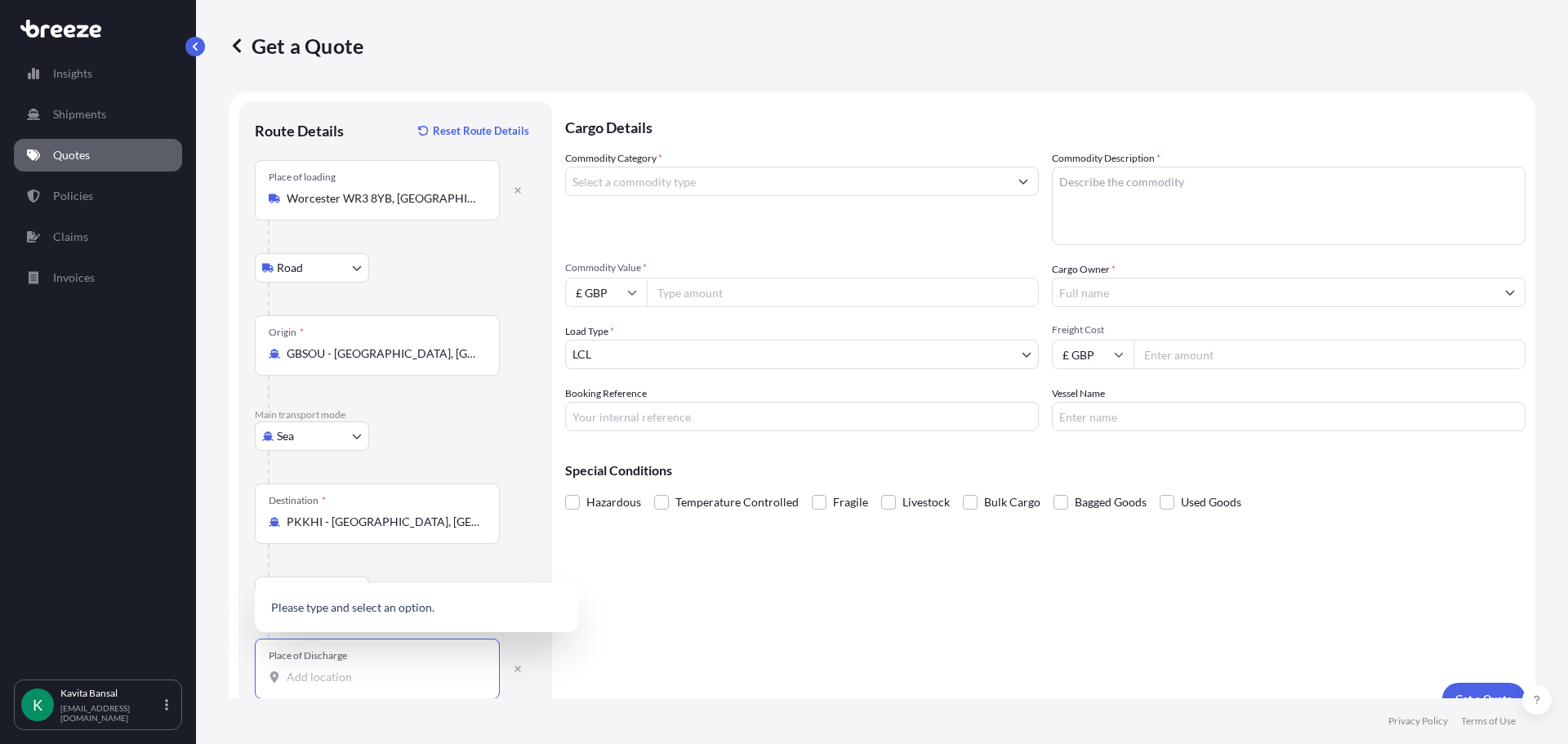
paste input "Shahdara Lahore 12023"
click at [391, 612] on span "12023 Lahore Road, Shahdara Town, Shahdara, Pakistan" at bounding box center [361, 605] width 102 height 16
type input "12023 Lahore Road, Shahdara Town, Shahdara, Pakistan"
click at [621, 175] on input "Commodity Category *" at bounding box center [787, 181] width 443 height 29
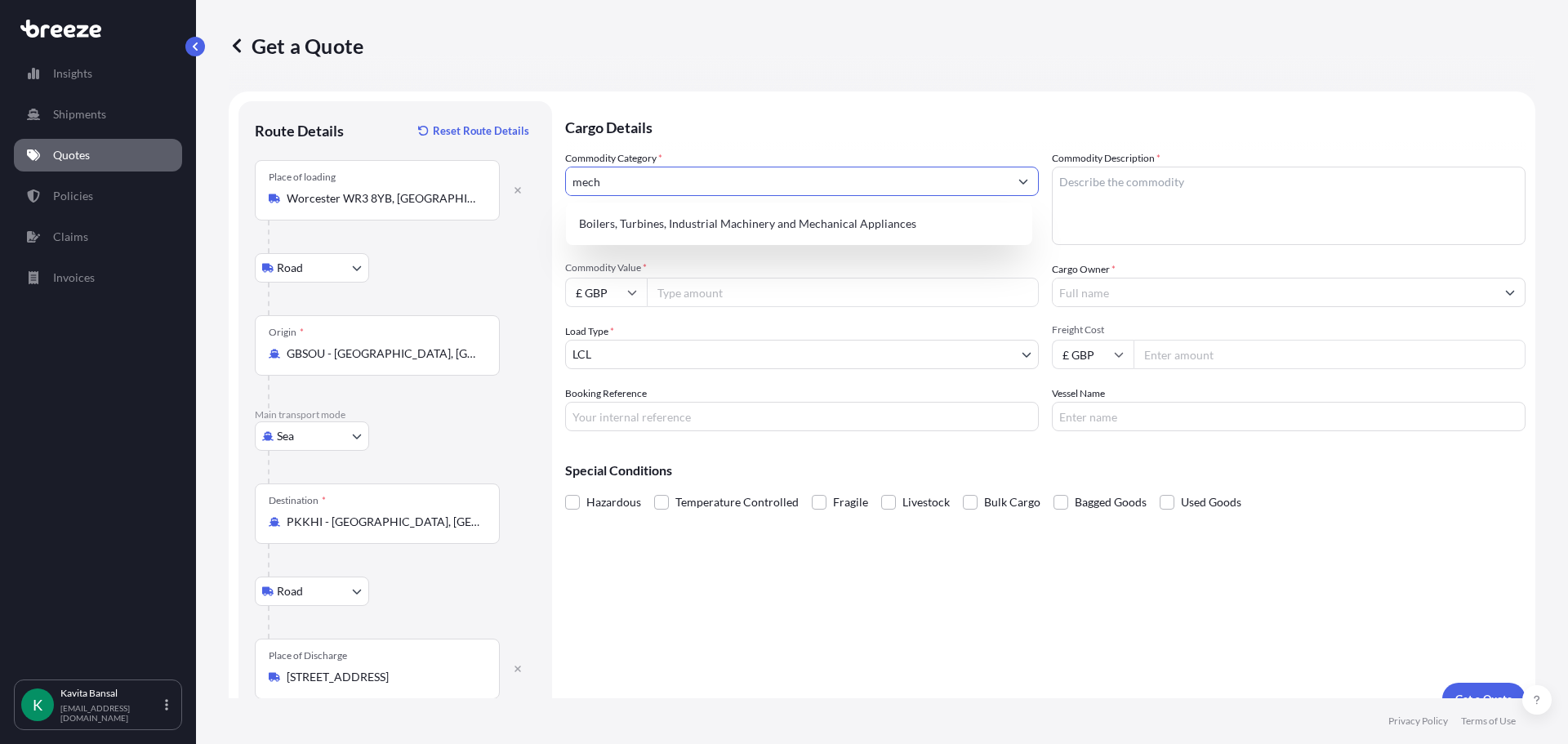
click at [661, 204] on div "Boilers, Turbines, Industrial Machinery and Mechanical Appliances" at bounding box center [800, 224] width 467 height 43
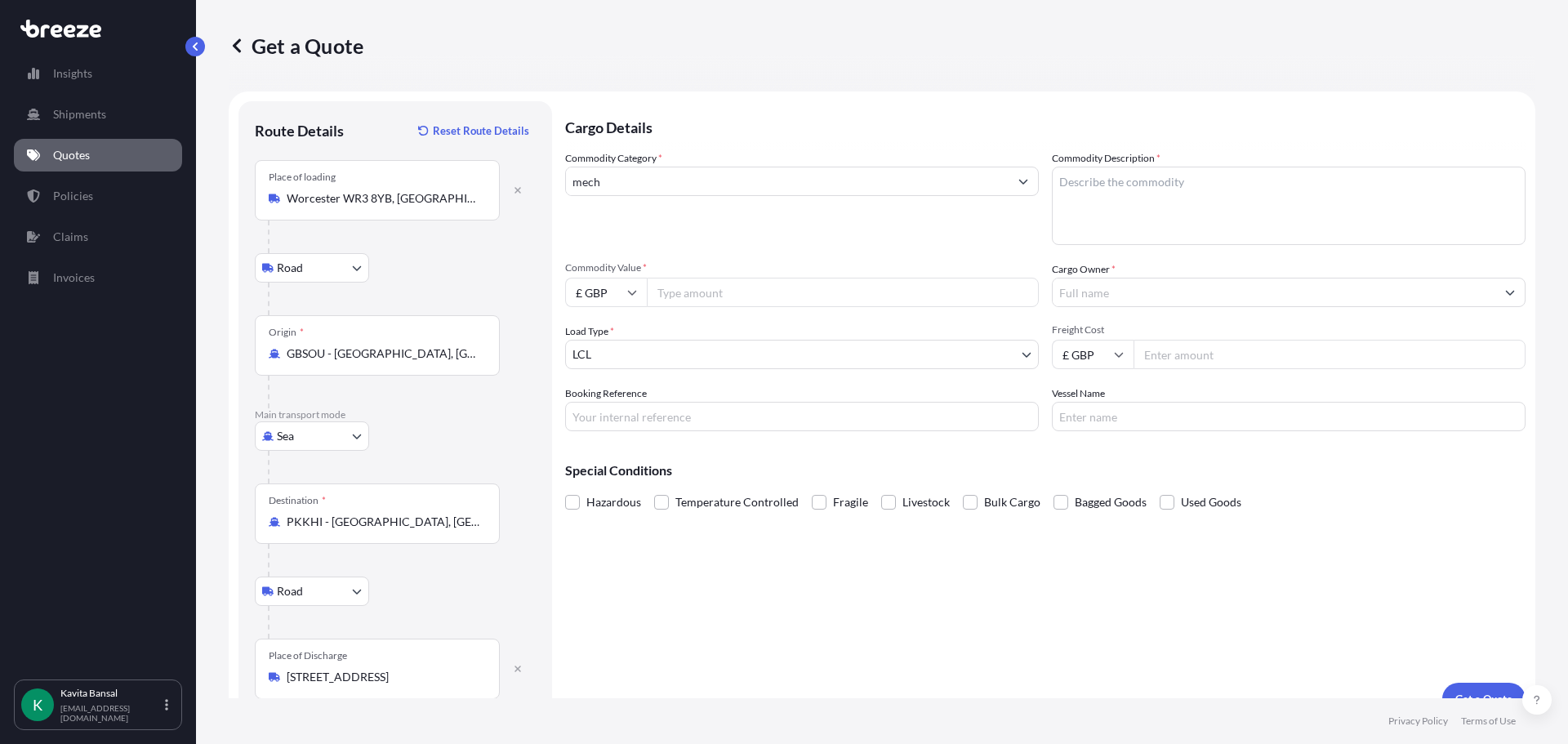
click at [678, 165] on div "Commodity Category * mech" at bounding box center [802, 198] width 474 height 95
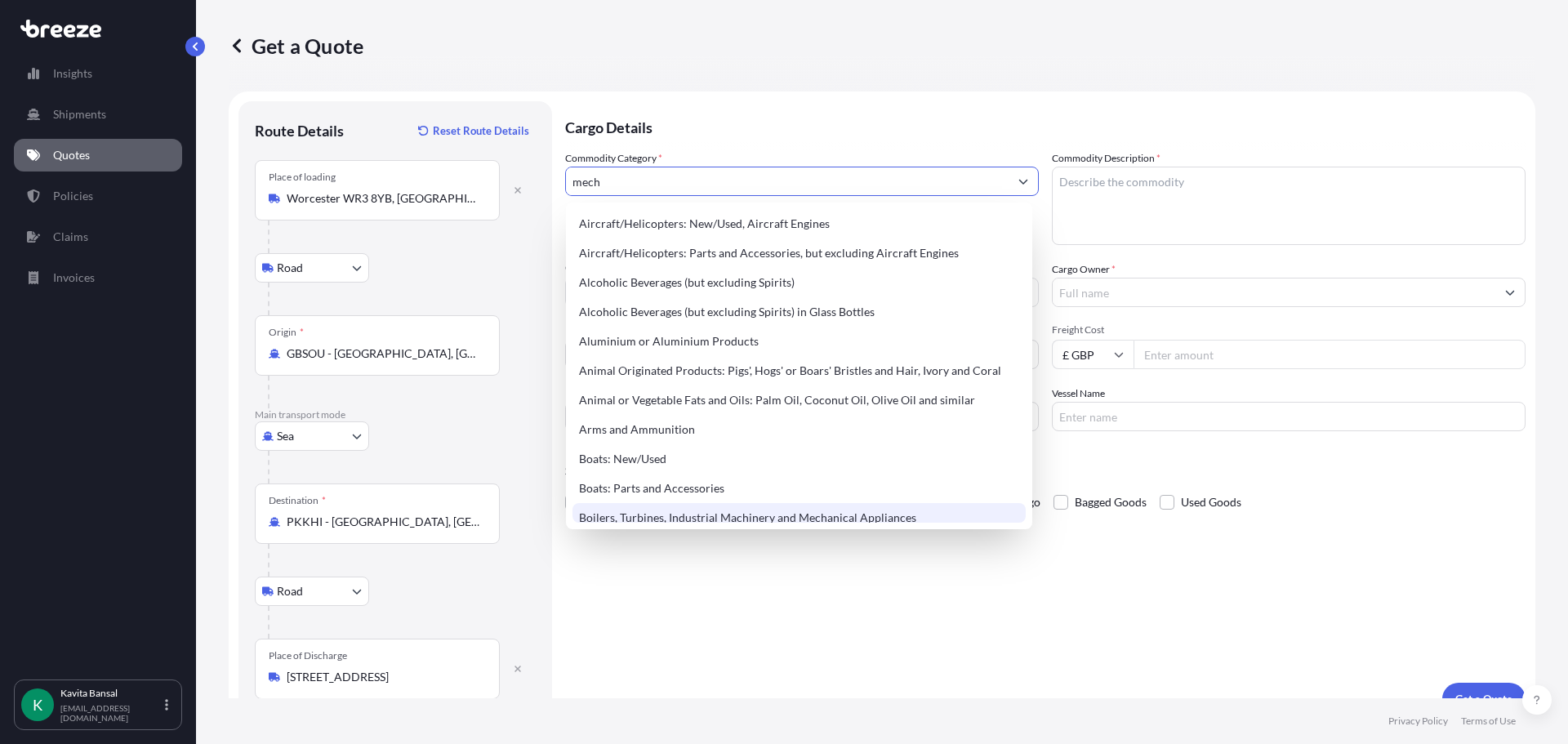
click at [678, 182] on input "mech" at bounding box center [787, 181] width 443 height 29
click at [806, 506] on div "Boilers, Turbines, Industrial Machinery and Mechanical Appliances" at bounding box center [799, 518] width 453 height 29
type input "Boilers, Turbines, Industrial Machinery and Mechanical Appliances"
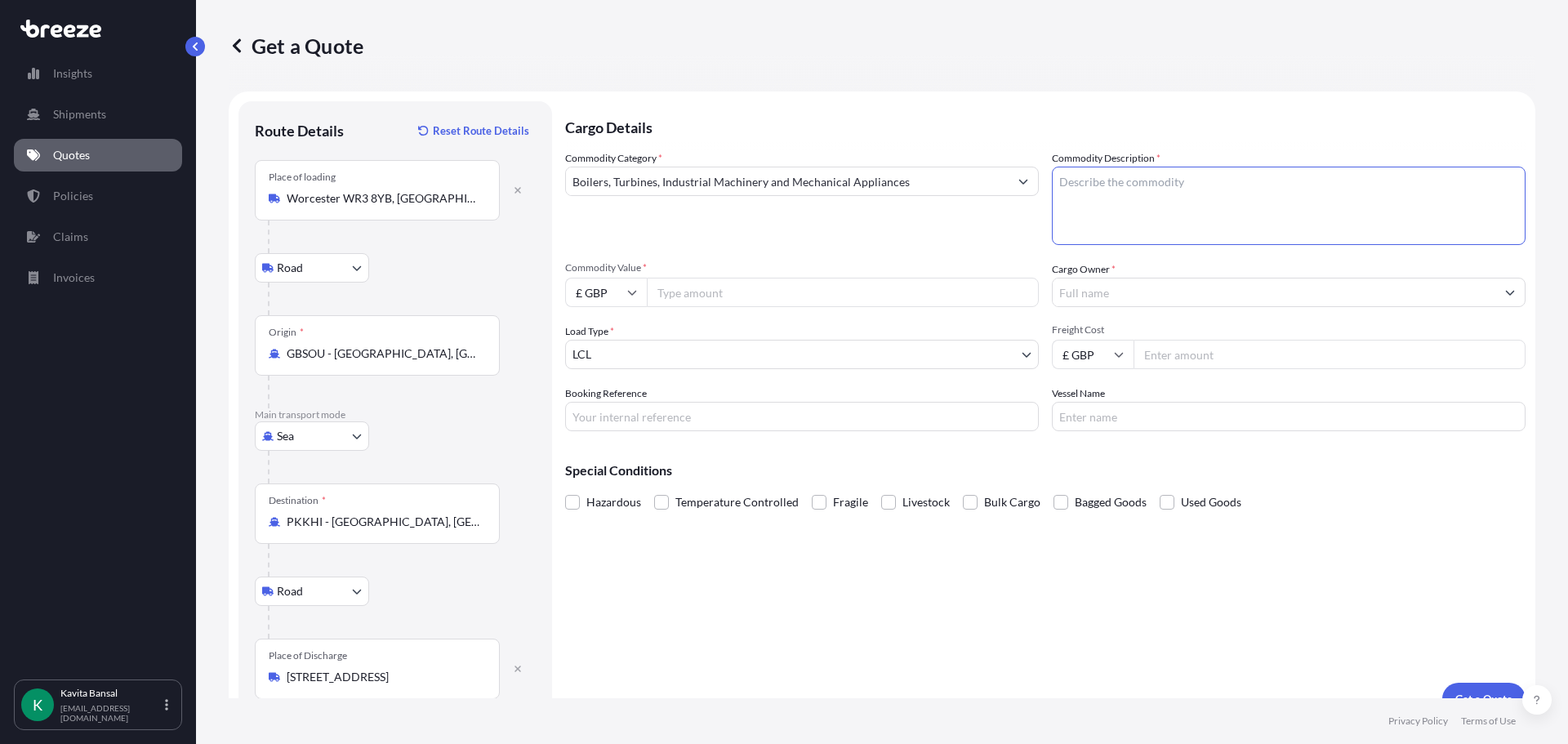
click at [1241, 211] on textarea "Commodity Description *" at bounding box center [1288, 205] width 474 height 78
click at [1099, 232] on textarea "Commodity Description *" at bounding box center [1288, 205] width 474 height 78
click at [713, 298] on input "Commodity Value *" at bounding box center [843, 293] width 392 height 29
click at [1120, 191] on textarea "dynamometer" at bounding box center [1288, 205] width 474 height 78
click at [1340, 180] on textarea "dynamometer" at bounding box center [1288, 205] width 474 height 78
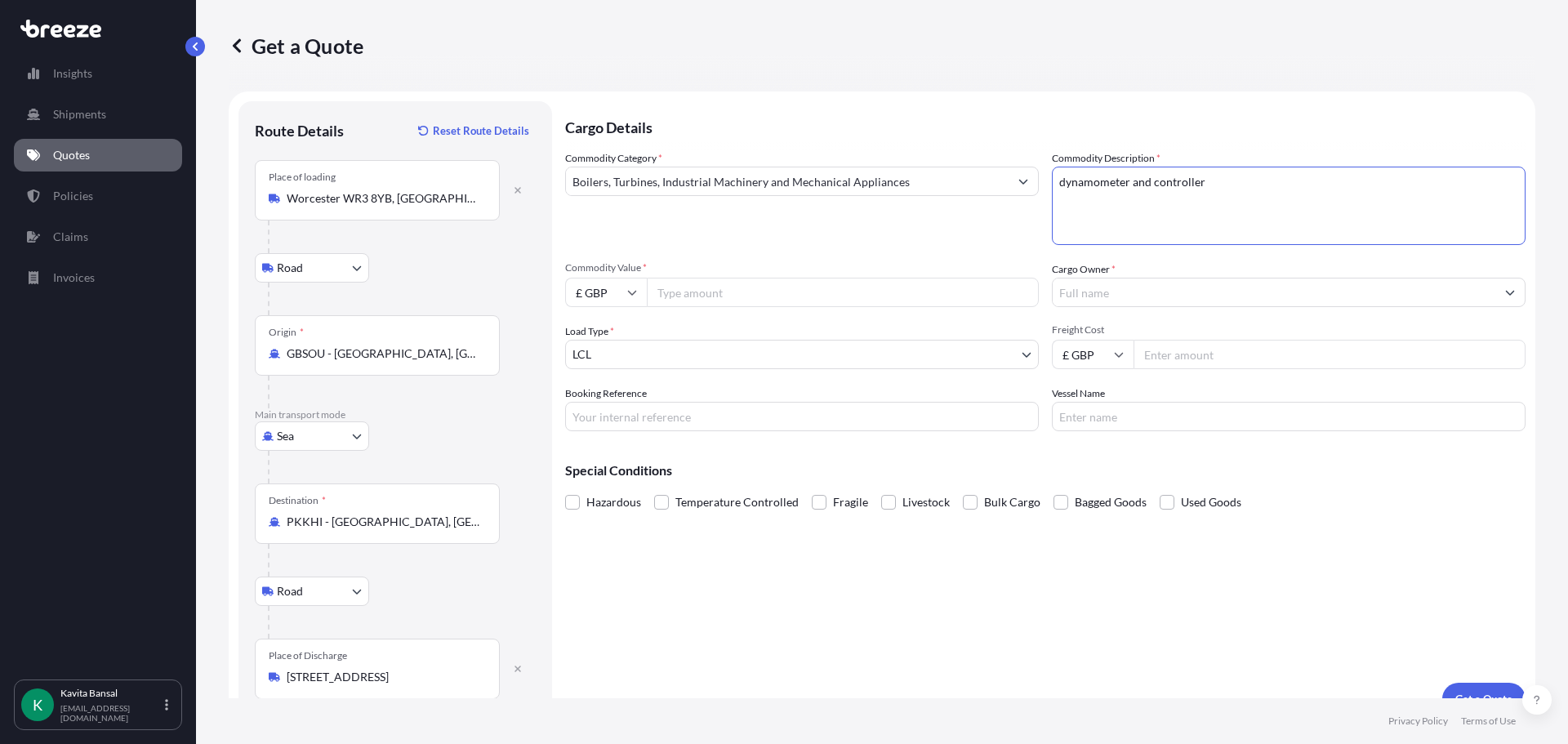
type textarea "dynamometer and controller"
click at [849, 299] on input "Commodity Value *" at bounding box center [843, 293] width 392 height 29
type input "82004"
click at [1124, 305] on input "Cargo Owner *" at bounding box center [1274, 293] width 443 height 29
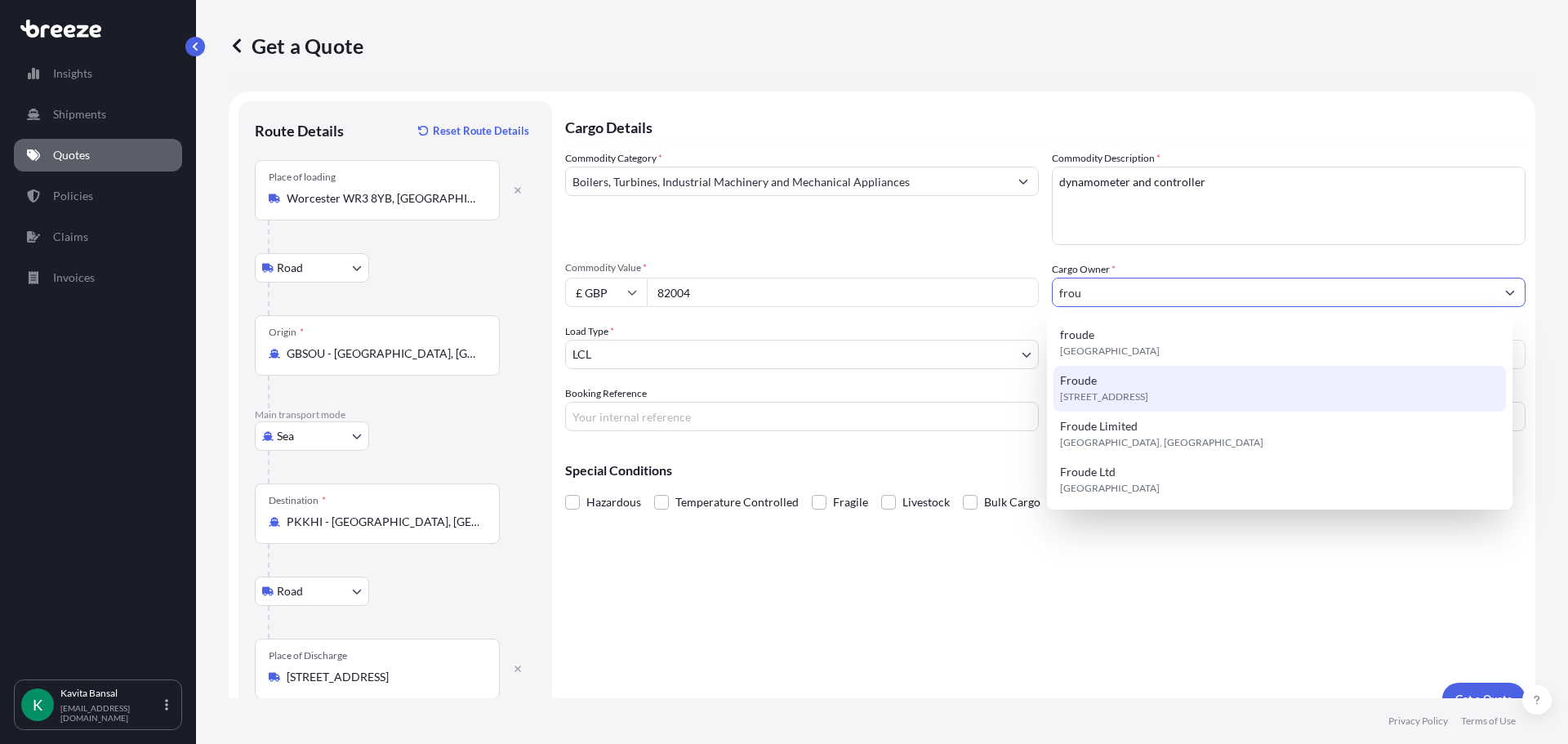
click at [1124, 386] on div "[STREET_ADDRESS]" at bounding box center [1280, 388] width 453 height 46
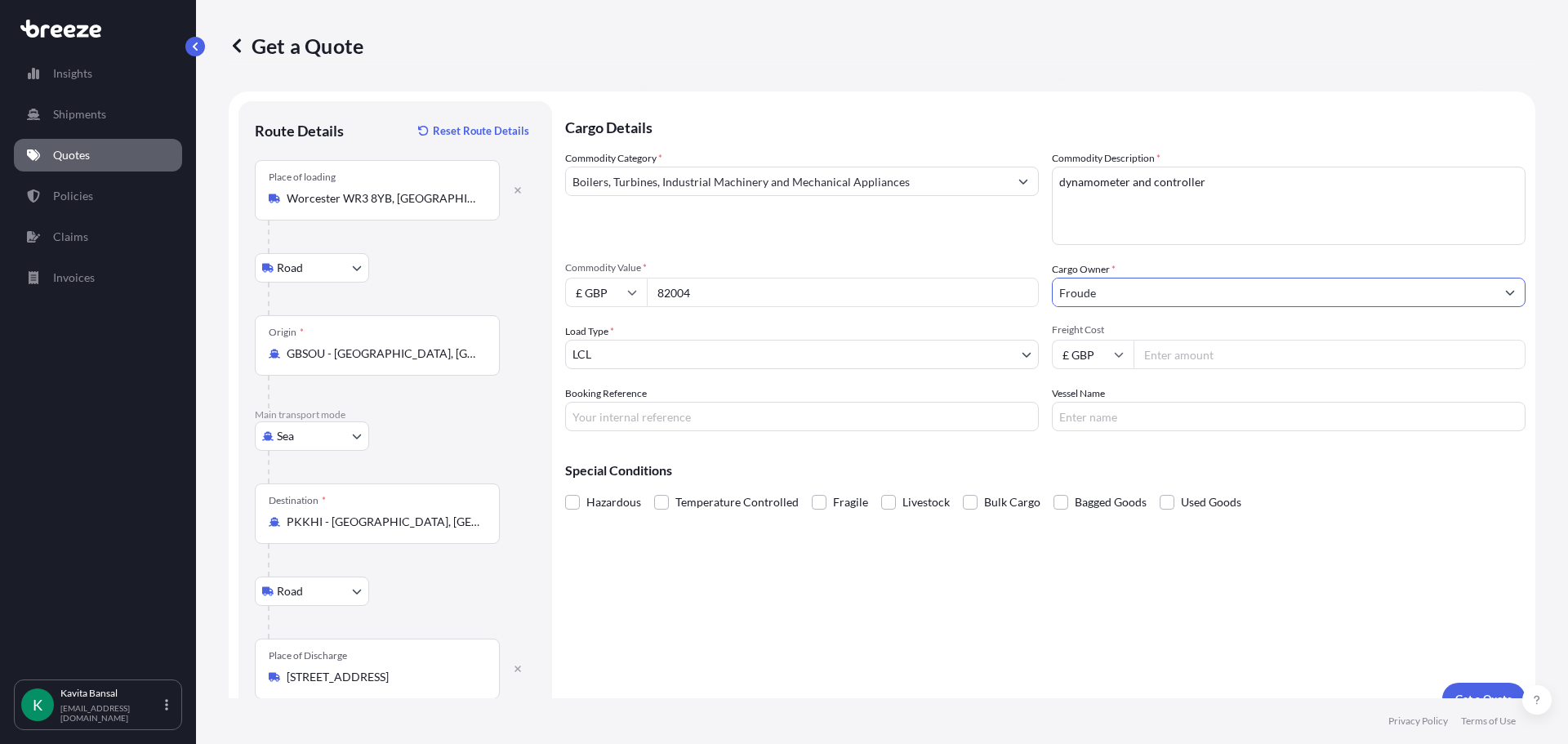
type input "Froude"
click at [1172, 350] on input "Freight Cost" at bounding box center [1330, 355] width 392 height 29
type input "2000"
click at [1001, 425] on input "Booking Reference" at bounding box center [802, 417] width 474 height 29
click at [957, 415] on input "Booking Reference" at bounding box center [802, 417] width 474 height 29
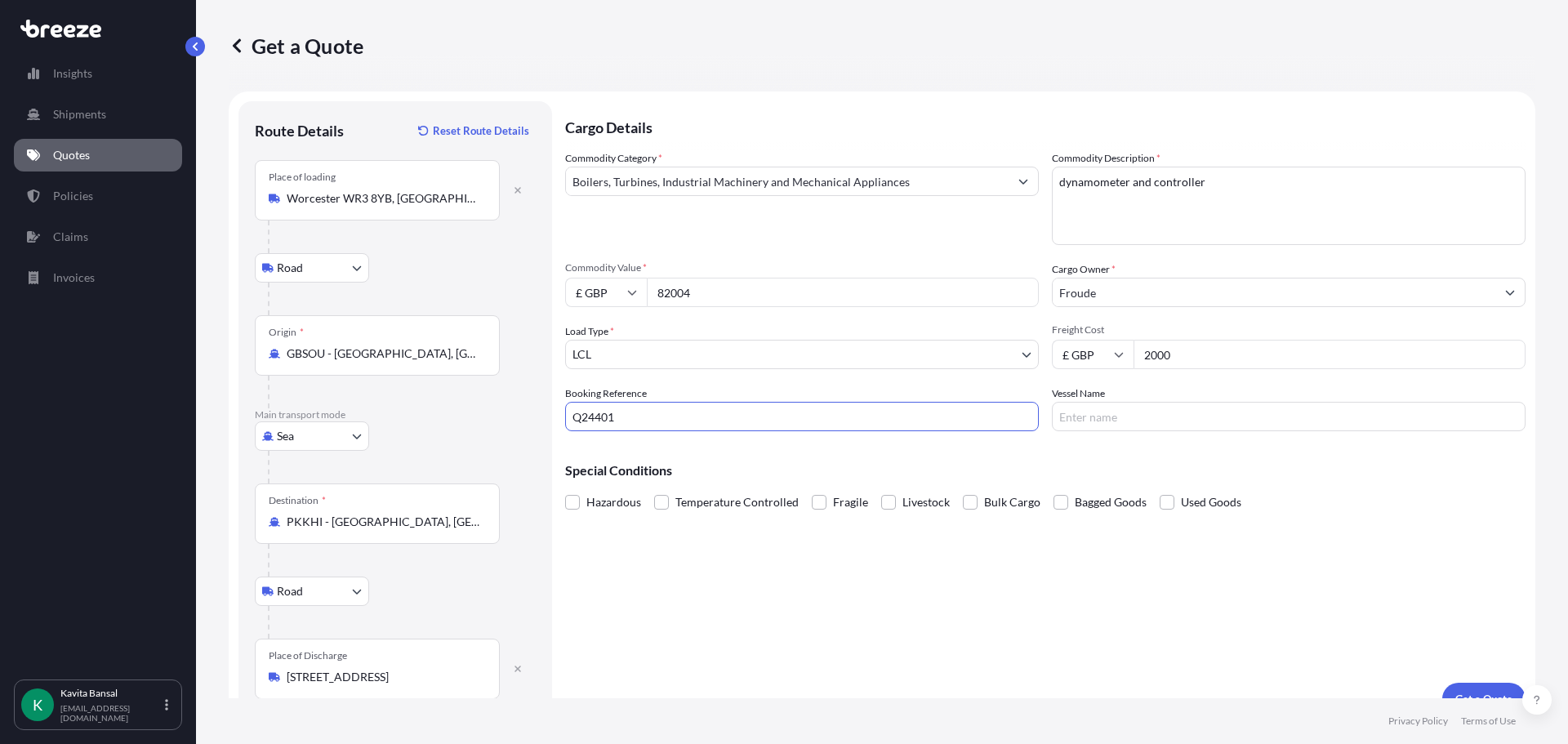
type input "Q24401"
click at [1172, 497] on label "Used Goods" at bounding box center [1201, 502] width 81 height 24
click at [1160, 490] on input "Used Goods" at bounding box center [1160, 490] width 0 height 0
click at [1166, 497] on span at bounding box center [1167, 502] width 15 height 15
click at [1160, 490] on input "Used Goods" at bounding box center [1160, 490] width 0 height 0
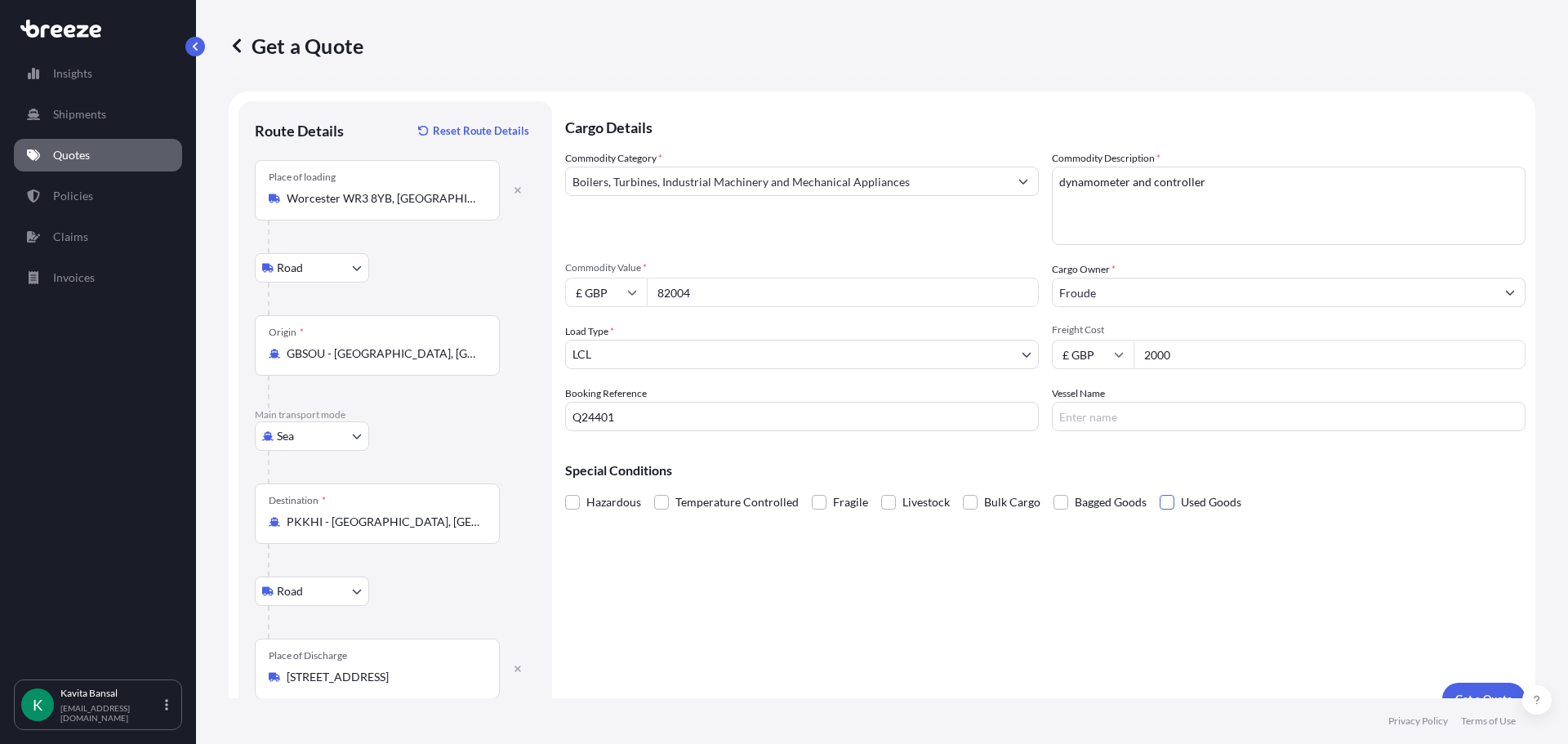
click at [1160, 509] on span at bounding box center [1167, 502] width 15 height 15
click at [1160, 490] on input "Used Goods" at bounding box center [1160, 490] width 0 height 0
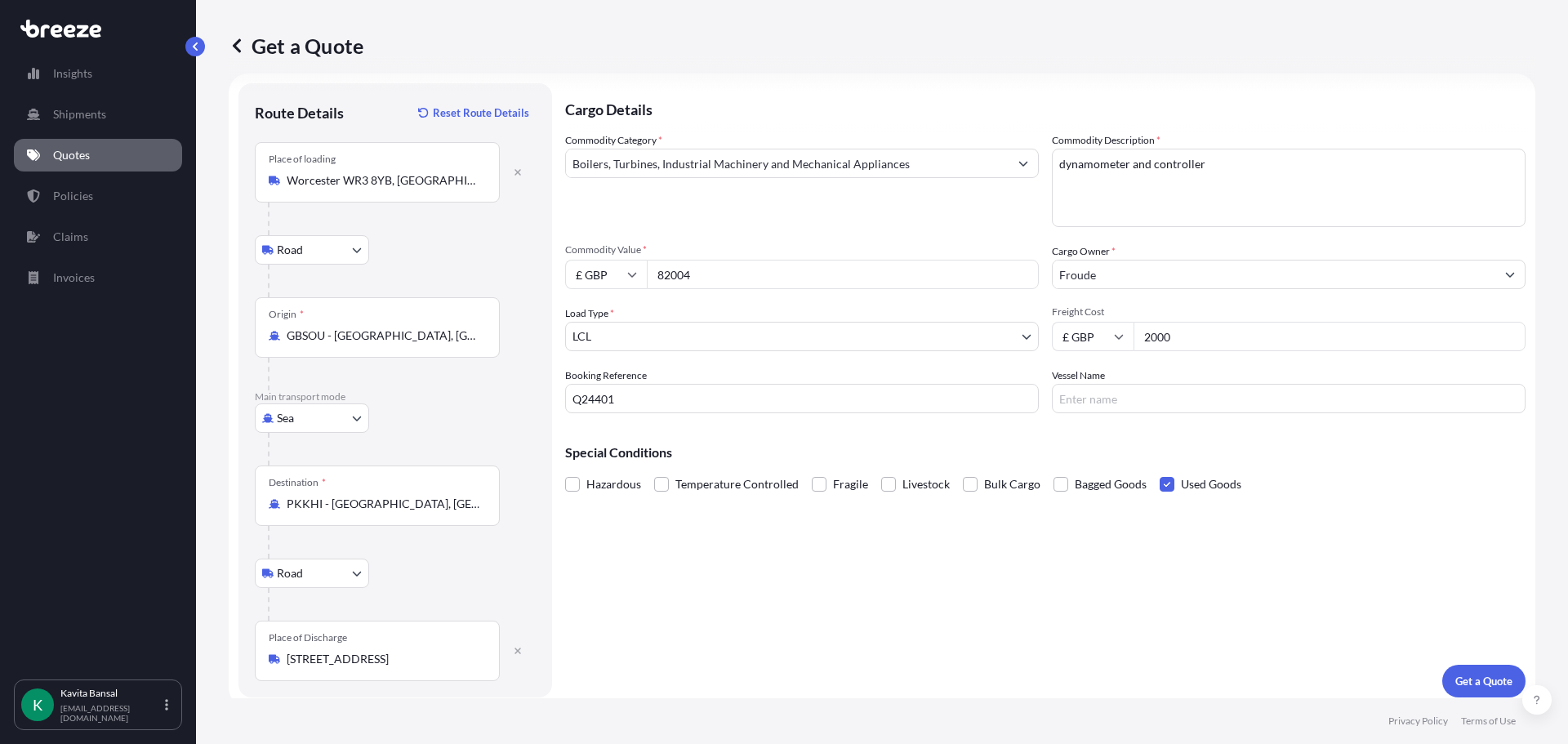
scroll to position [27, 0]
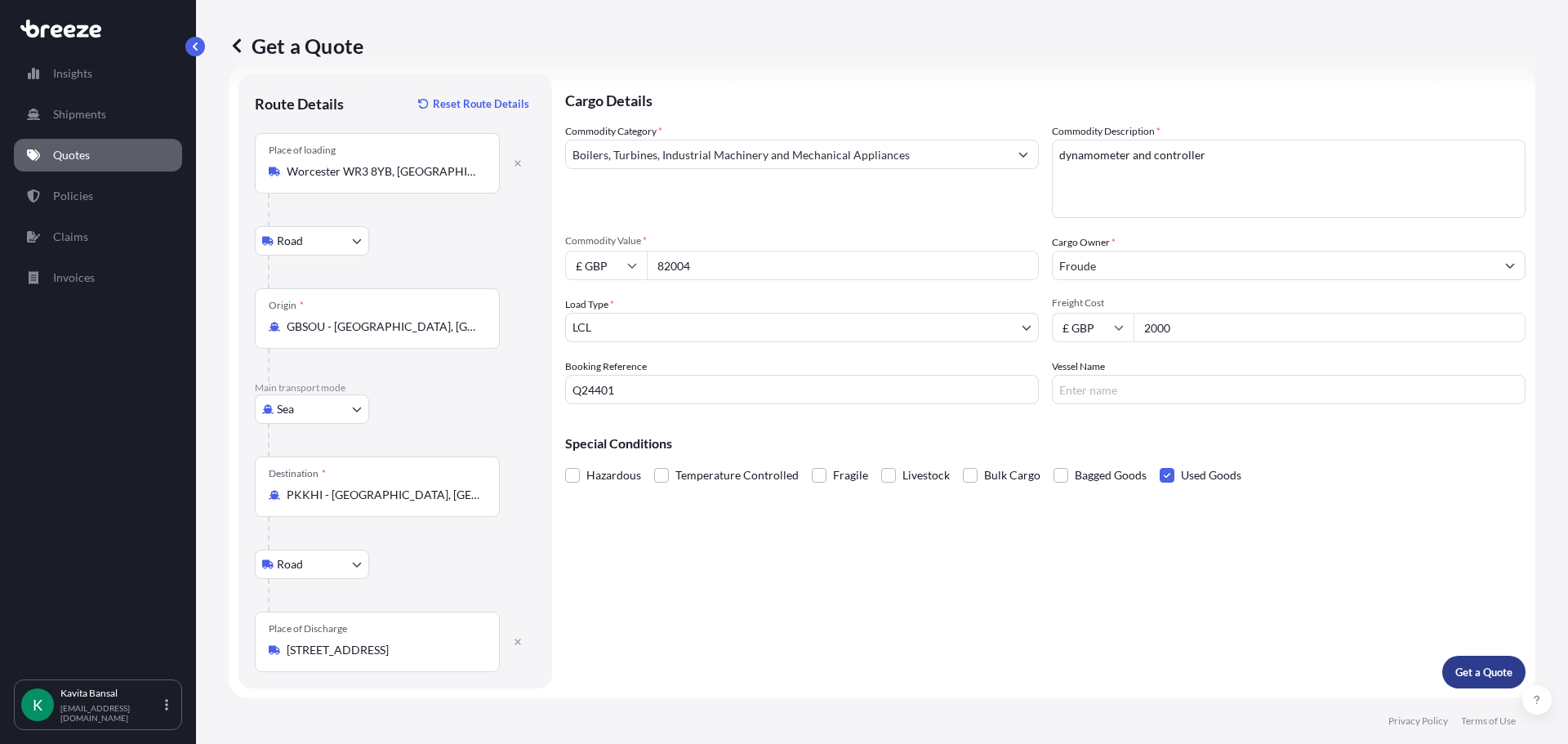
click at [1482, 666] on p "Get a Quote" at bounding box center [1484, 672] width 57 height 16
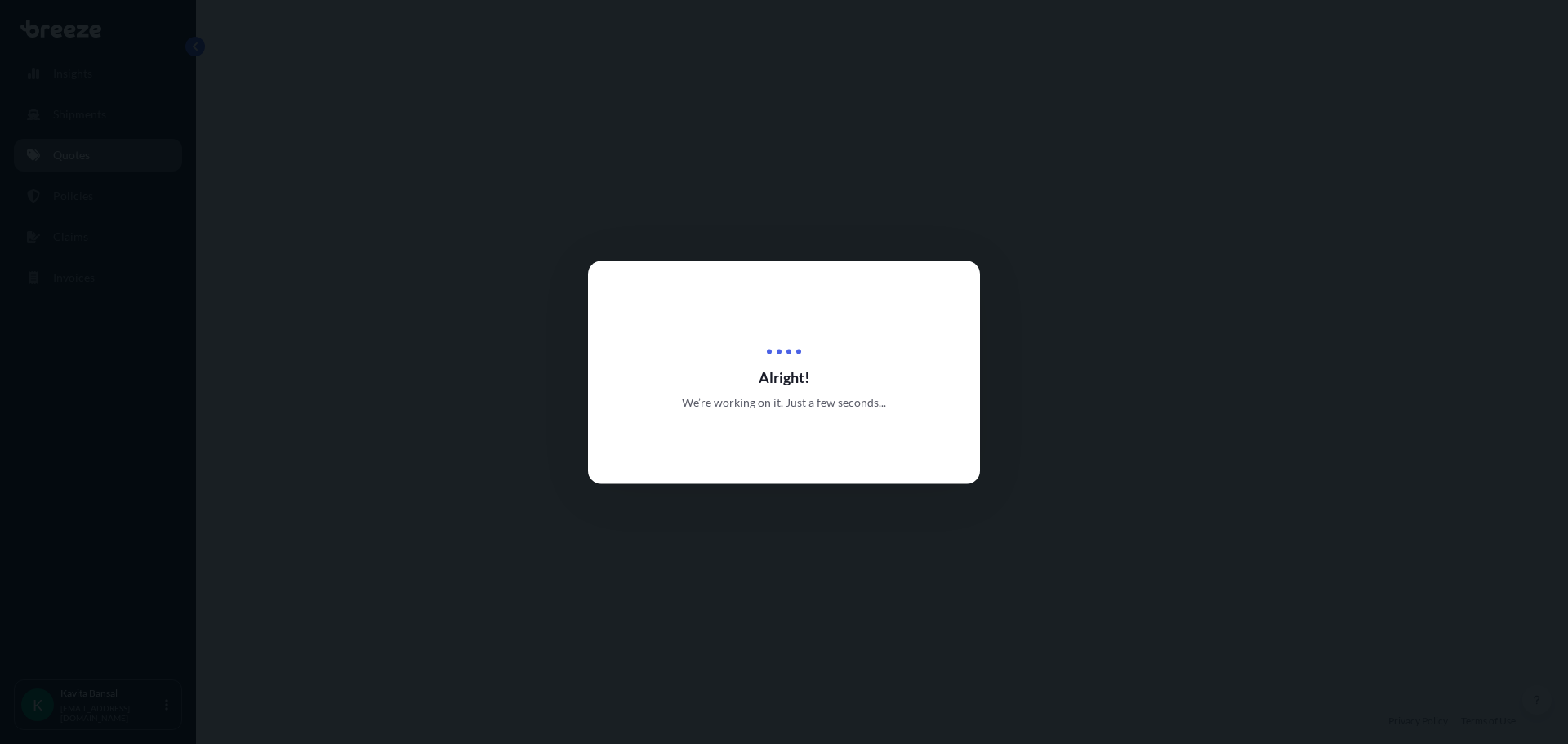
select select "Road"
select select "Sea"
select select "Road"
select select "1"
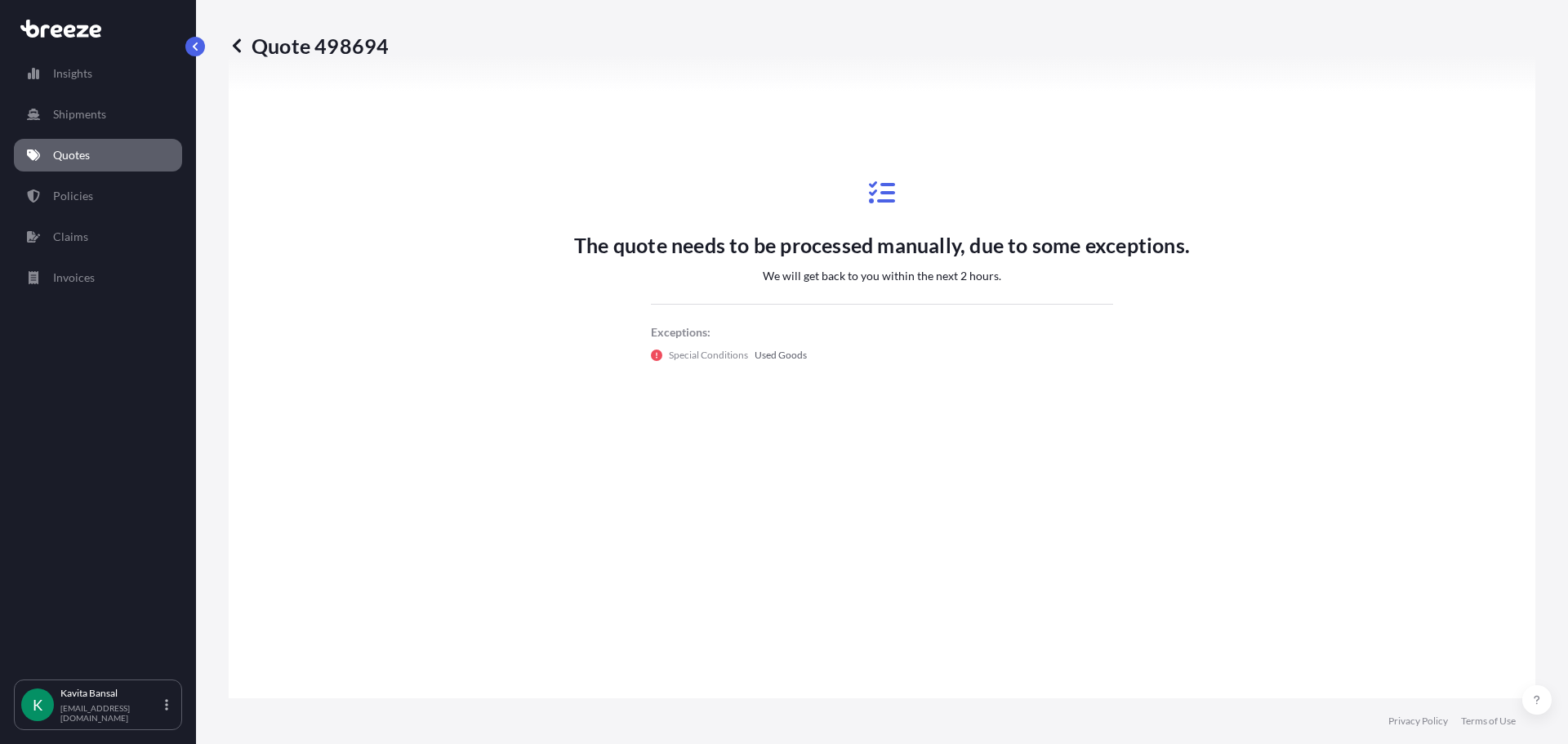
scroll to position [1026, 0]
